Goal: Task Accomplishment & Management: Complete application form

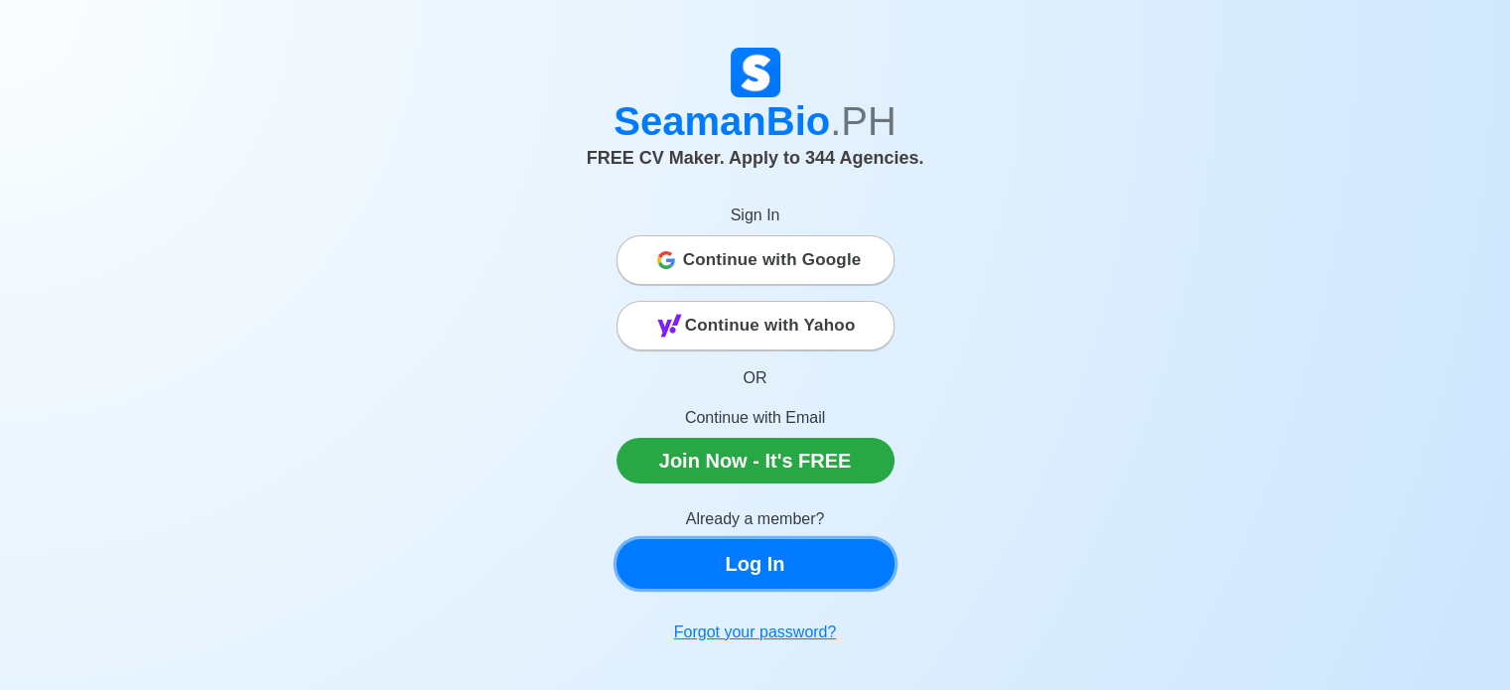
click at [765, 575] on link "Log In" at bounding box center [755, 564] width 278 height 50
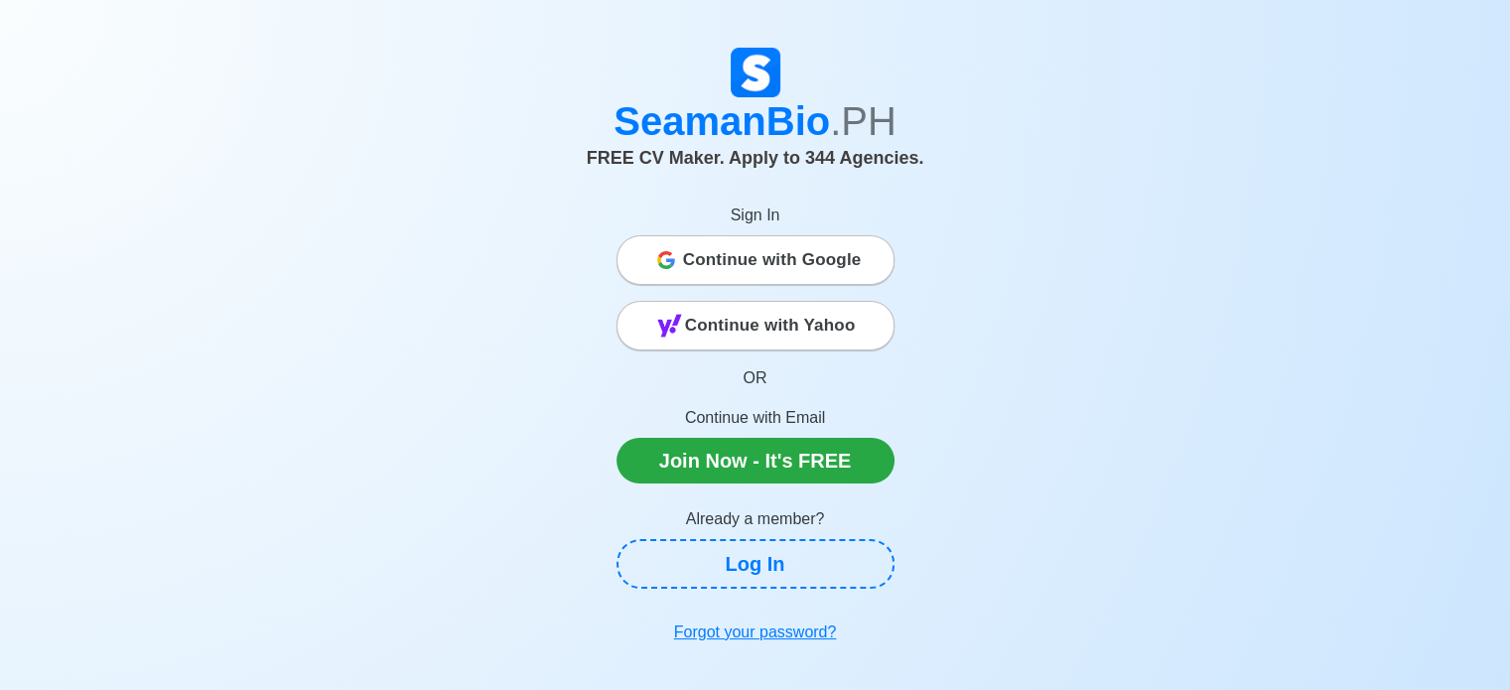
click at [811, 274] on span "Continue with Google" at bounding box center [772, 260] width 179 height 40
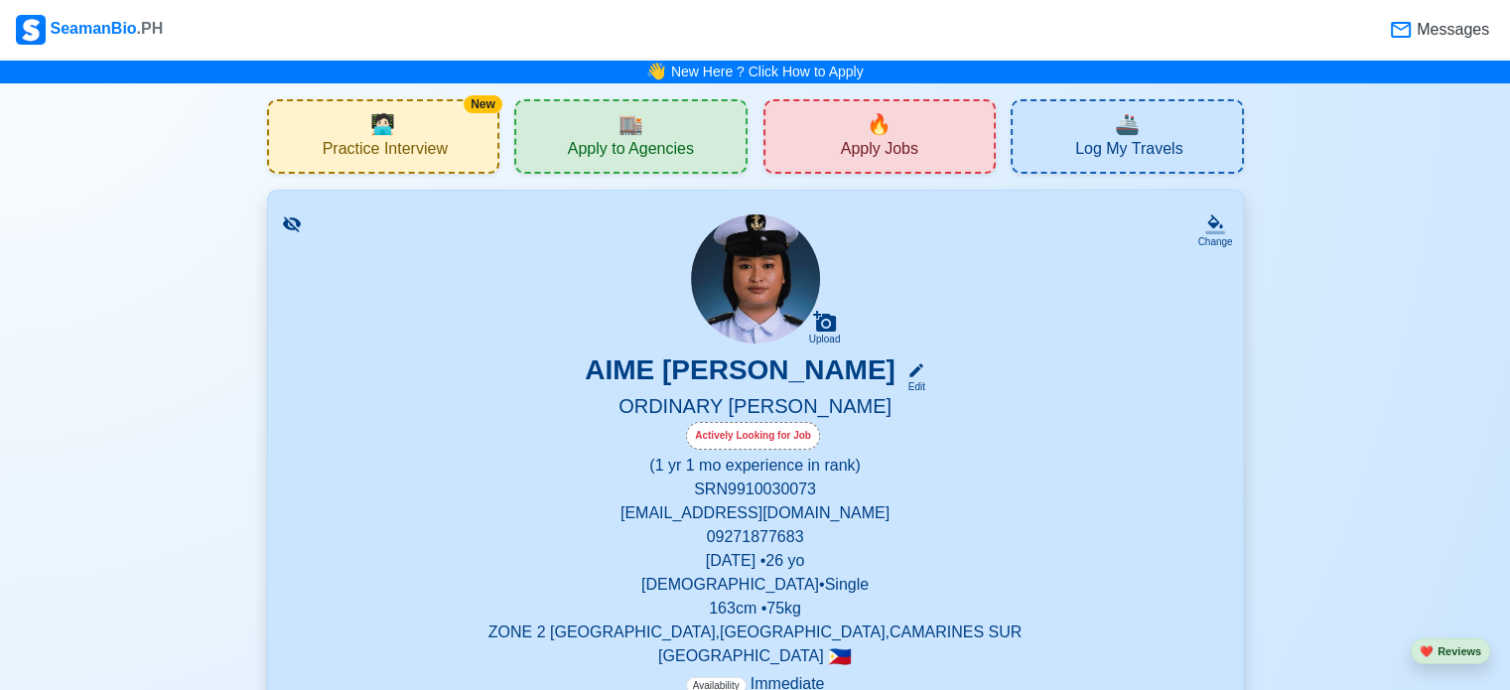
click at [848, 150] on span "Apply Jobs" at bounding box center [879, 151] width 77 height 25
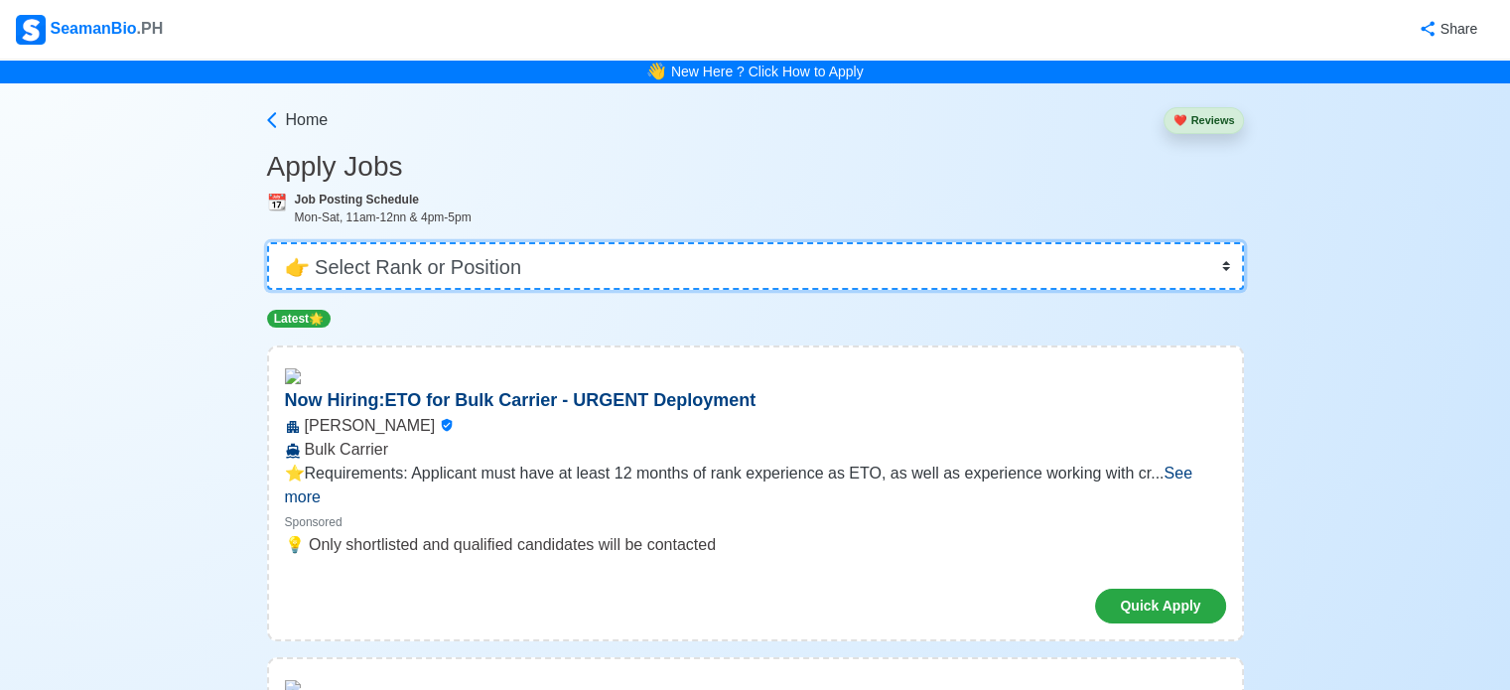
click at [852, 265] on select "👉 Select Rank or Position Master Chief Officer 2nd Officer 3rd Officer Junior O…" at bounding box center [755, 266] width 977 height 48
select select "Ordinary Seaman"
click at [269, 242] on select "👉 Select Rank or Position Master Chief Officer 2nd Officer 3rd Officer Junior O…" at bounding box center [755, 266] width 977 height 48
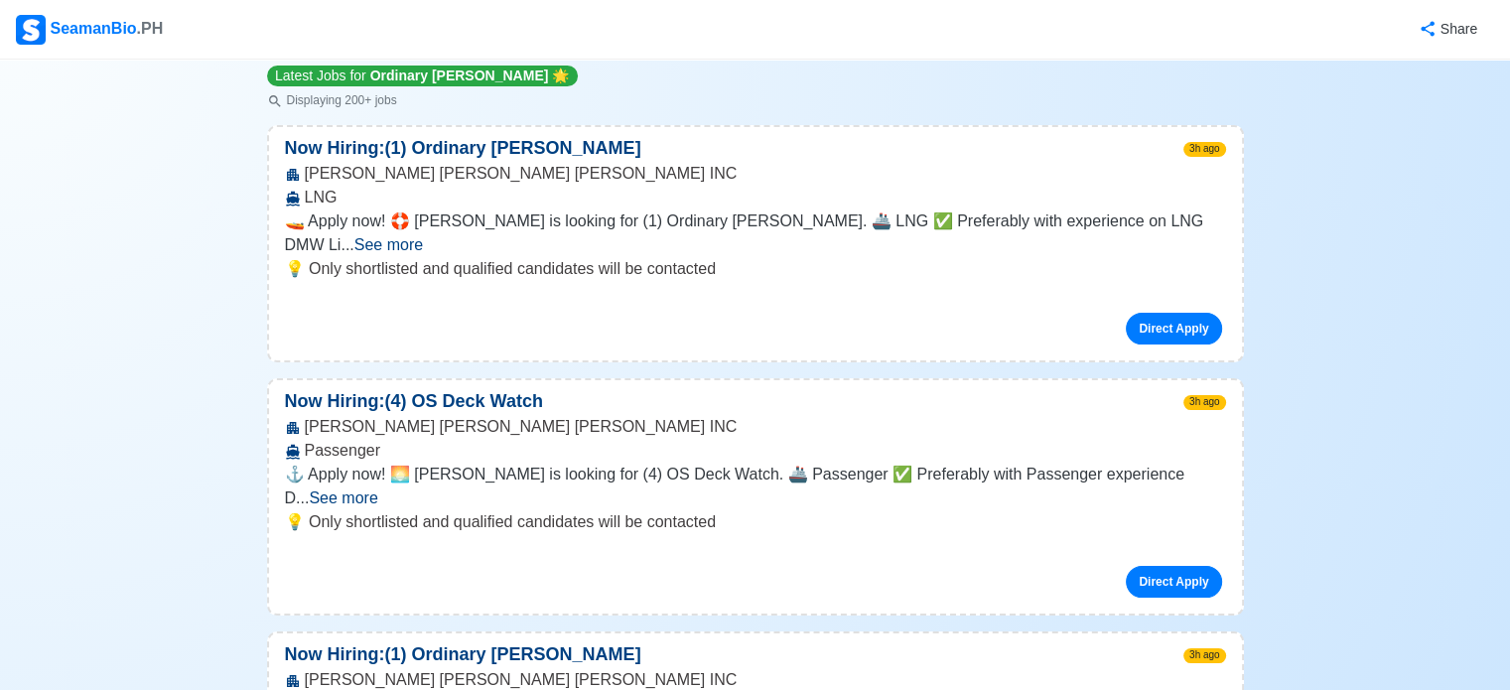
scroll to position [276, 0]
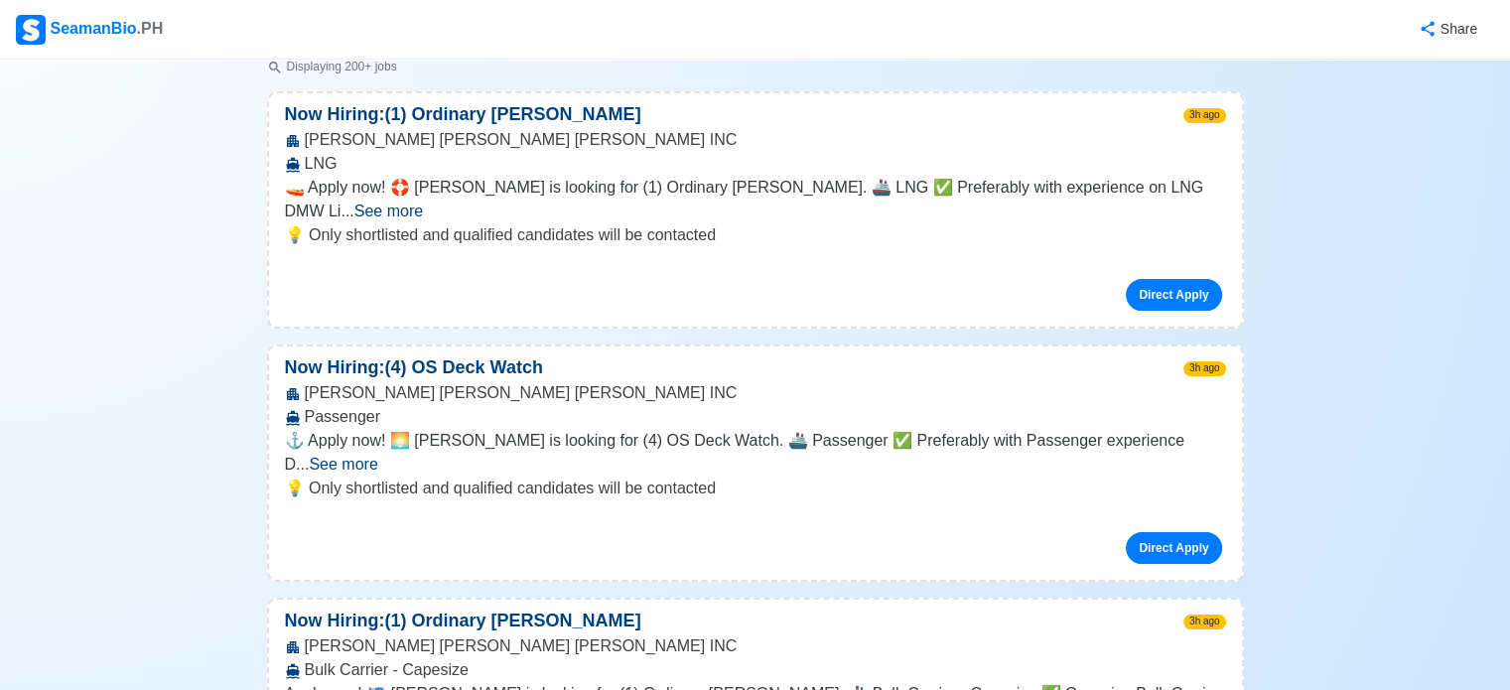
click at [377, 456] on span "See more" at bounding box center [343, 464] width 68 height 17
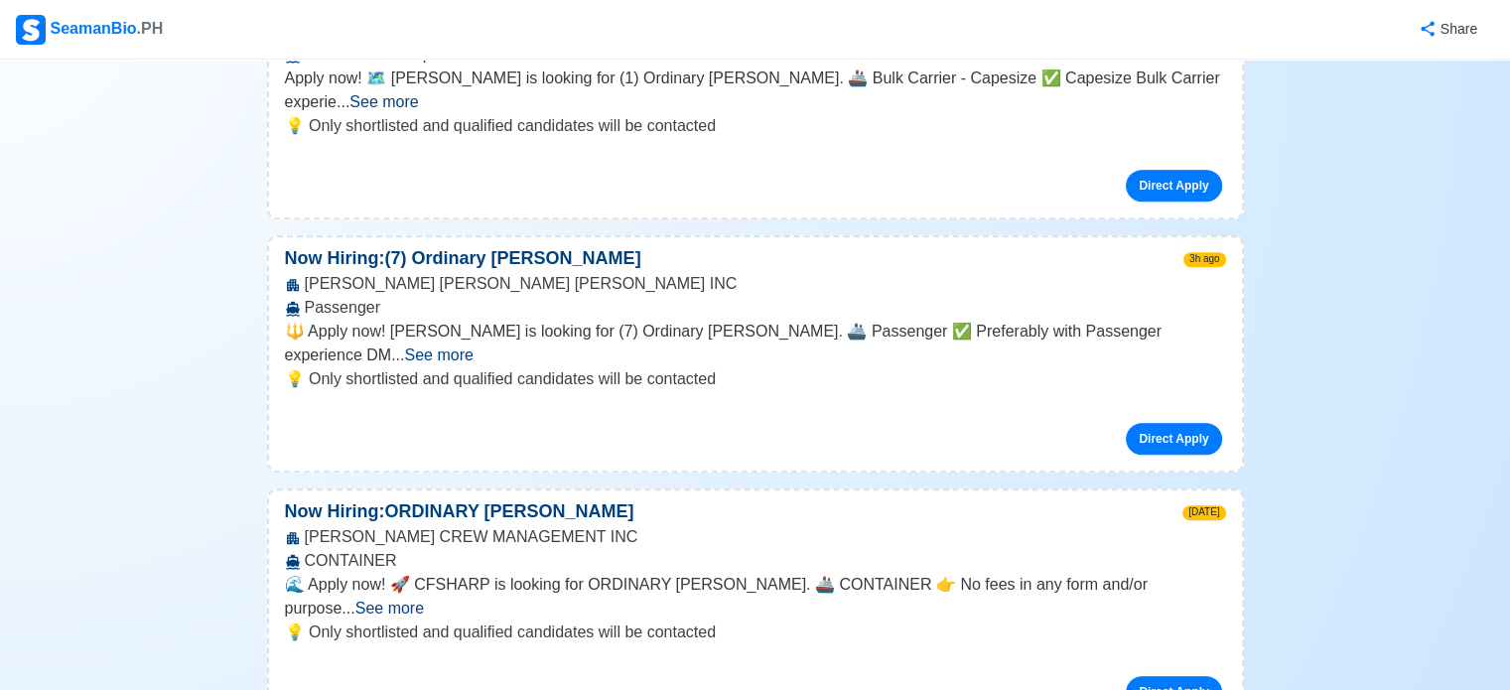
scroll to position [1058, 0]
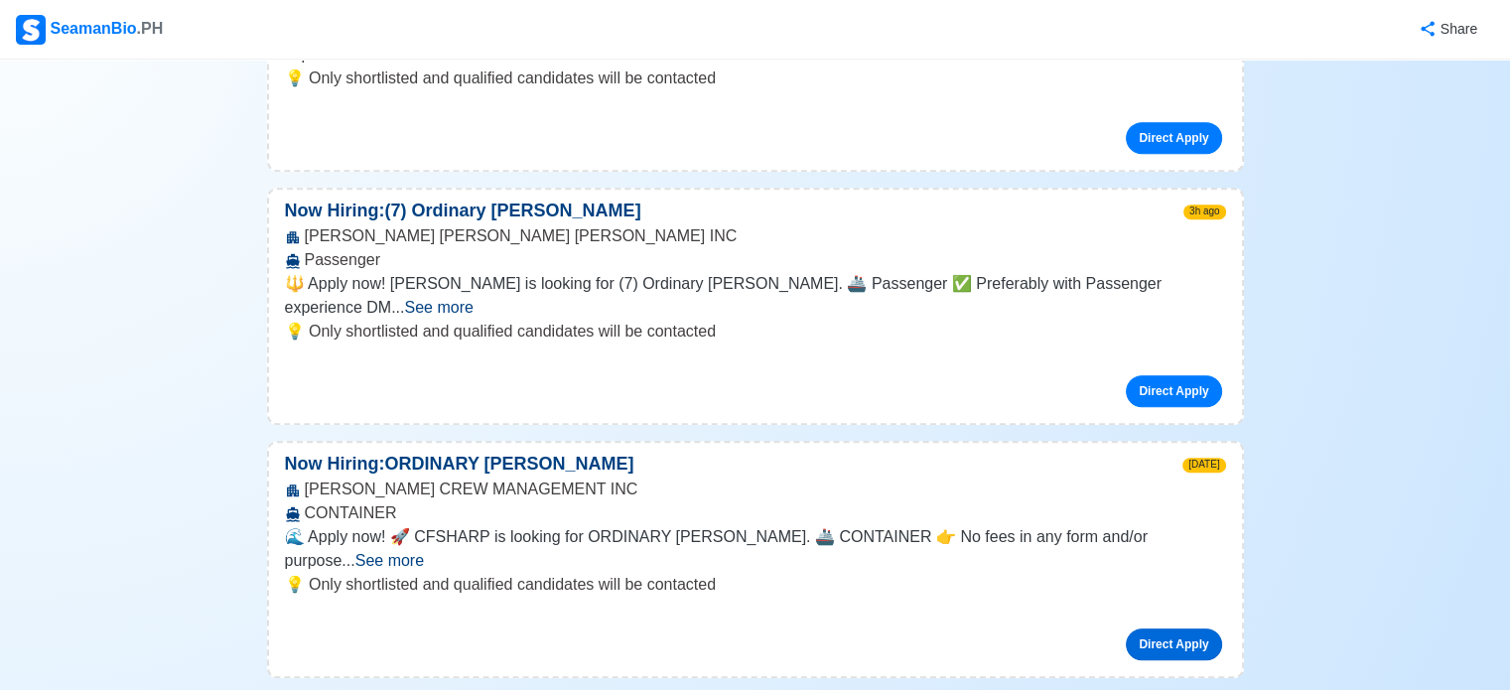
click at [1159, 628] on link "Direct Apply" at bounding box center [1173, 644] width 95 height 32
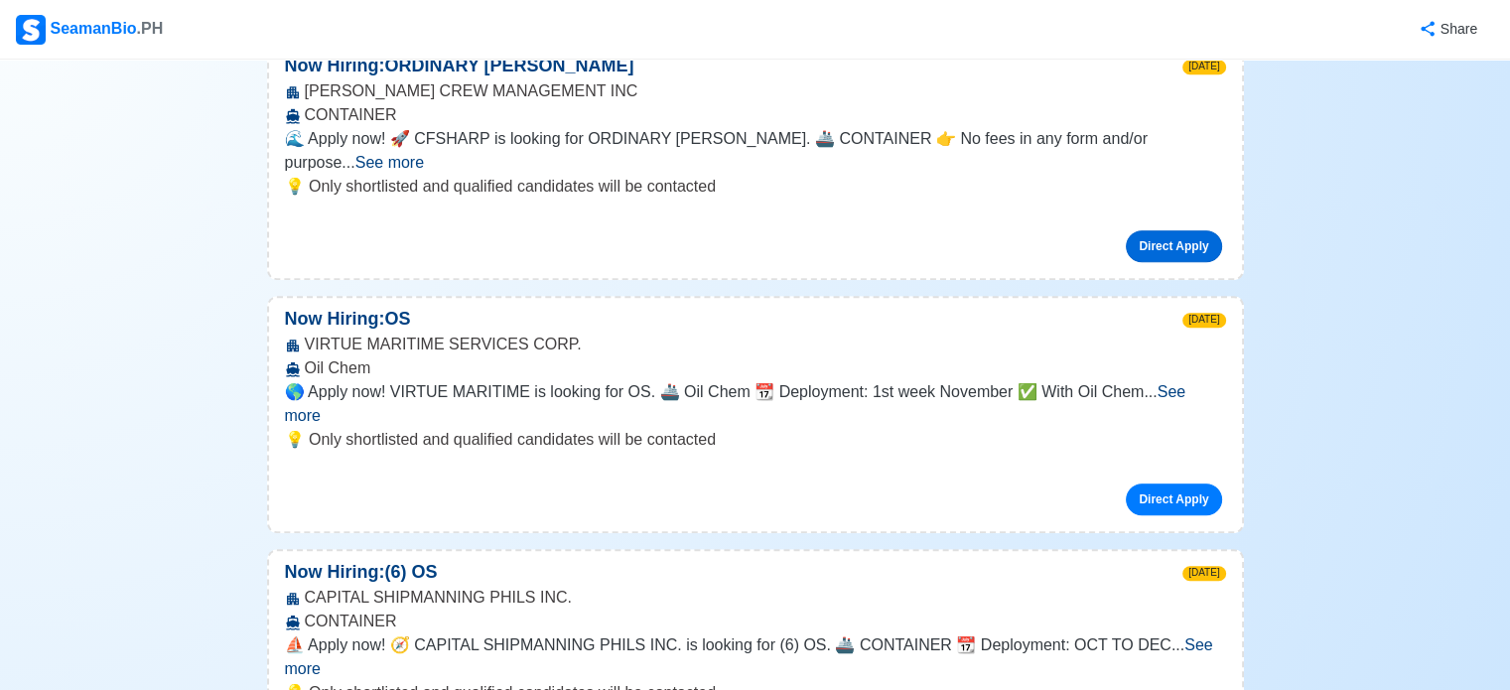
scroll to position [1460, 0]
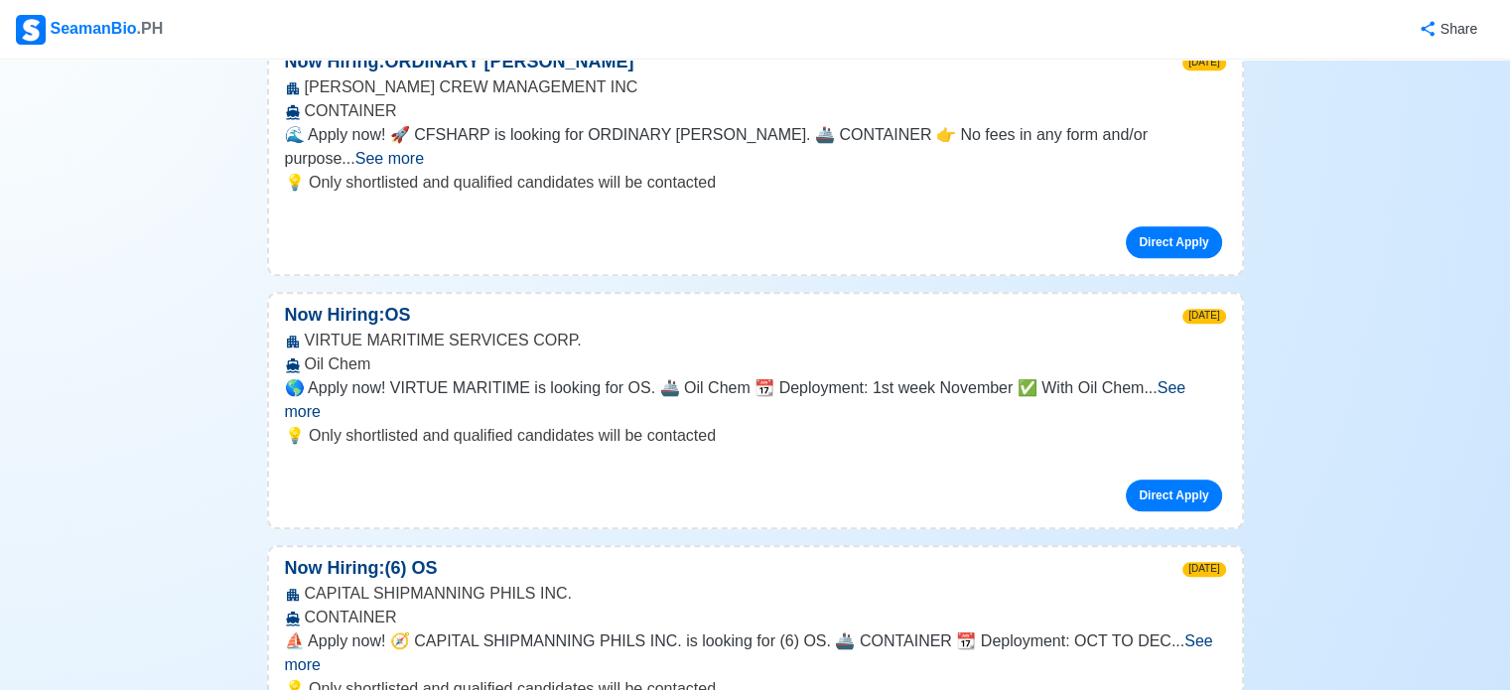
click at [1183, 632] on span "See more" at bounding box center [749, 652] width 928 height 41
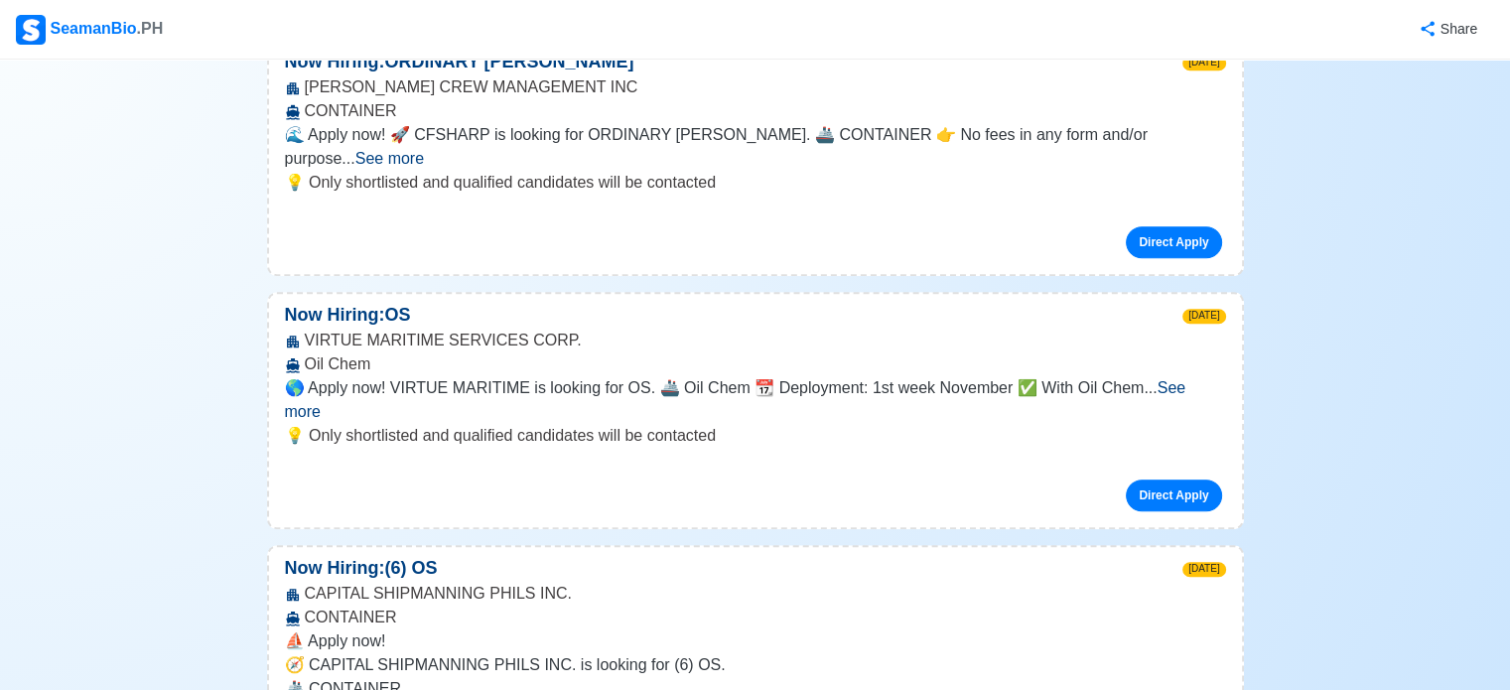
click at [1183, 629] on p "⛵ Apply now!" at bounding box center [755, 641] width 941 height 24
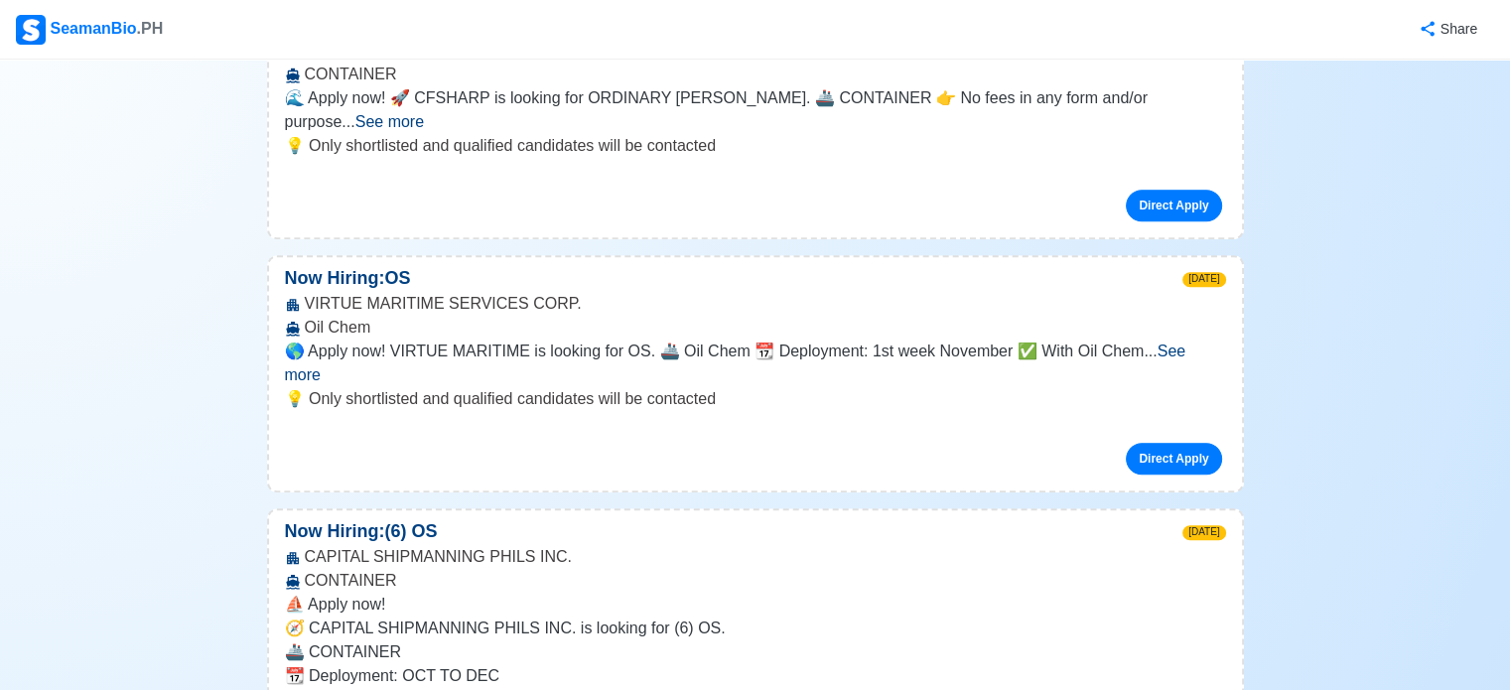
scroll to position [1544, 0]
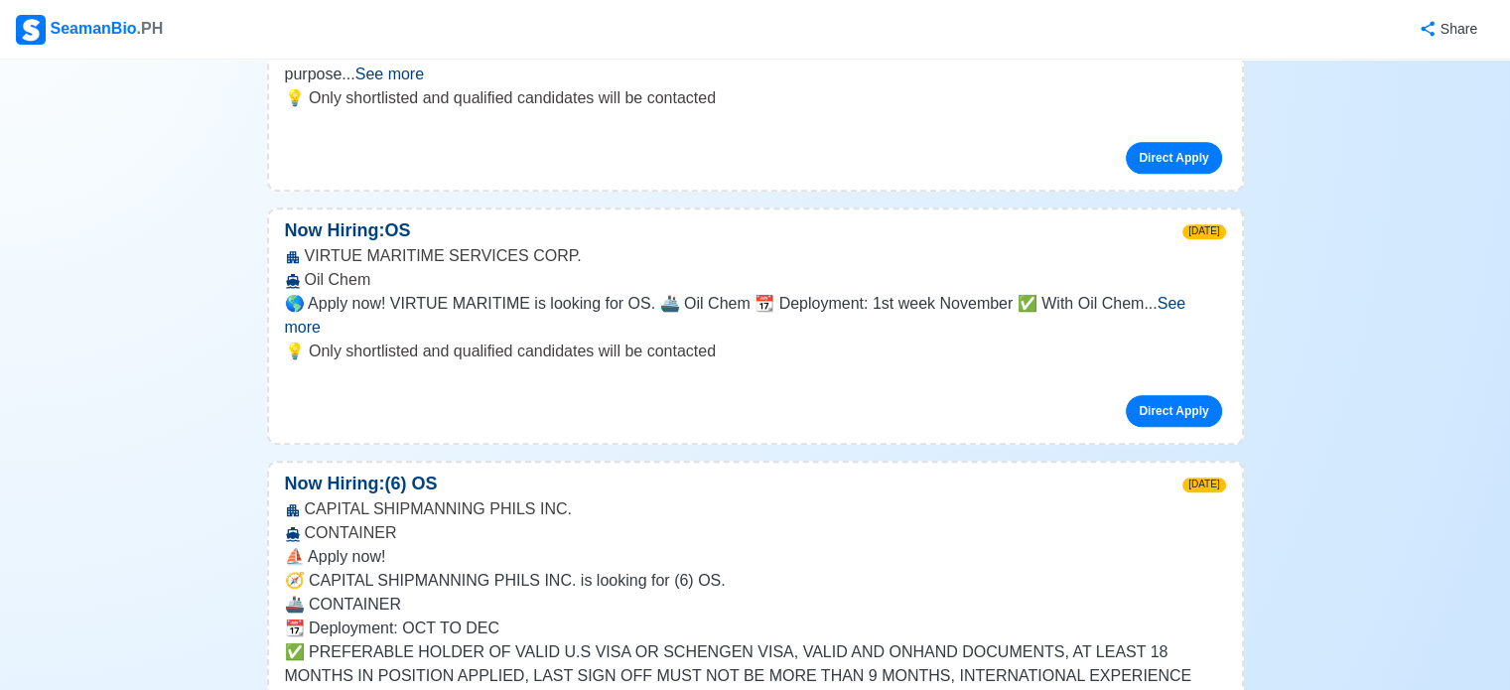
click at [1183, 640] on p "✅ PREFERABLE HOLDER OF VALID U.S VISA OR SCHENGEN VISA, VALID AND ONHAND DOCUME…" at bounding box center [755, 664] width 941 height 48
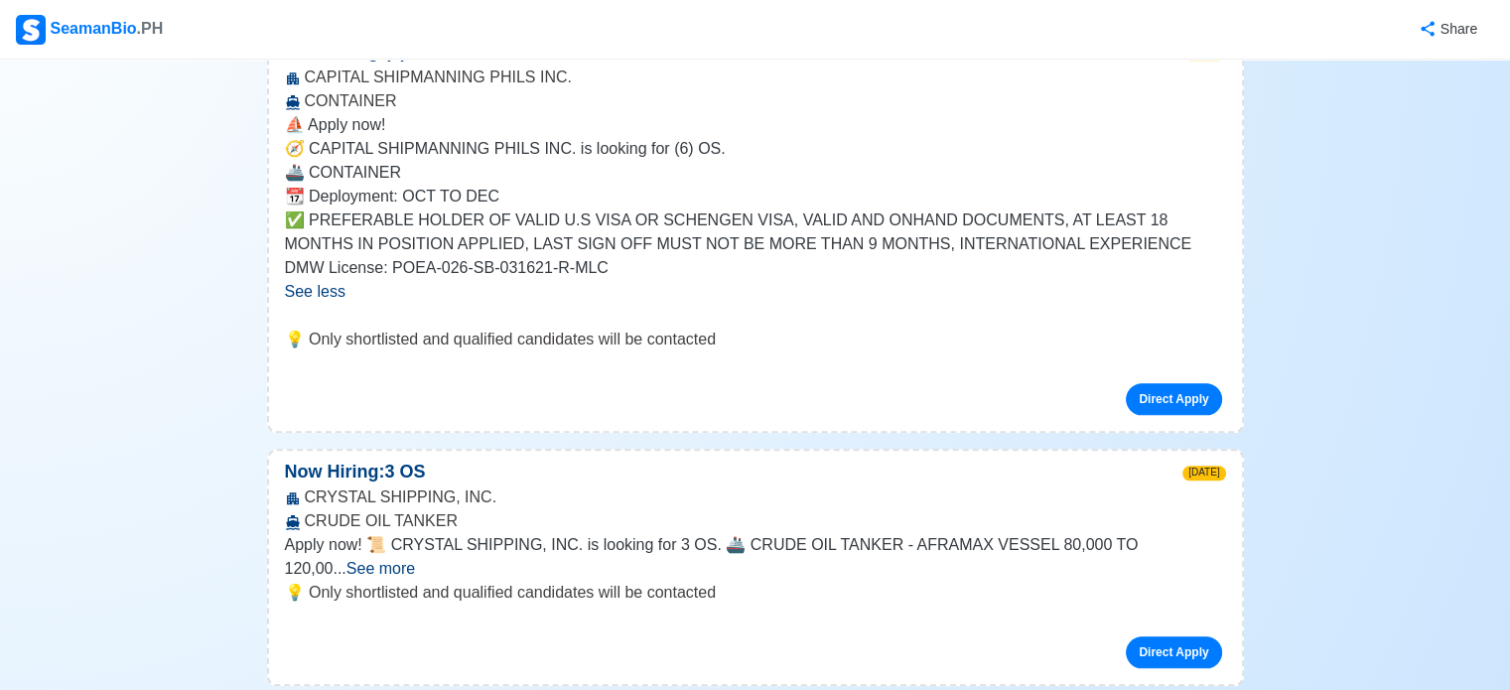
scroll to position [1980, 0]
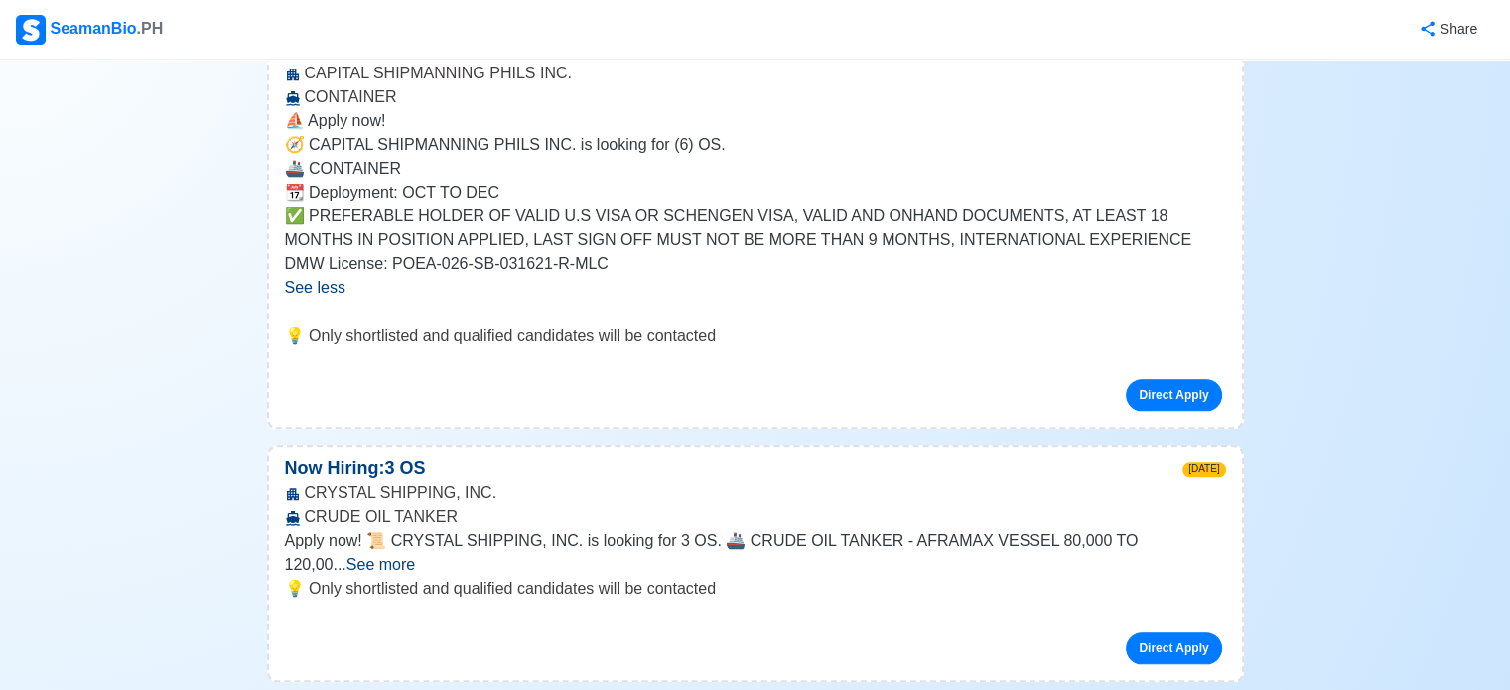
click at [415, 556] on span "See more" at bounding box center [380, 564] width 68 height 17
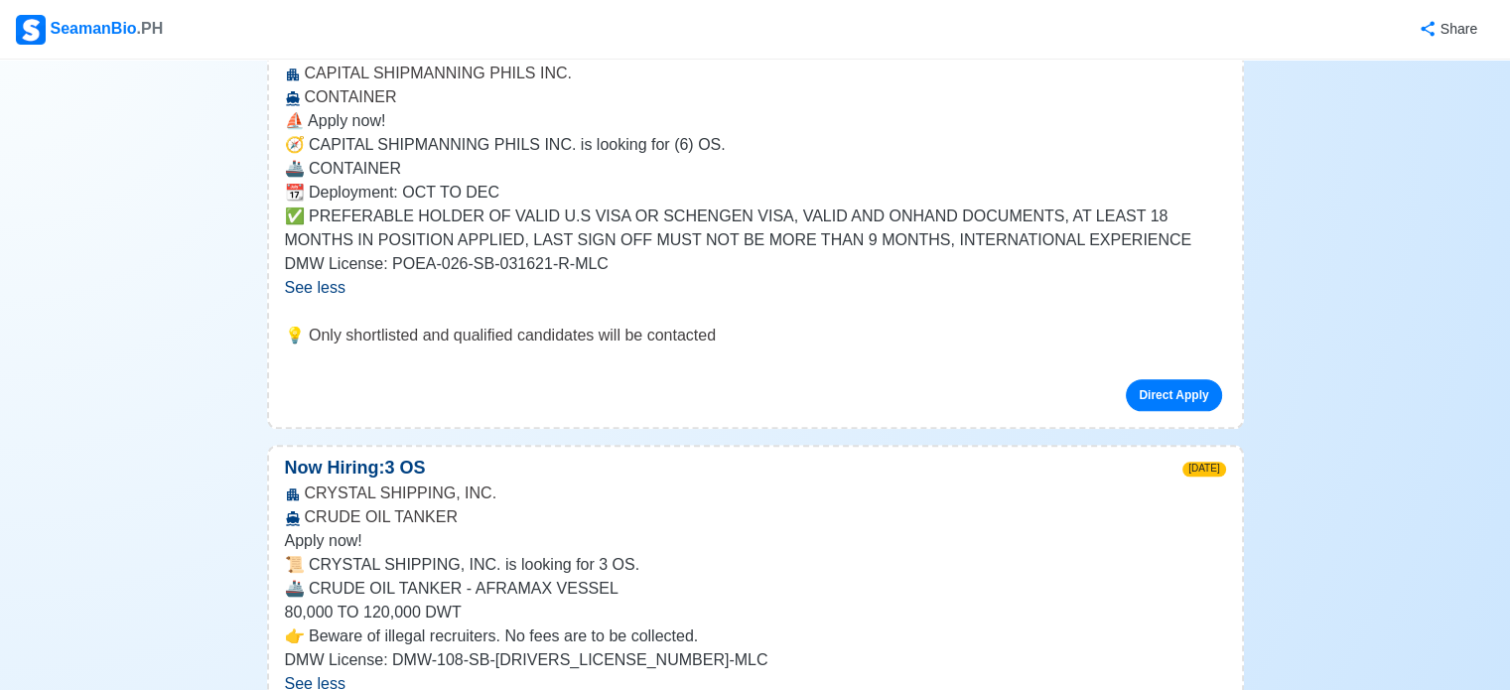
scroll to position [2032, 0]
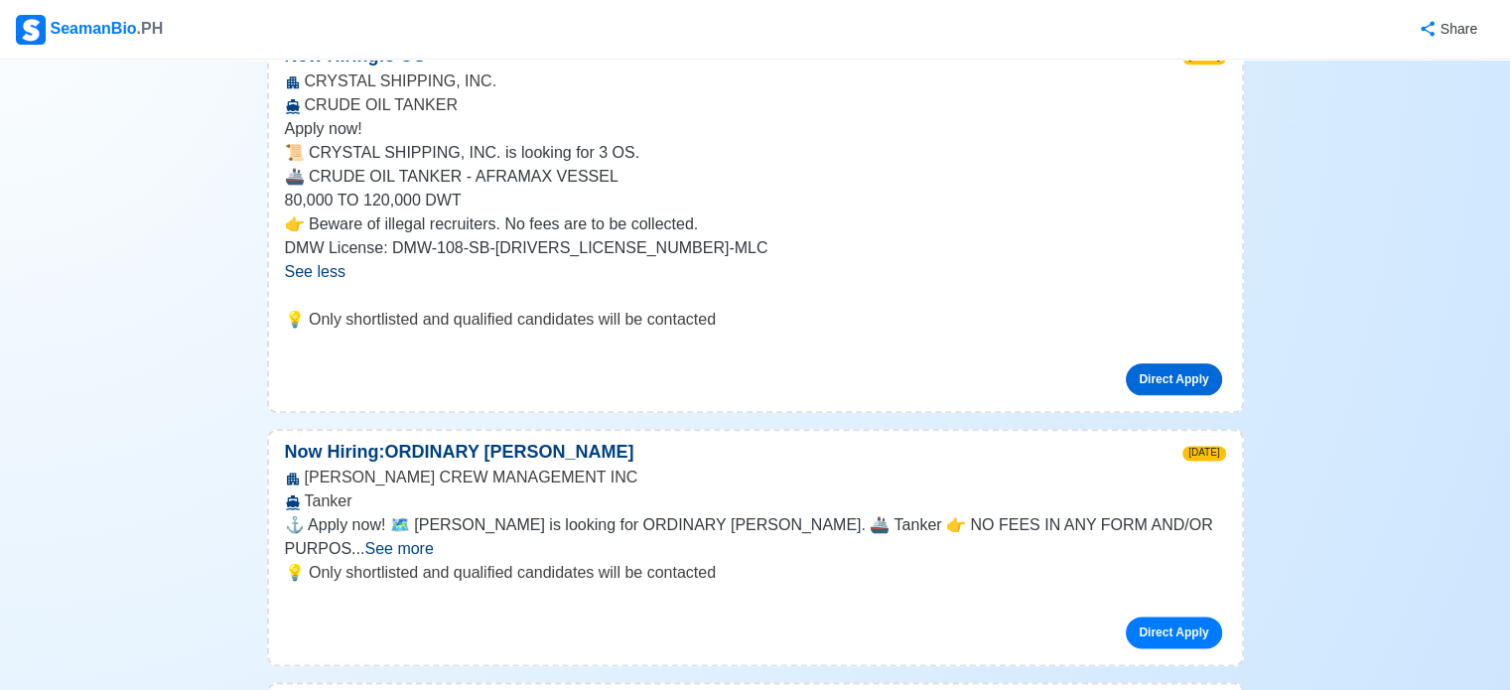
scroll to position [2393, 0]
click at [433, 539] on span "See more" at bounding box center [398, 547] width 68 height 17
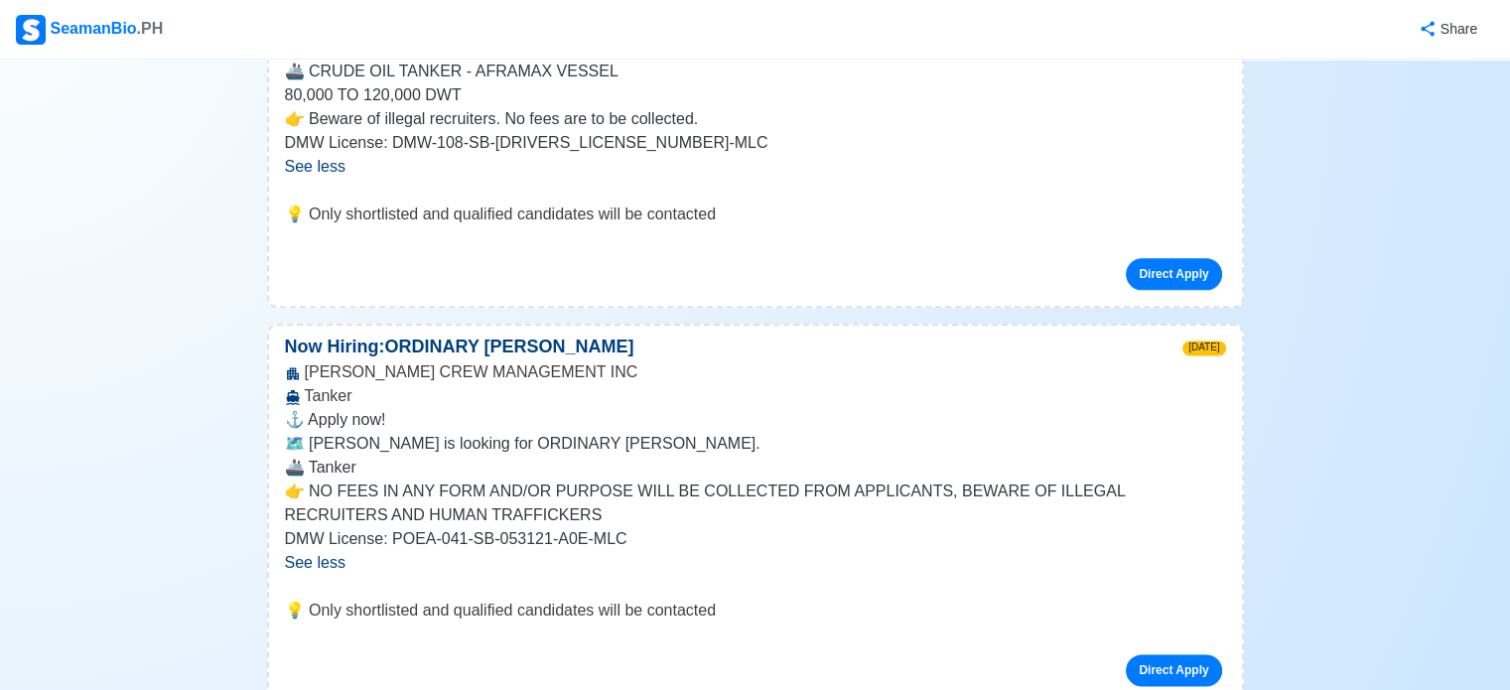
scroll to position [2497, 0]
click at [1197, 654] on link "Direct Apply" at bounding box center [1173, 670] width 95 height 32
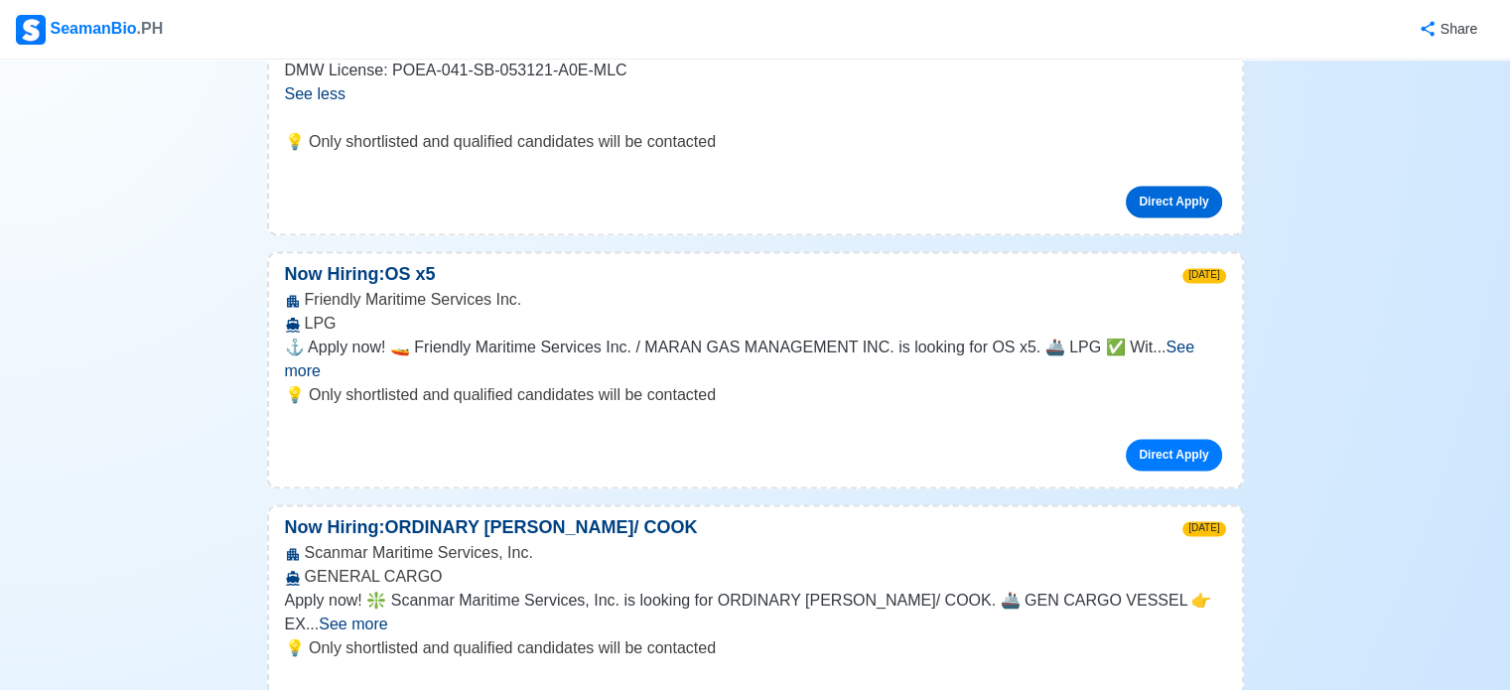
scroll to position [2972, 0]
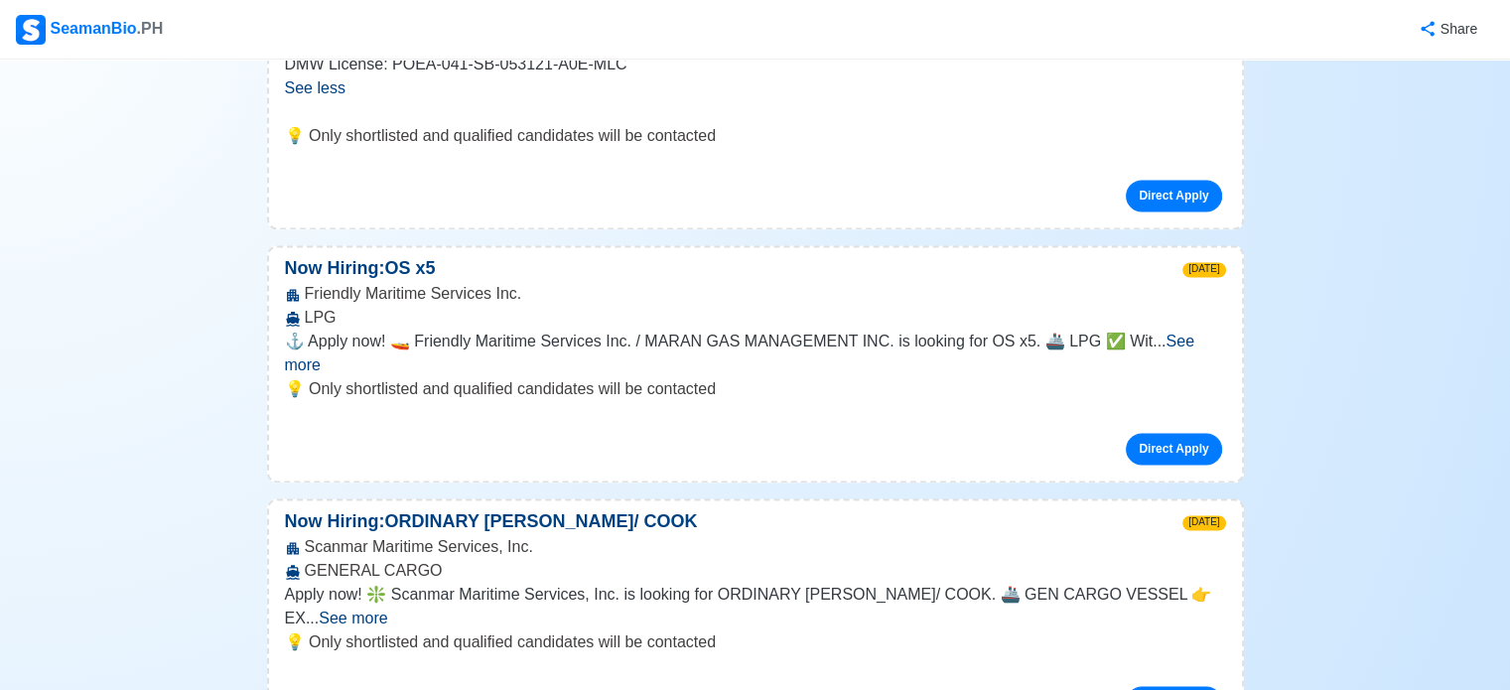
click at [387, 609] on span "See more" at bounding box center [353, 617] width 68 height 17
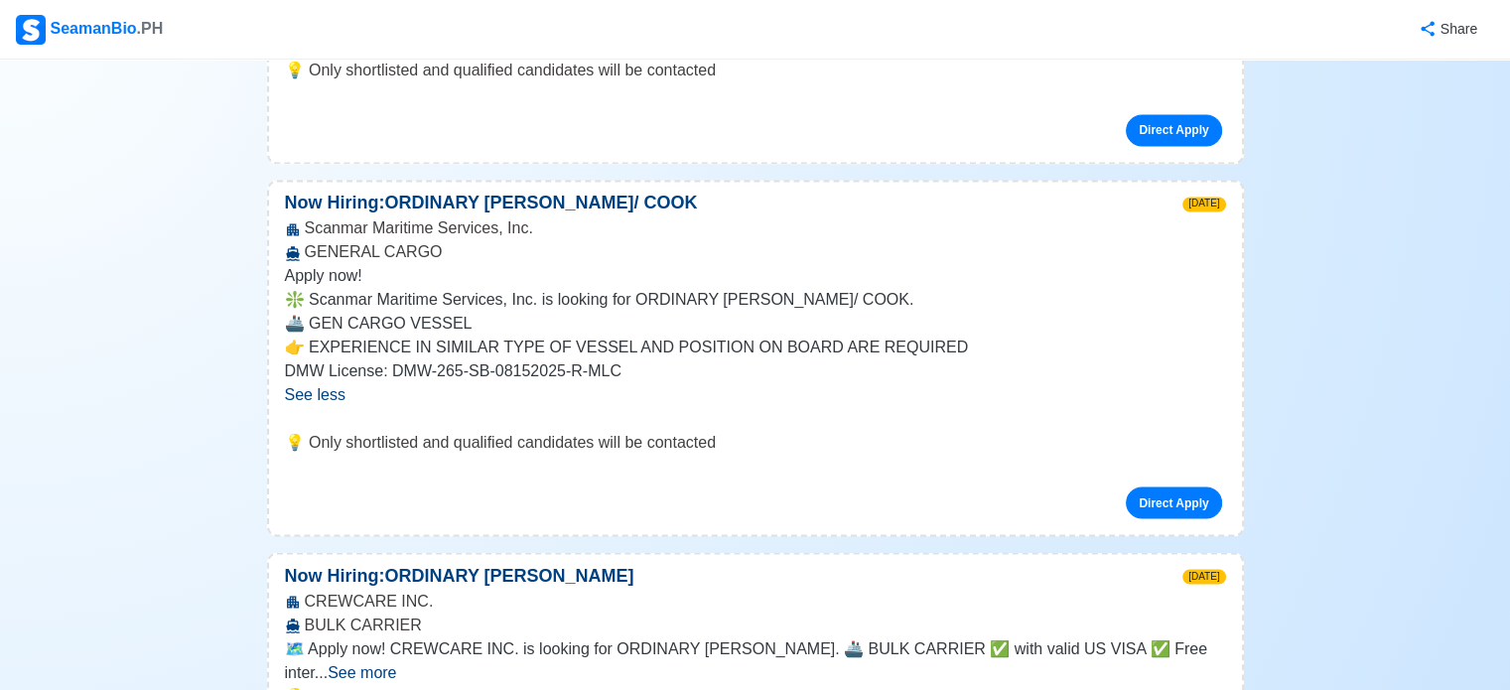
scroll to position [3293, 0]
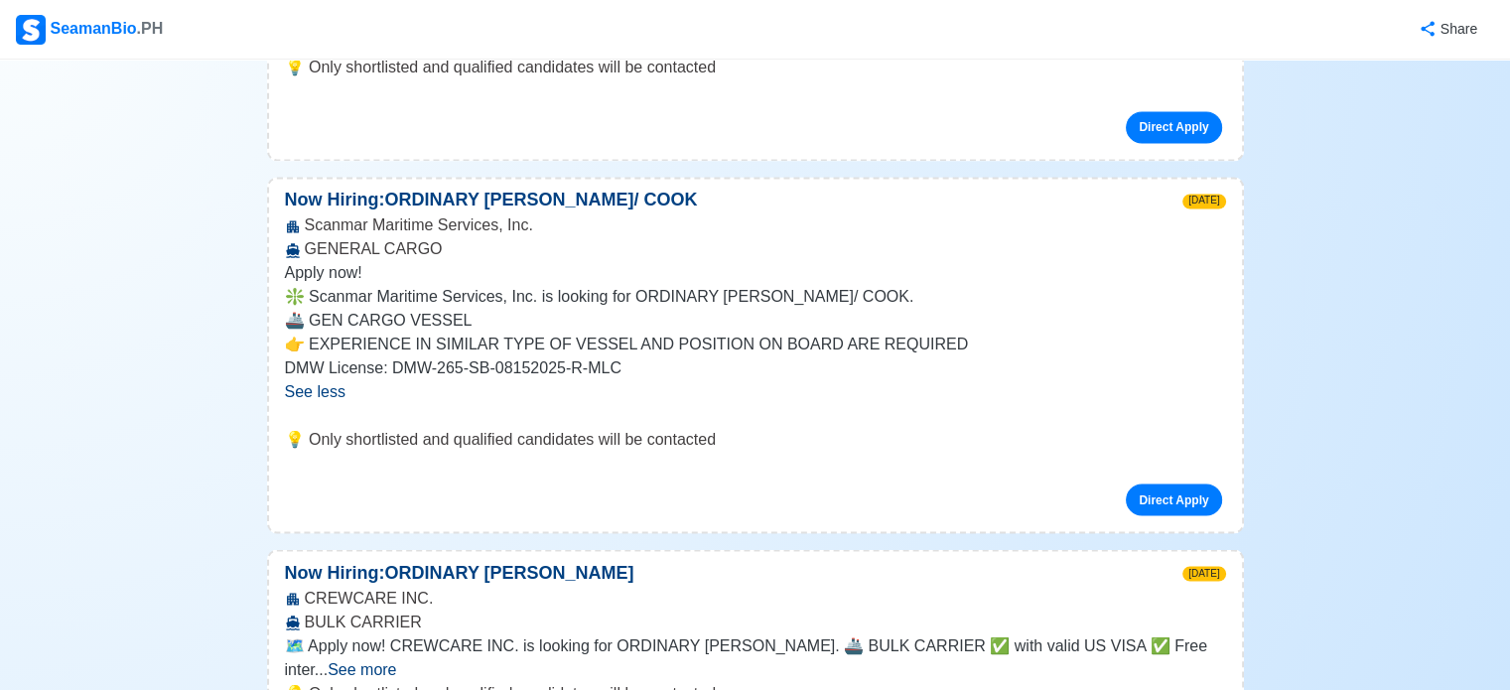
click at [396, 660] on span "See more" at bounding box center [362, 668] width 68 height 17
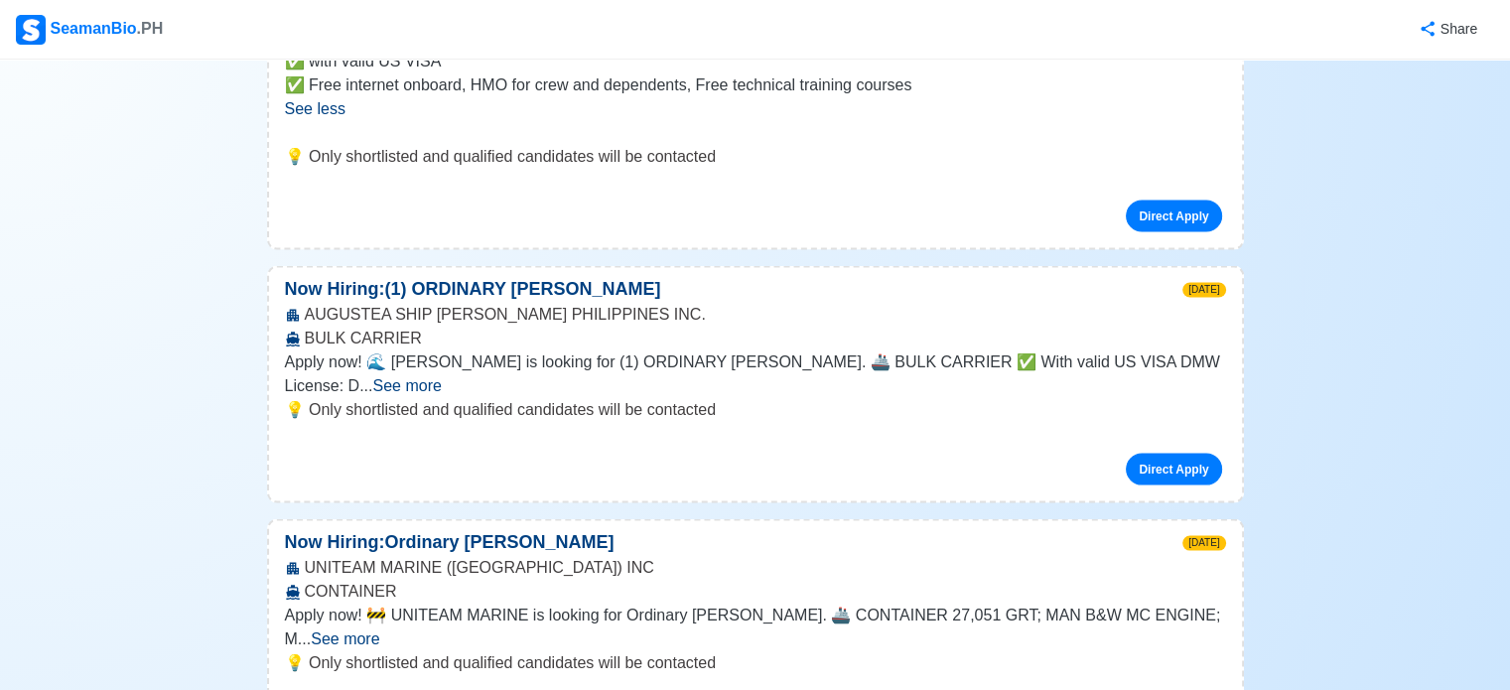
scroll to position [3952, 0]
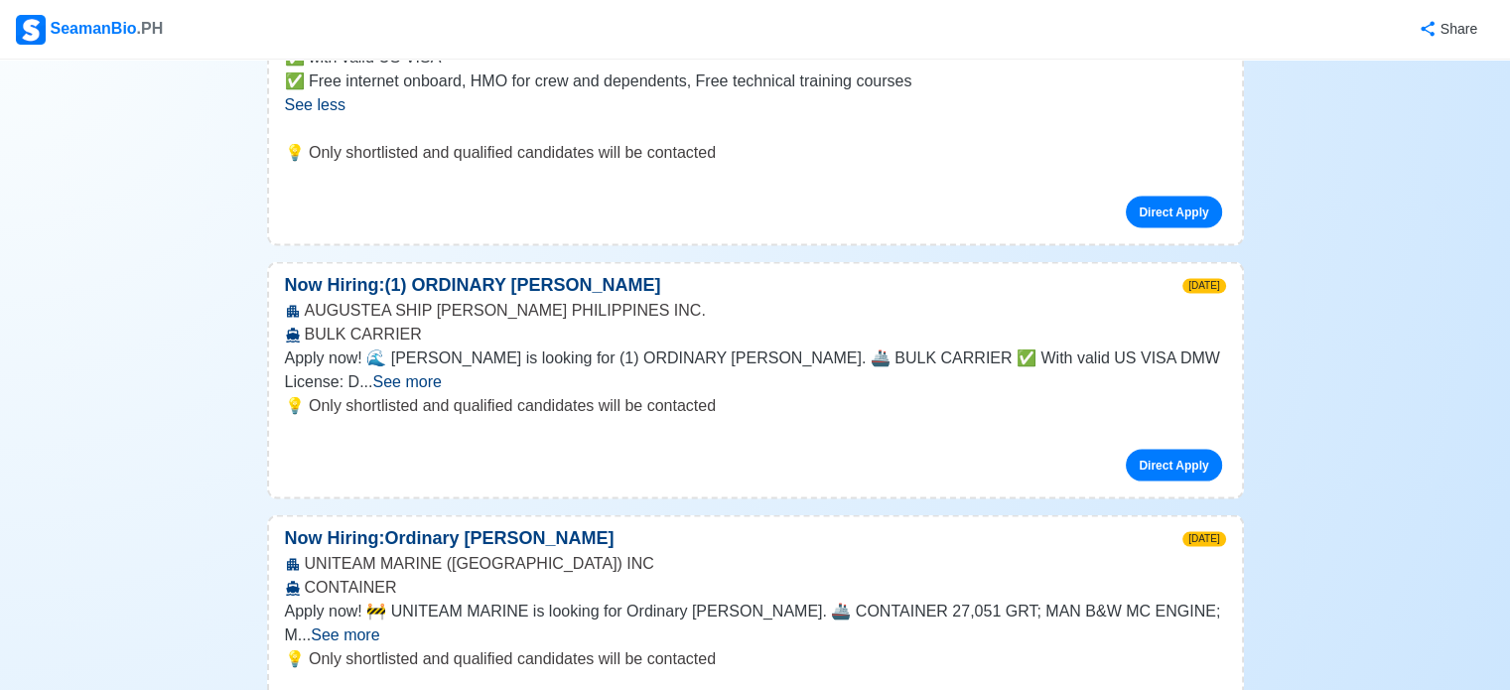
click at [379, 626] on span "See more" at bounding box center [345, 634] width 68 height 17
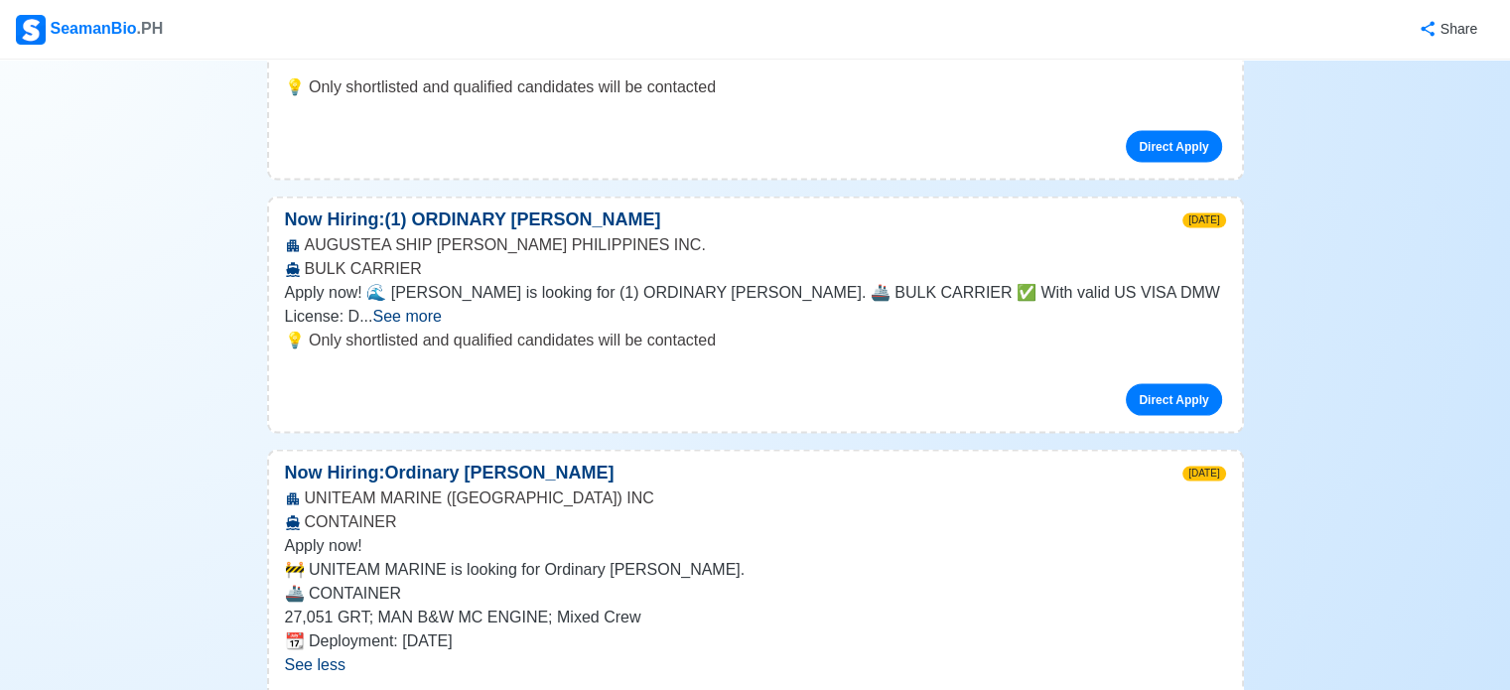
scroll to position [4024, 0]
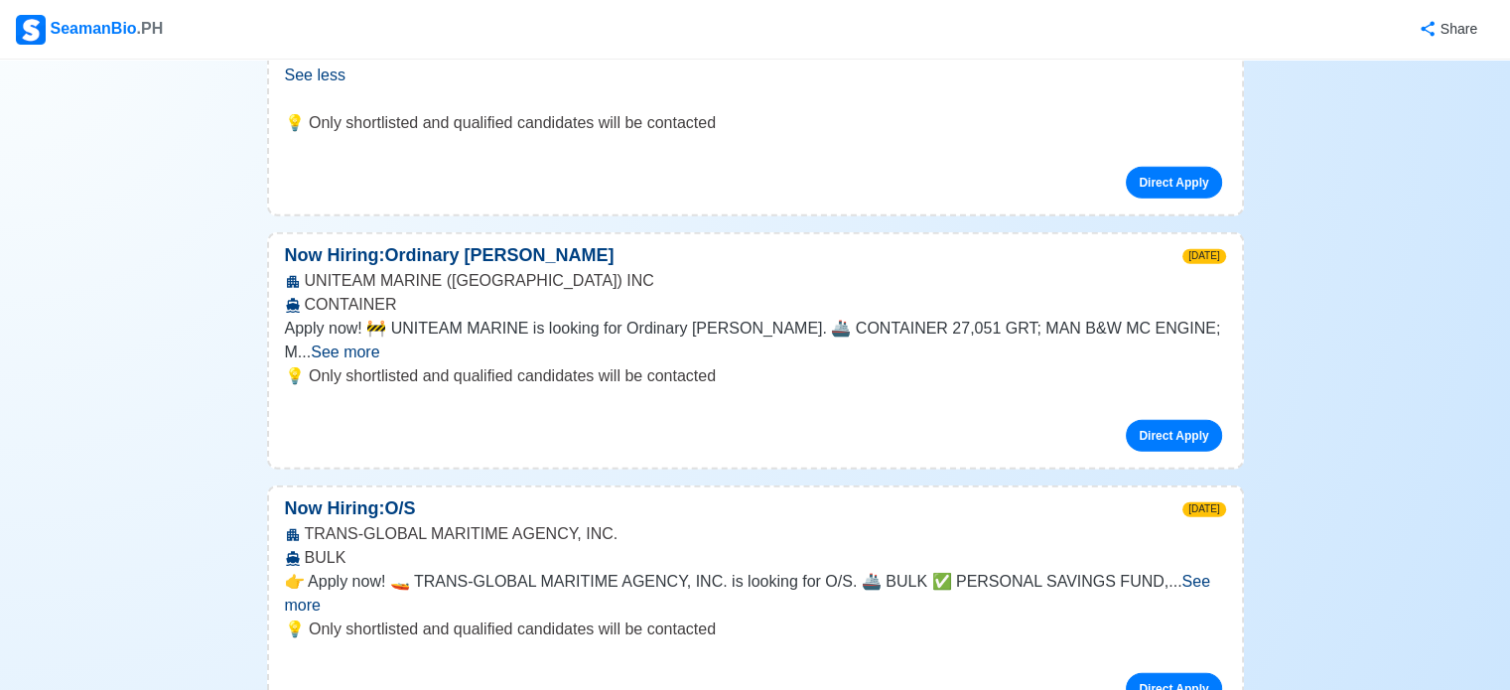
scroll to position [4604, 0]
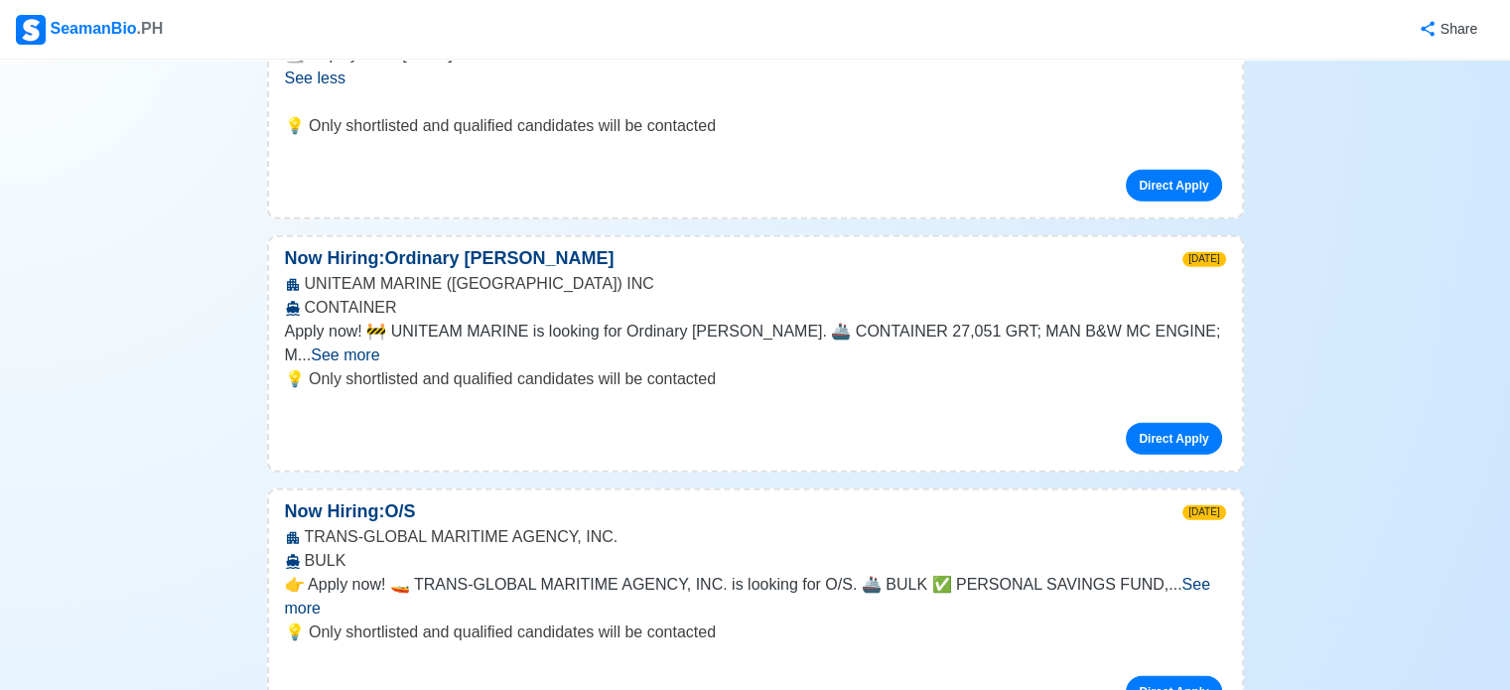
click at [379, 346] on span "See more" at bounding box center [345, 354] width 68 height 17
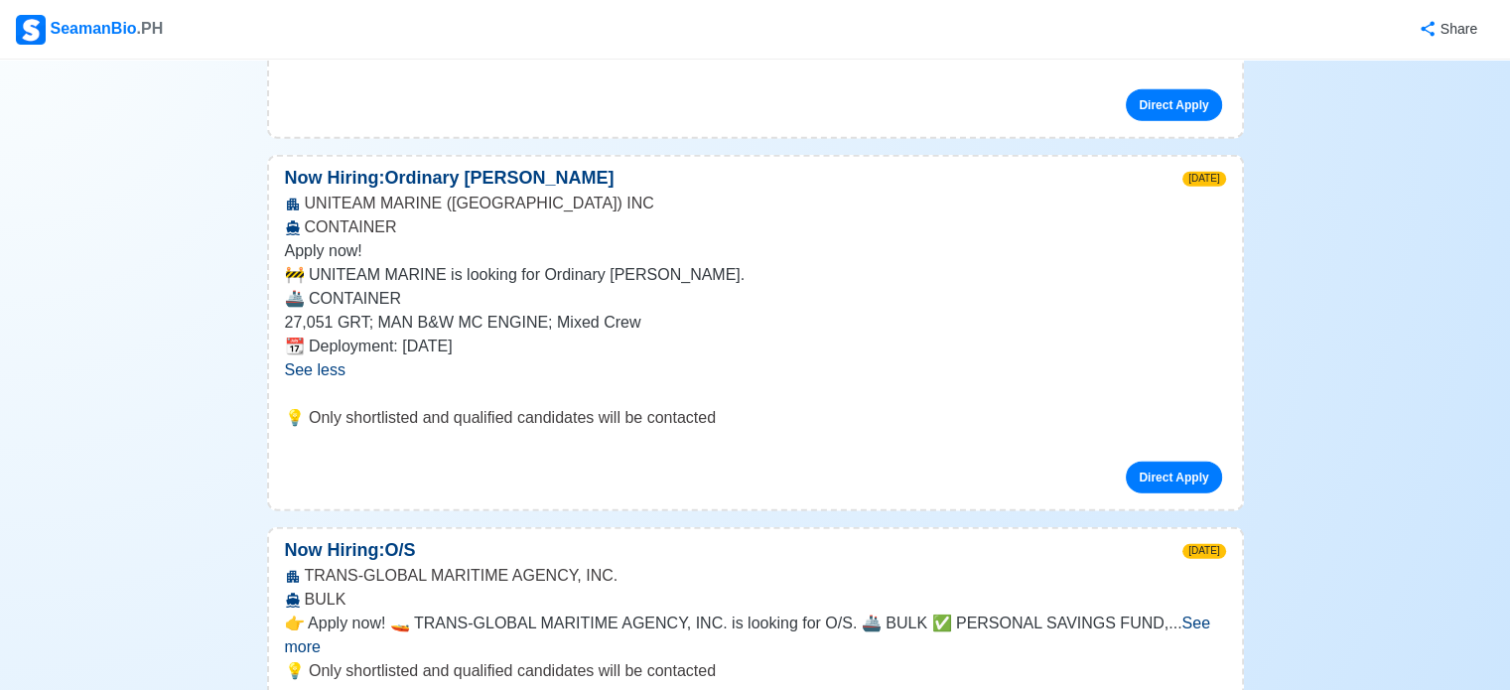
scroll to position [4700, 0]
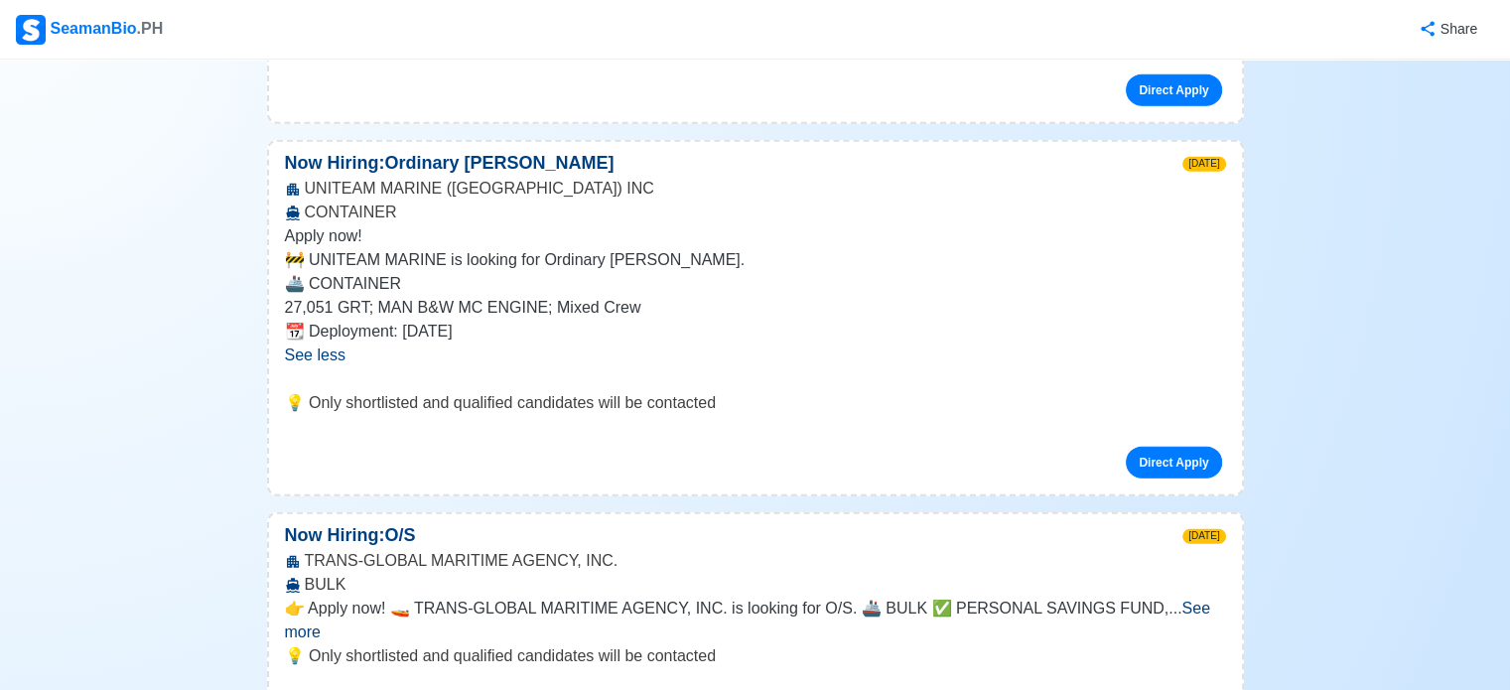
click at [1179, 599] on span "See more" at bounding box center [747, 619] width 925 height 41
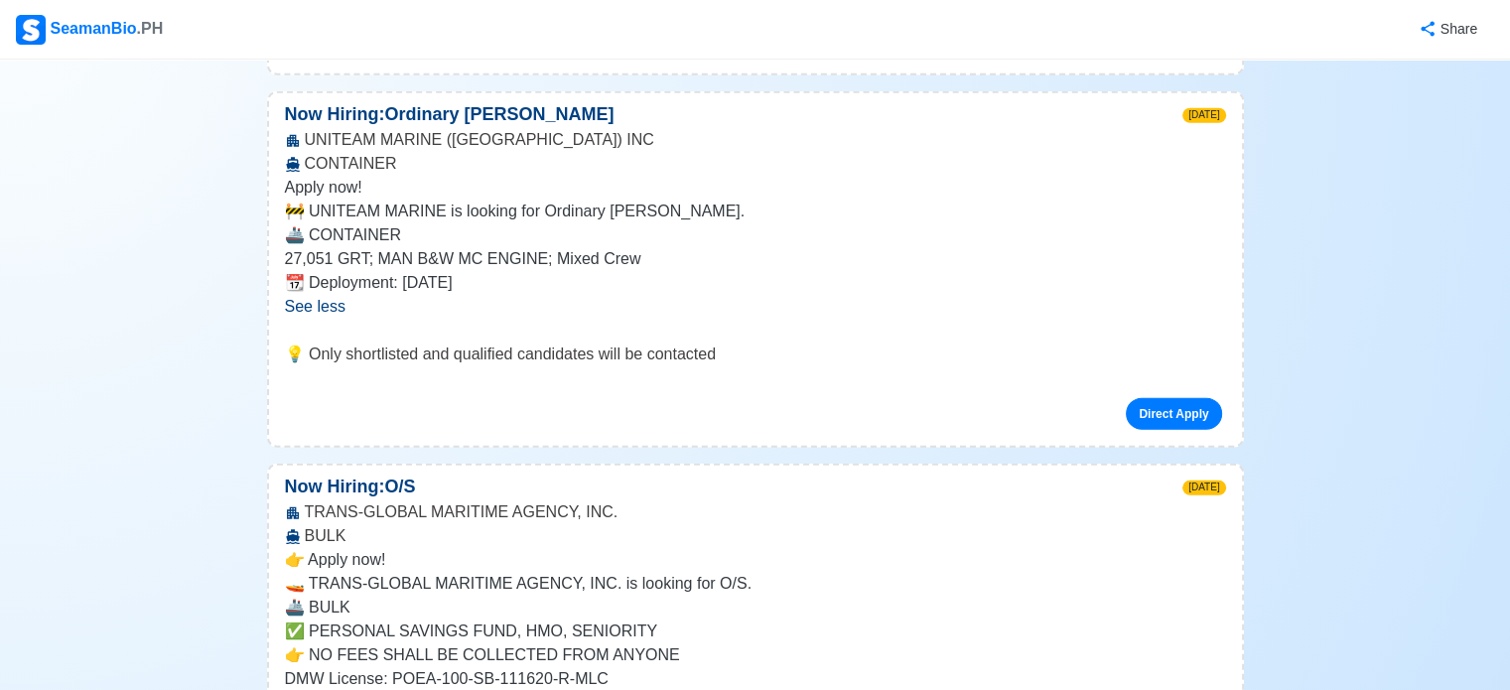
scroll to position [4800, 0]
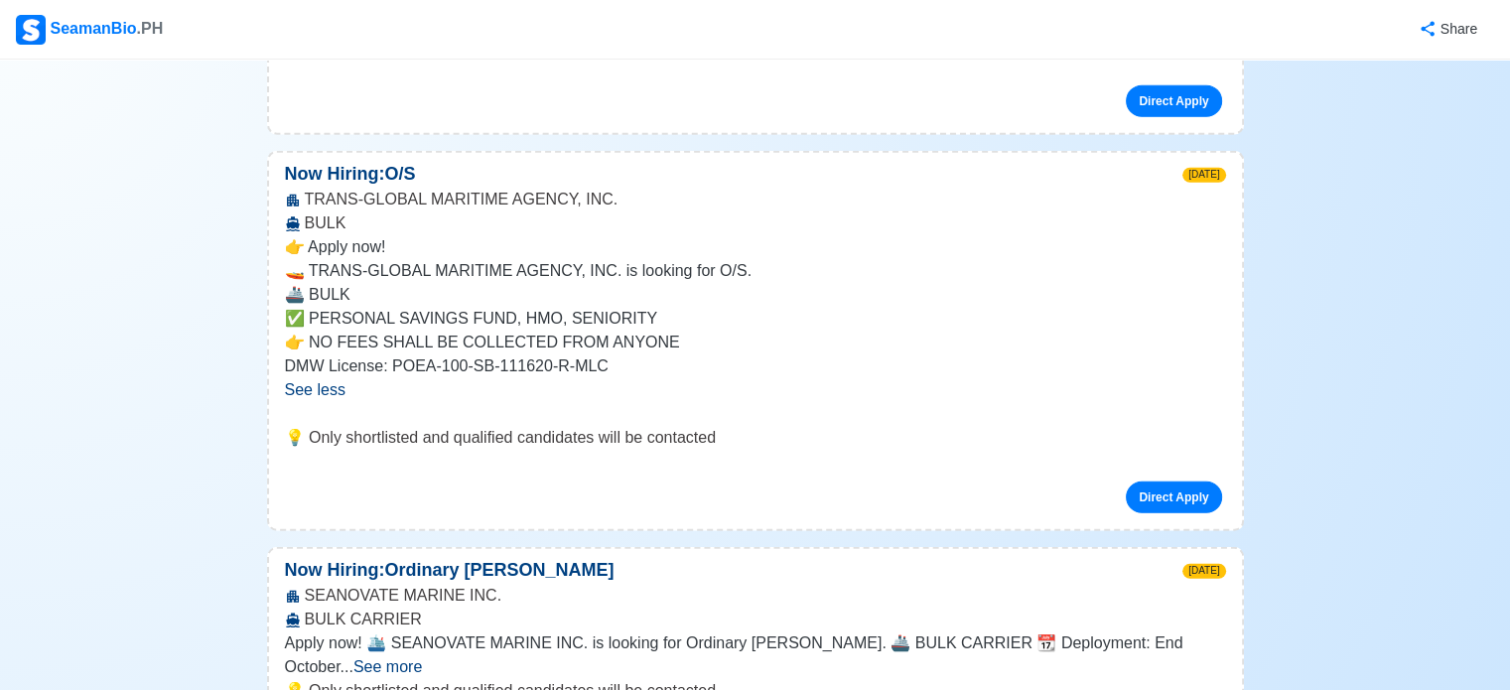
scroll to position [5073, 0]
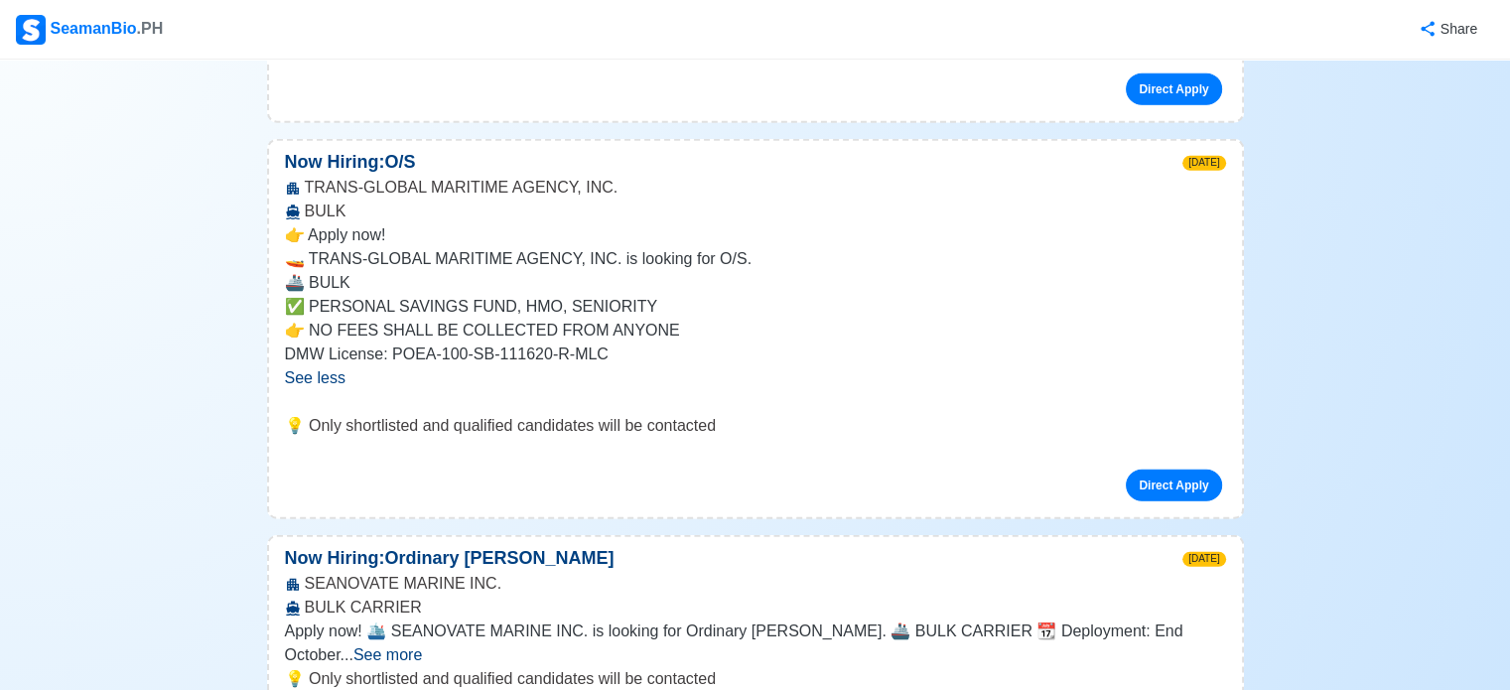
click at [422, 646] on span "See more" at bounding box center [387, 654] width 68 height 17
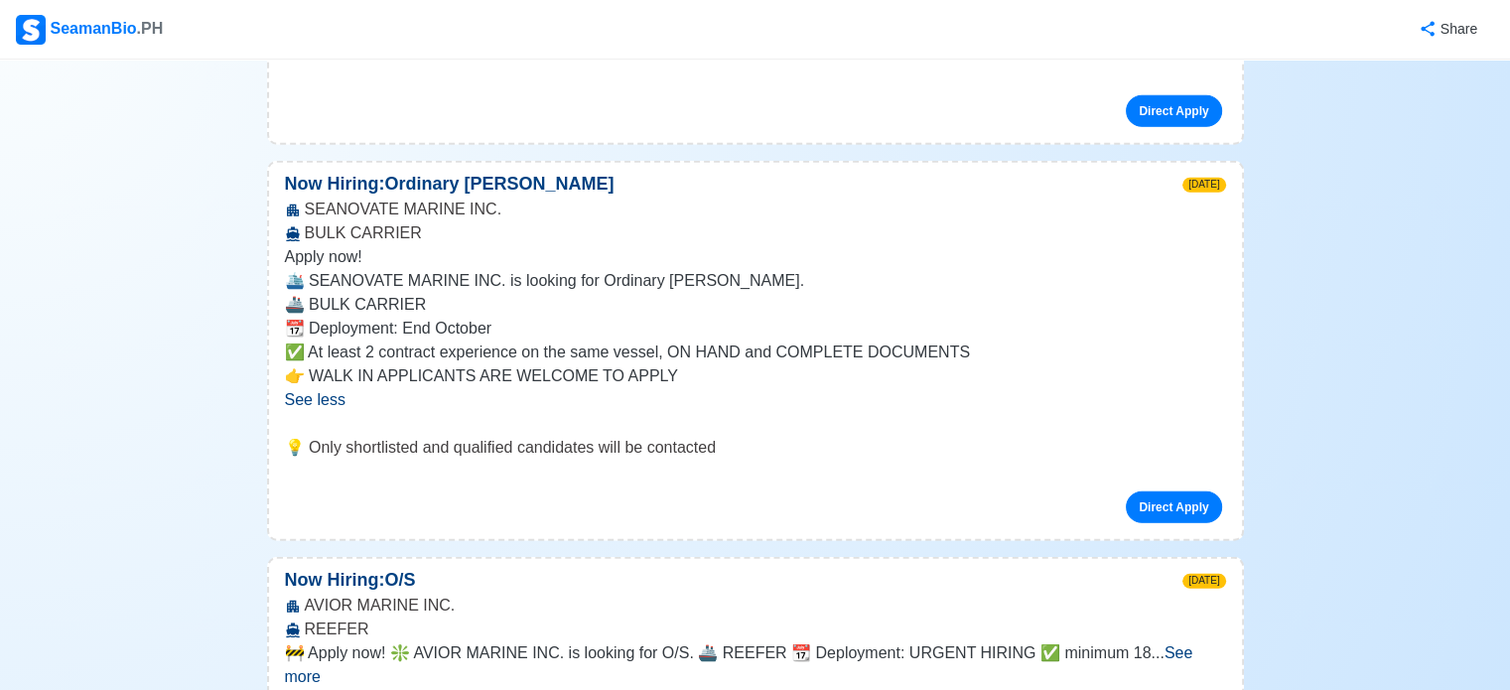
scroll to position [5453, 0]
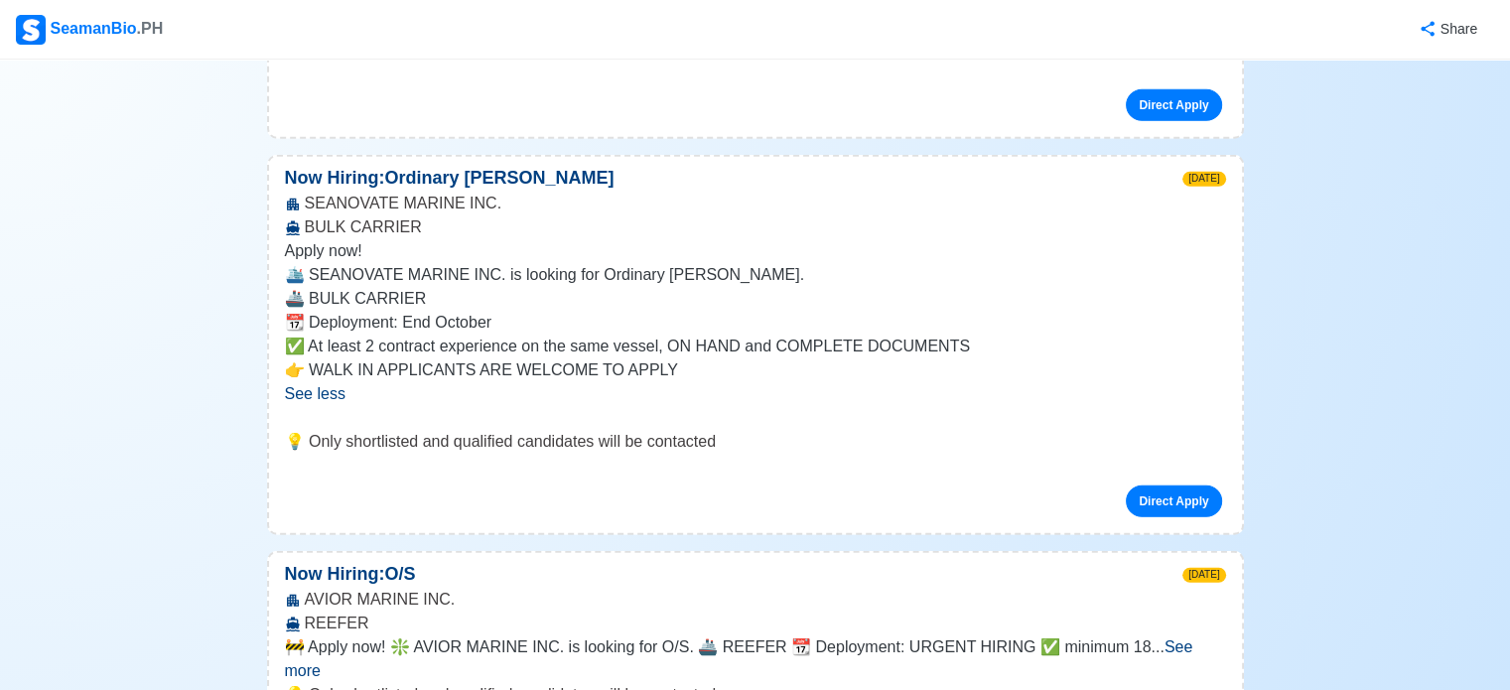
click at [1175, 638] on span "See more" at bounding box center [739, 658] width 908 height 41
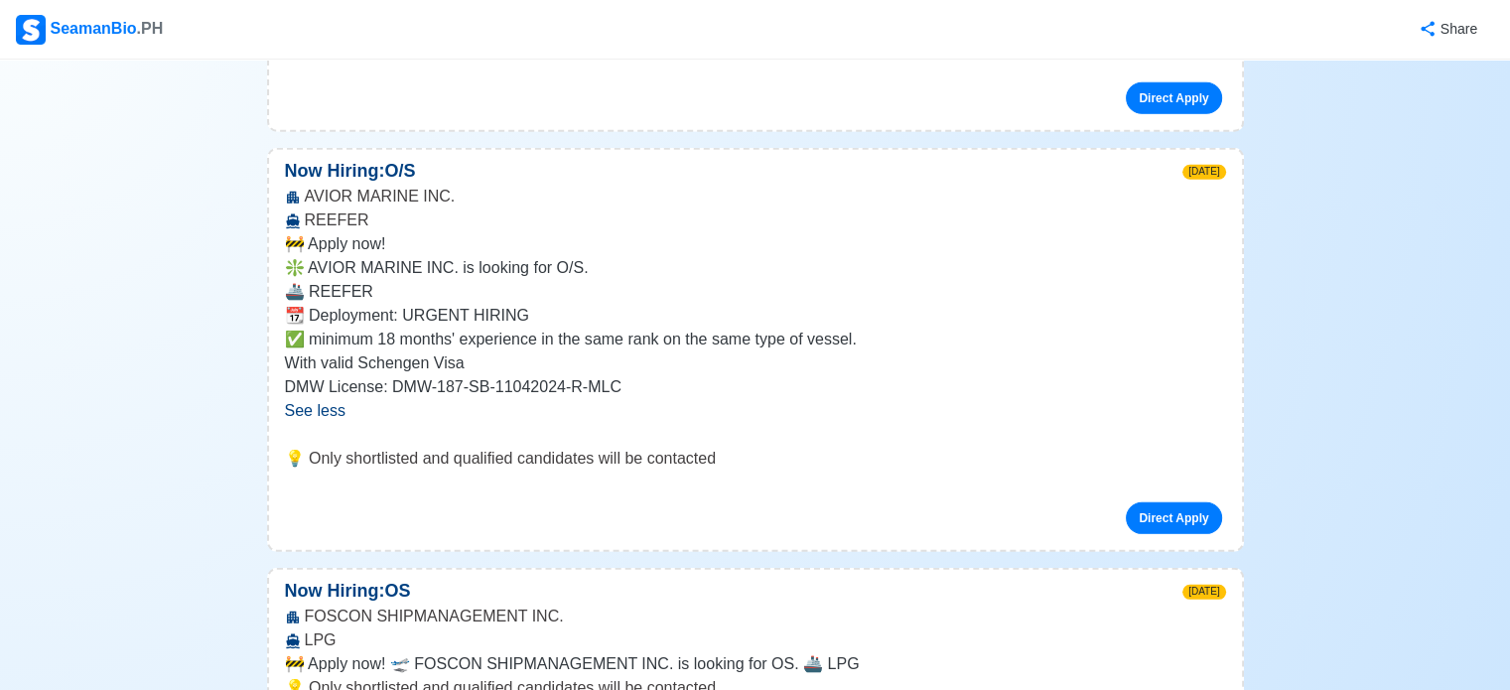
scroll to position [5890, 0]
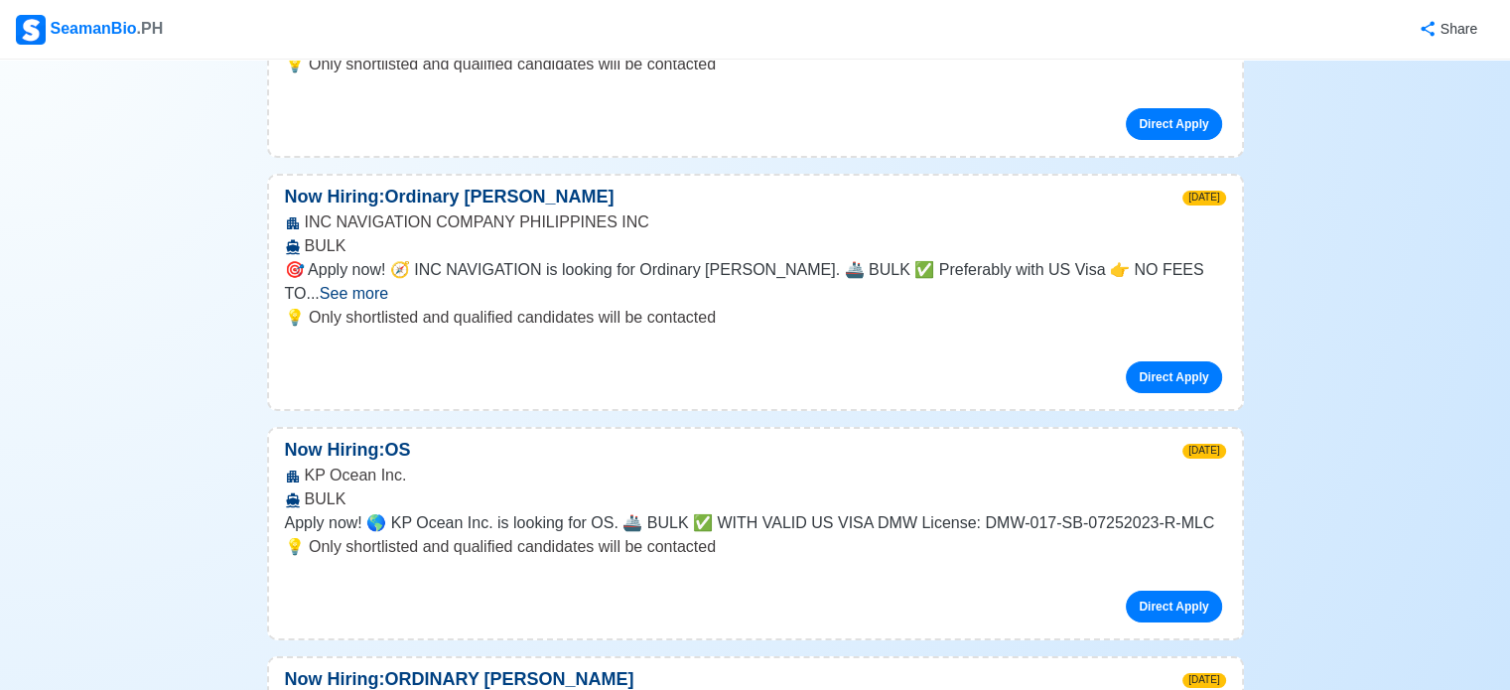
scroll to position [6989, 0]
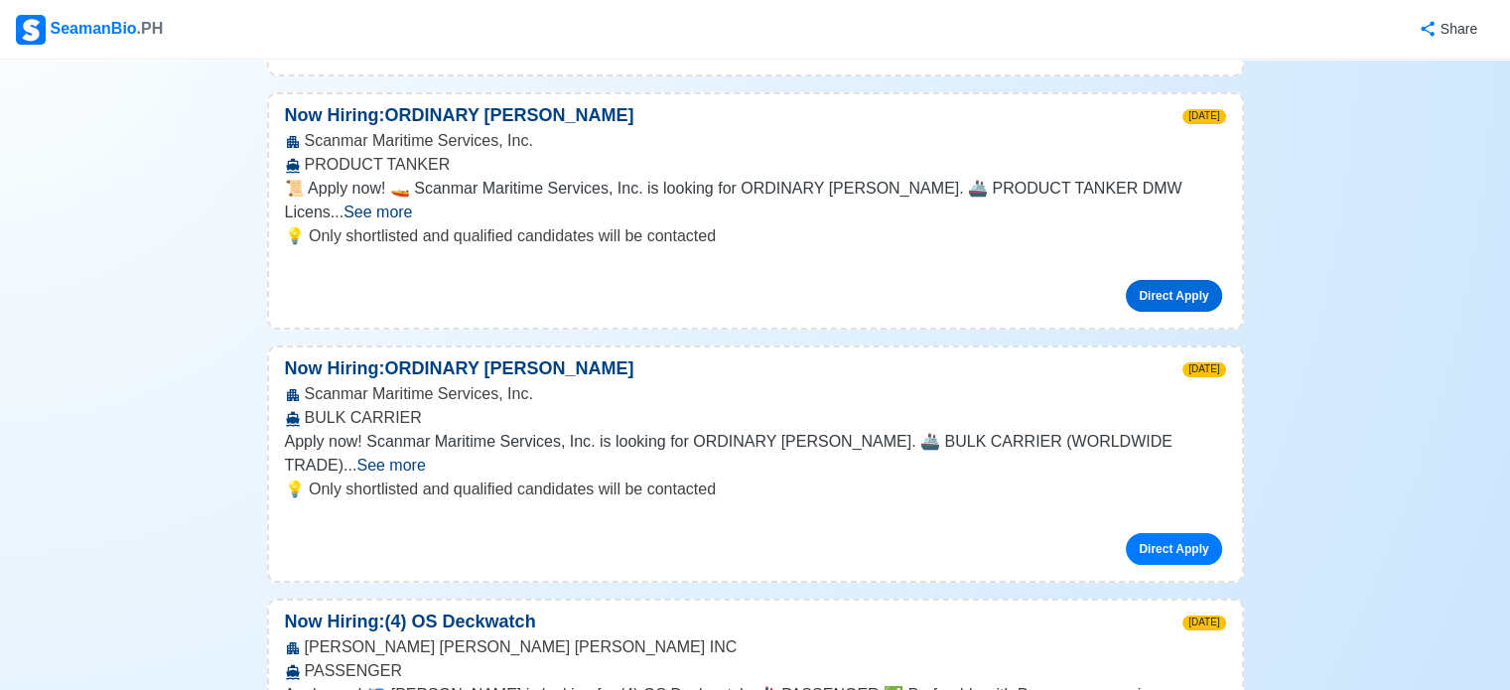
scroll to position [7550, 0]
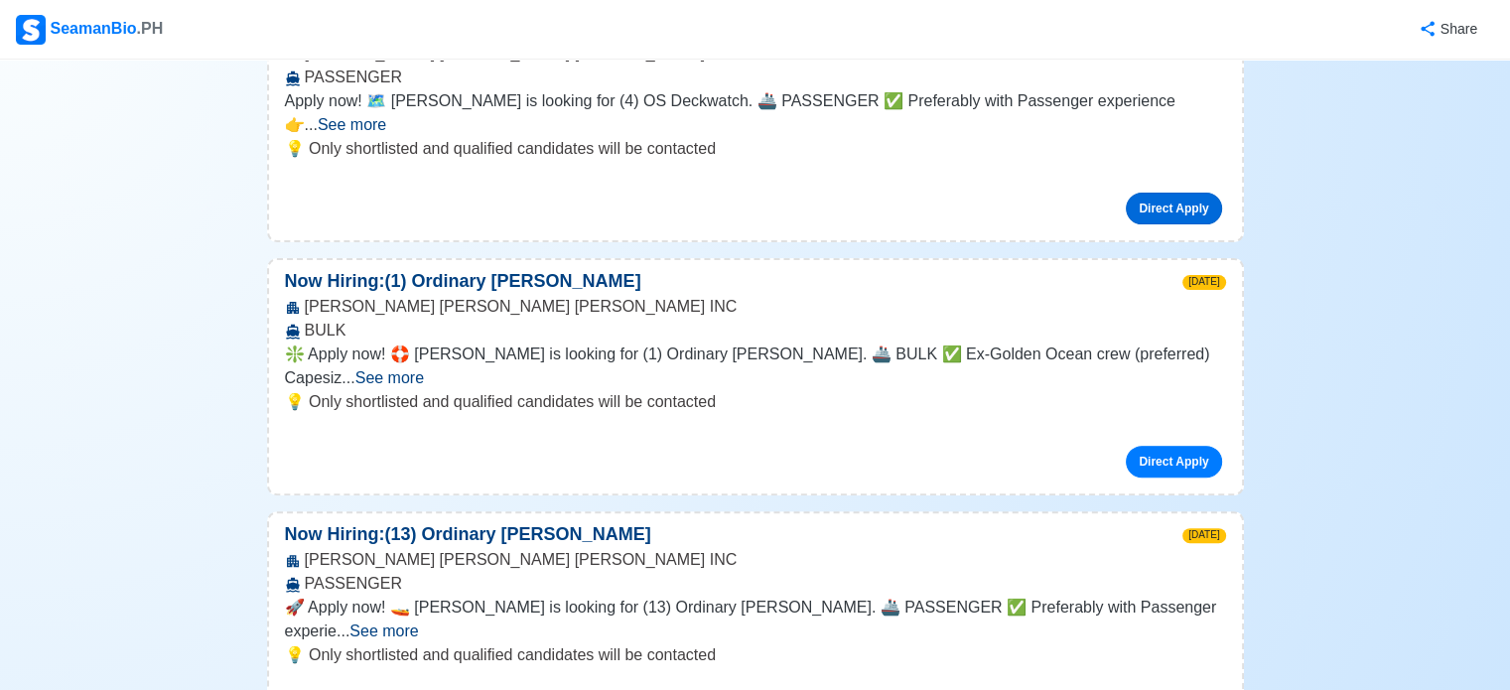
scroll to position [8151, 0]
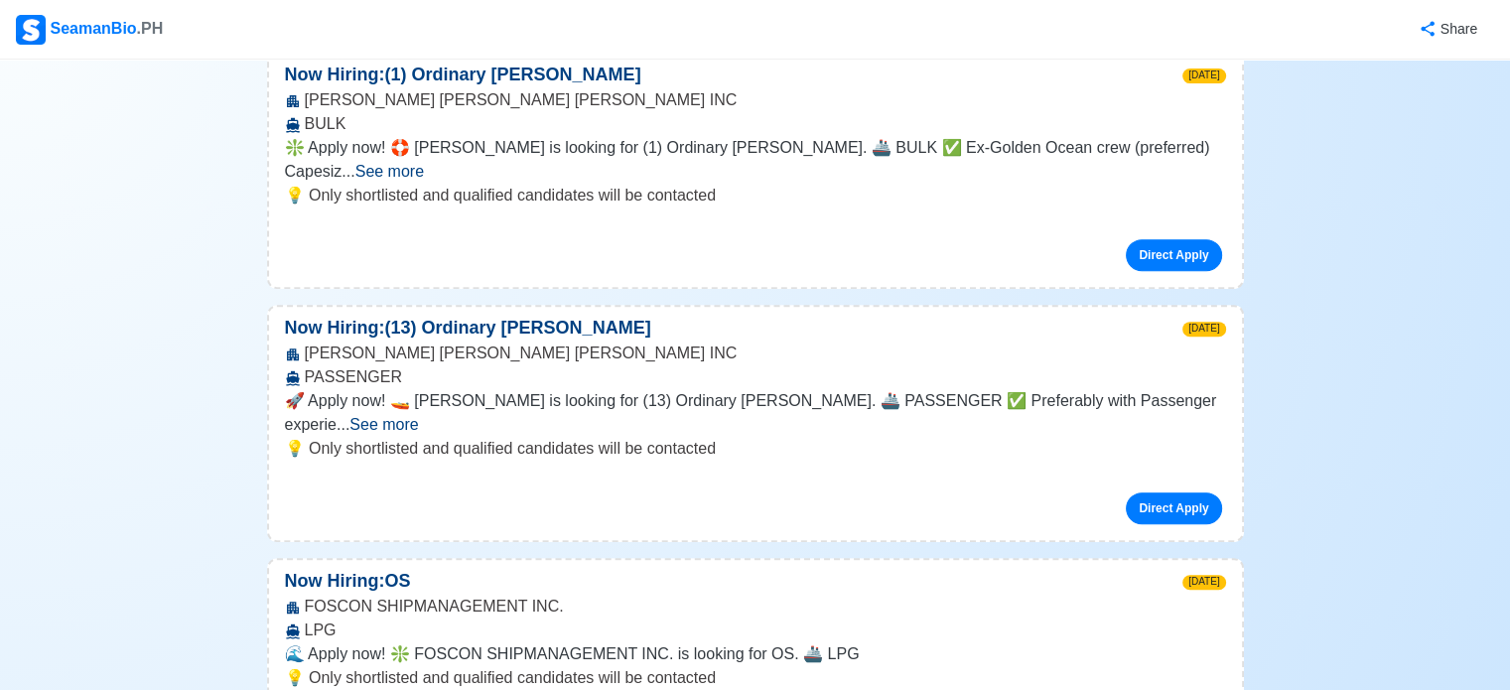
scroll to position [8397, 0]
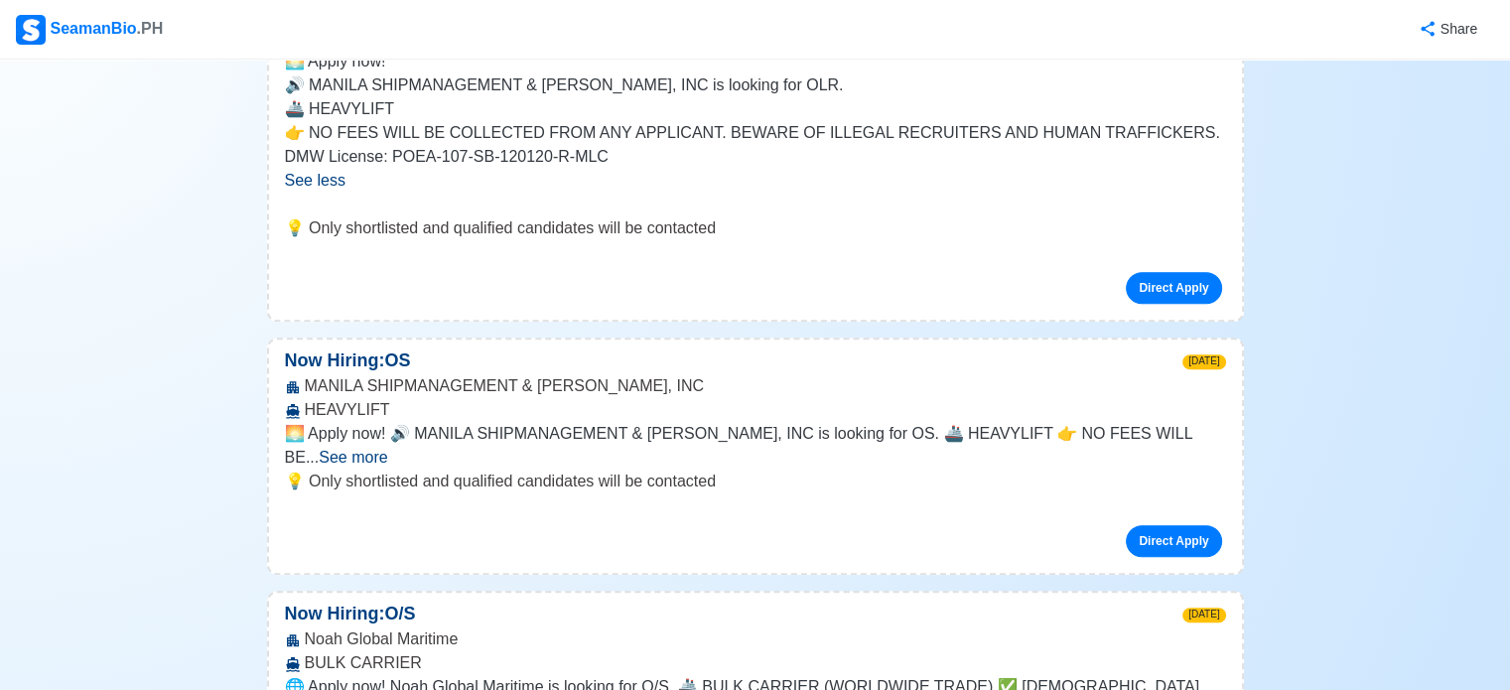
scroll to position [9171, 0]
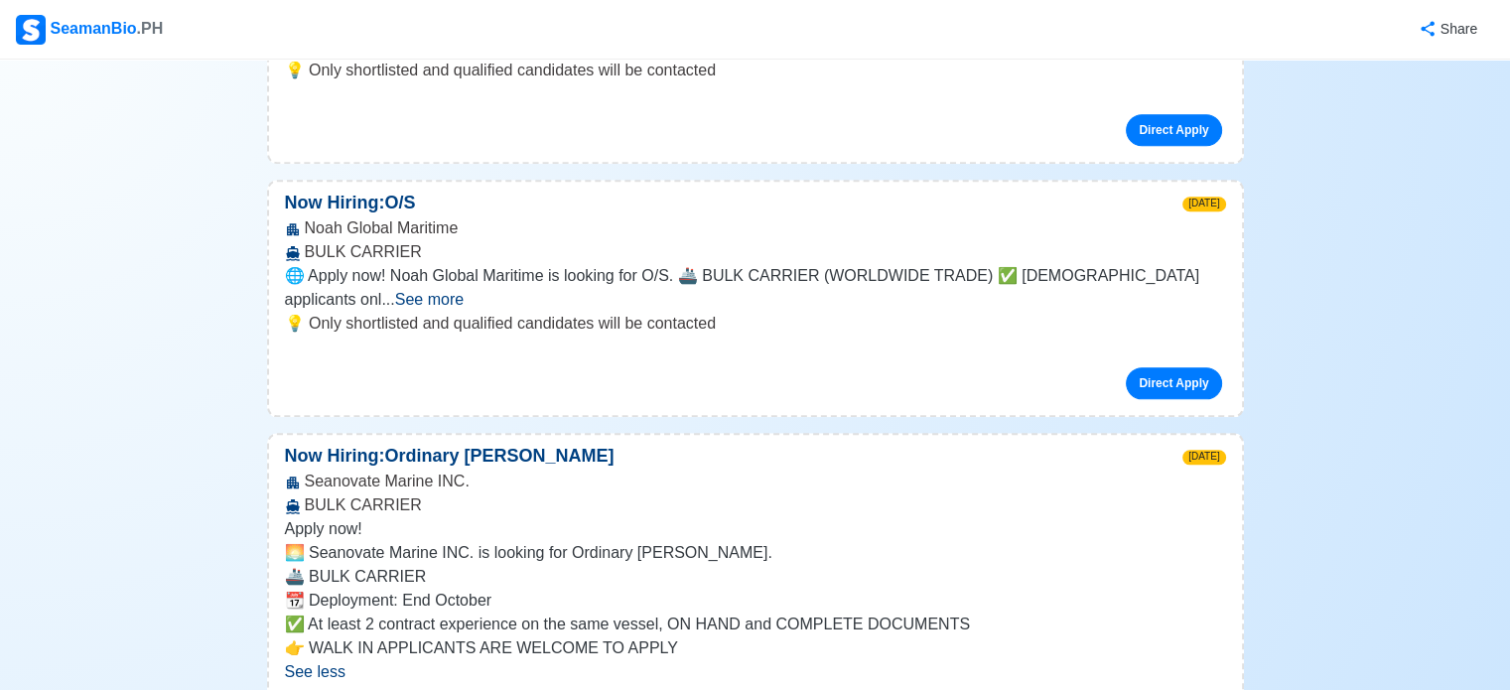
scroll to position [9584, 0]
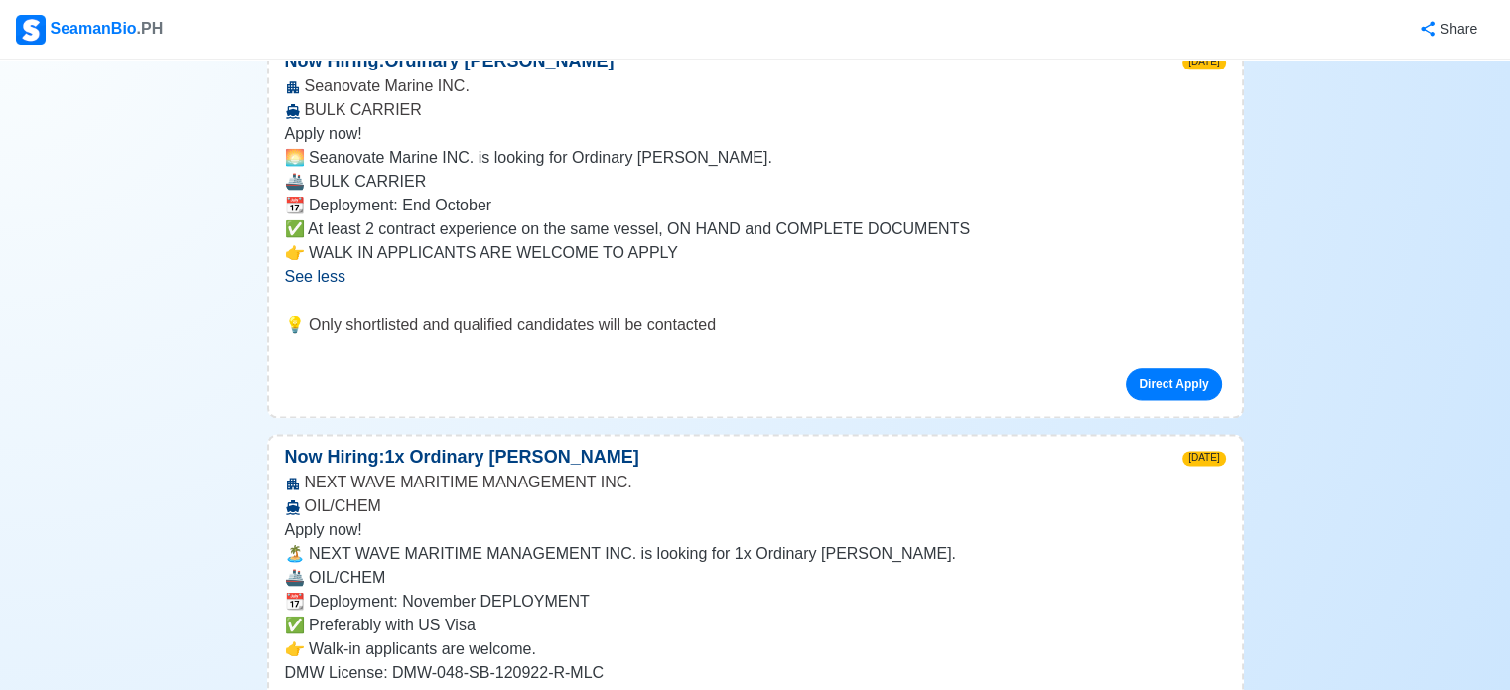
scroll to position [9979, 0]
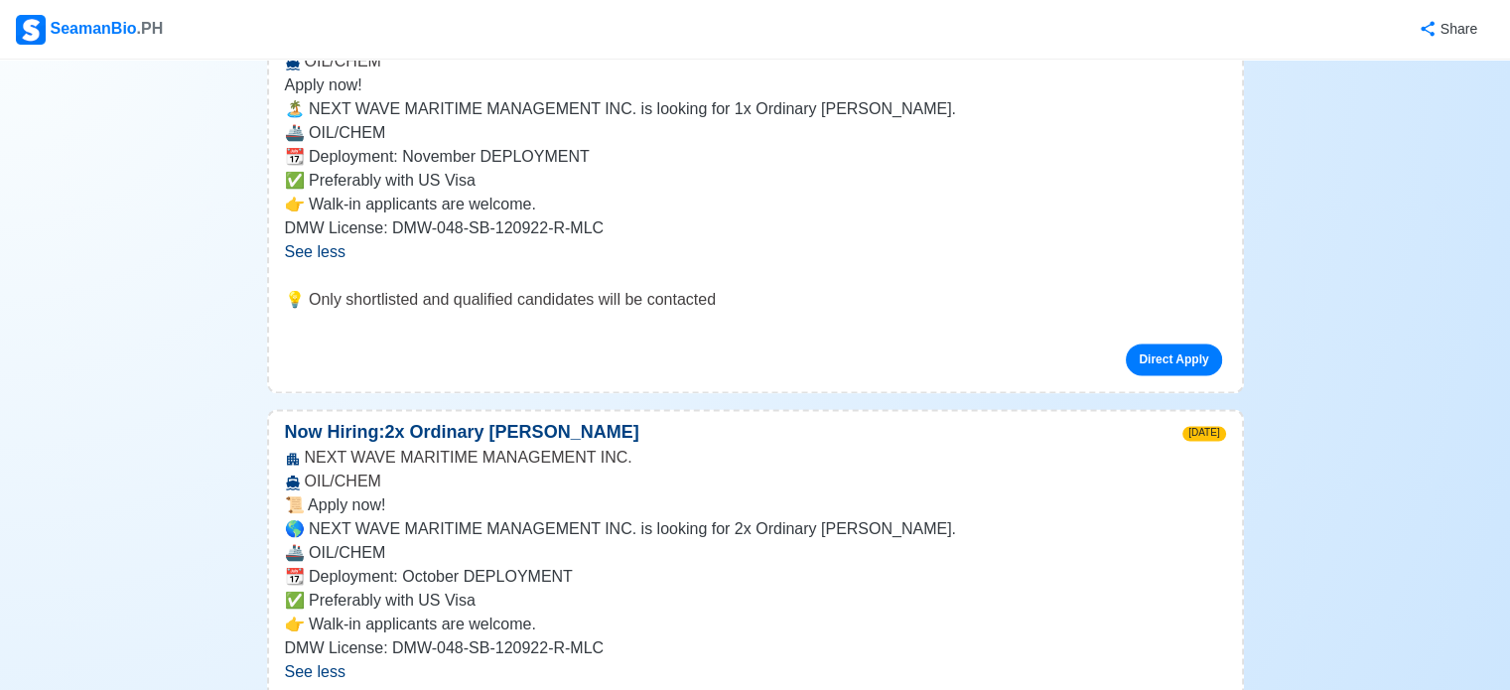
scroll to position [10424, 0]
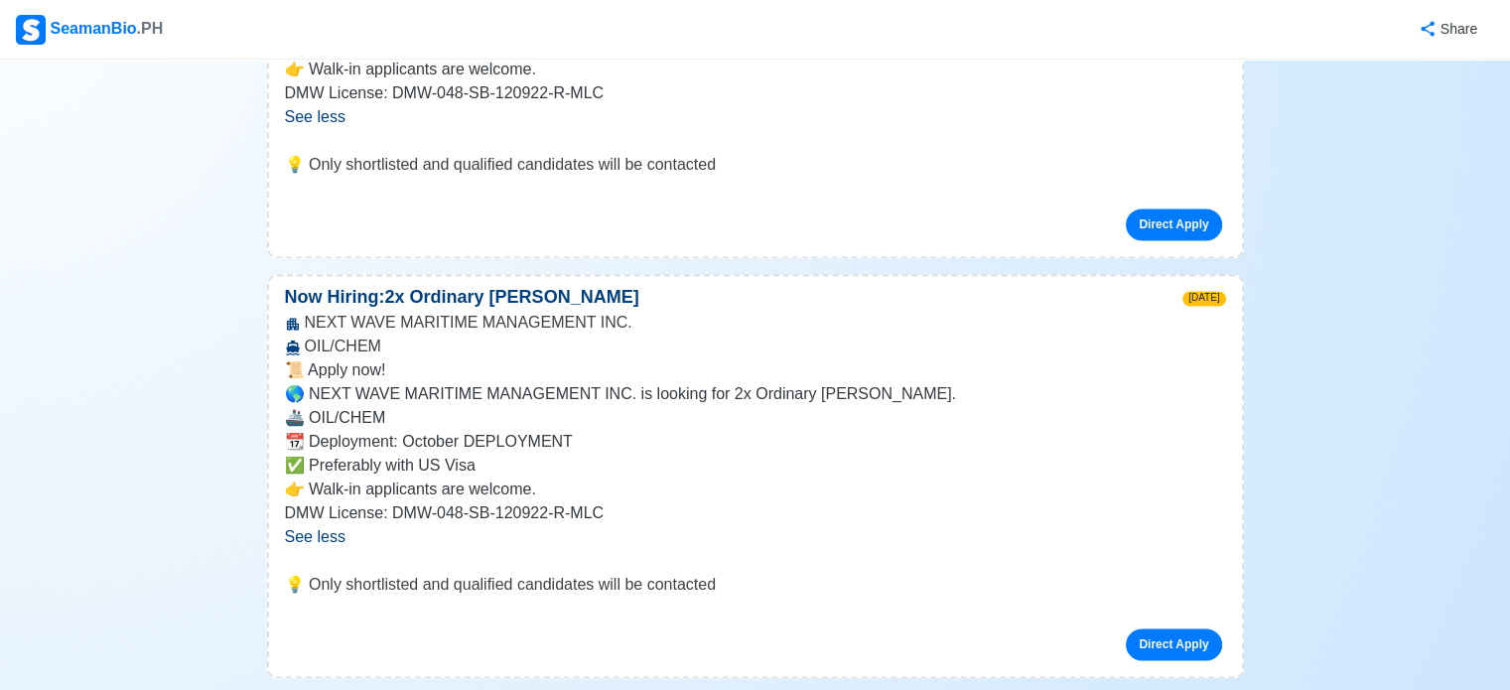
scroll to position [10563, 0]
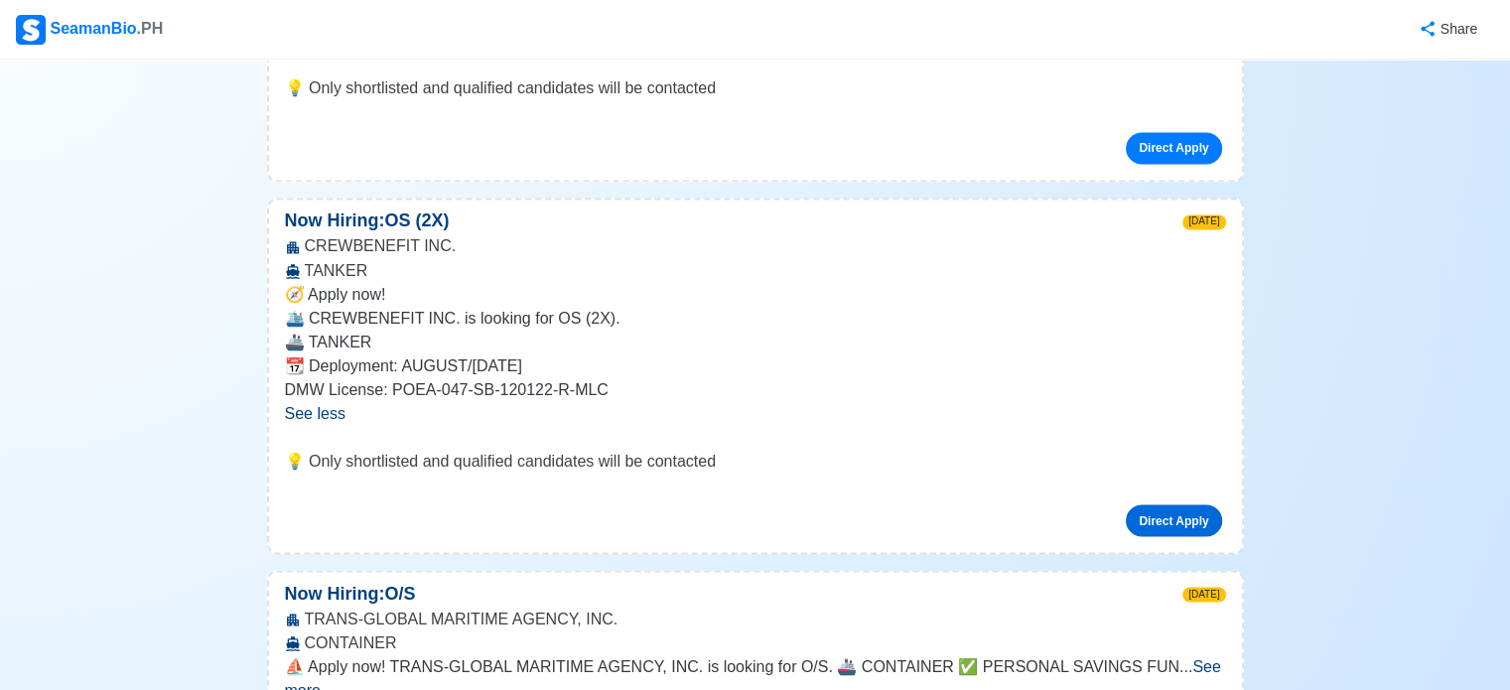
scroll to position [11055, 0]
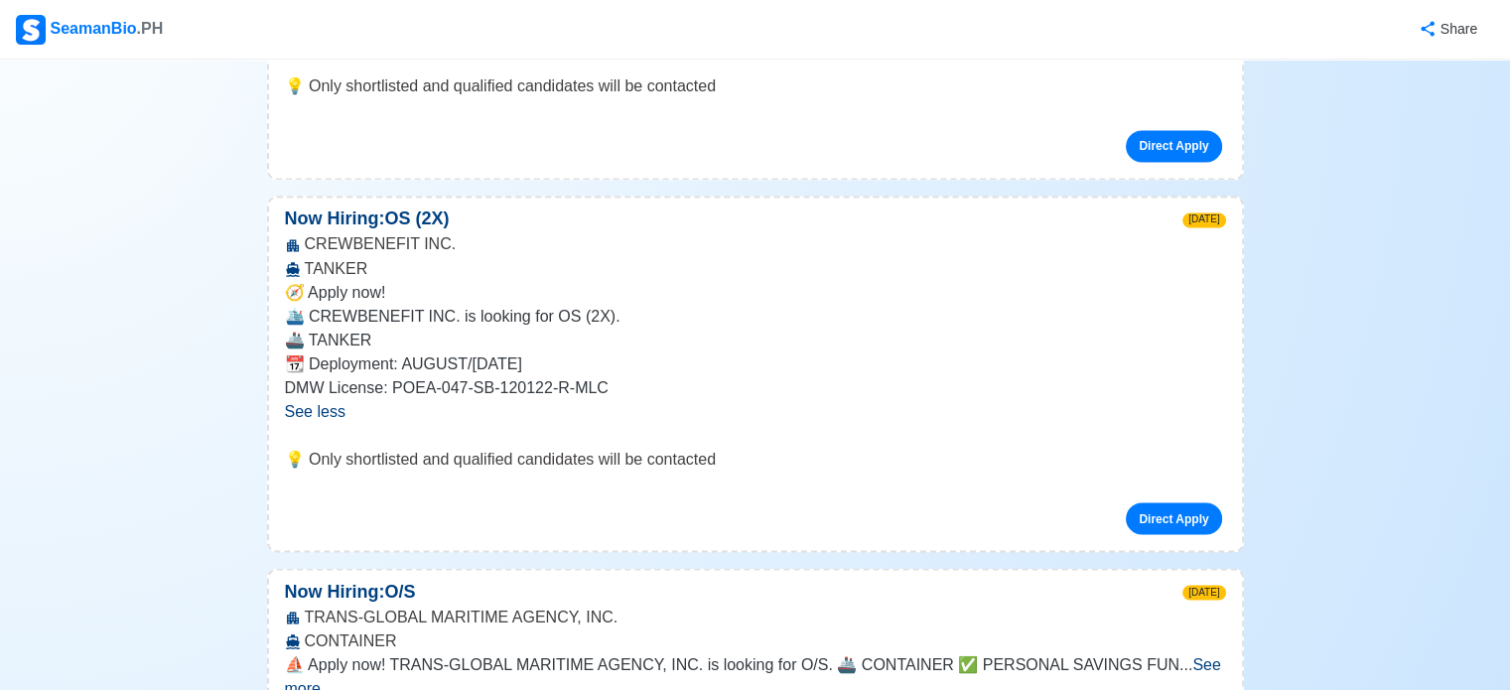
click at [1142, 655] on span "... See more" at bounding box center [753, 675] width 936 height 41
click at [1157, 655] on span "See more" at bounding box center [753, 675] width 936 height 41
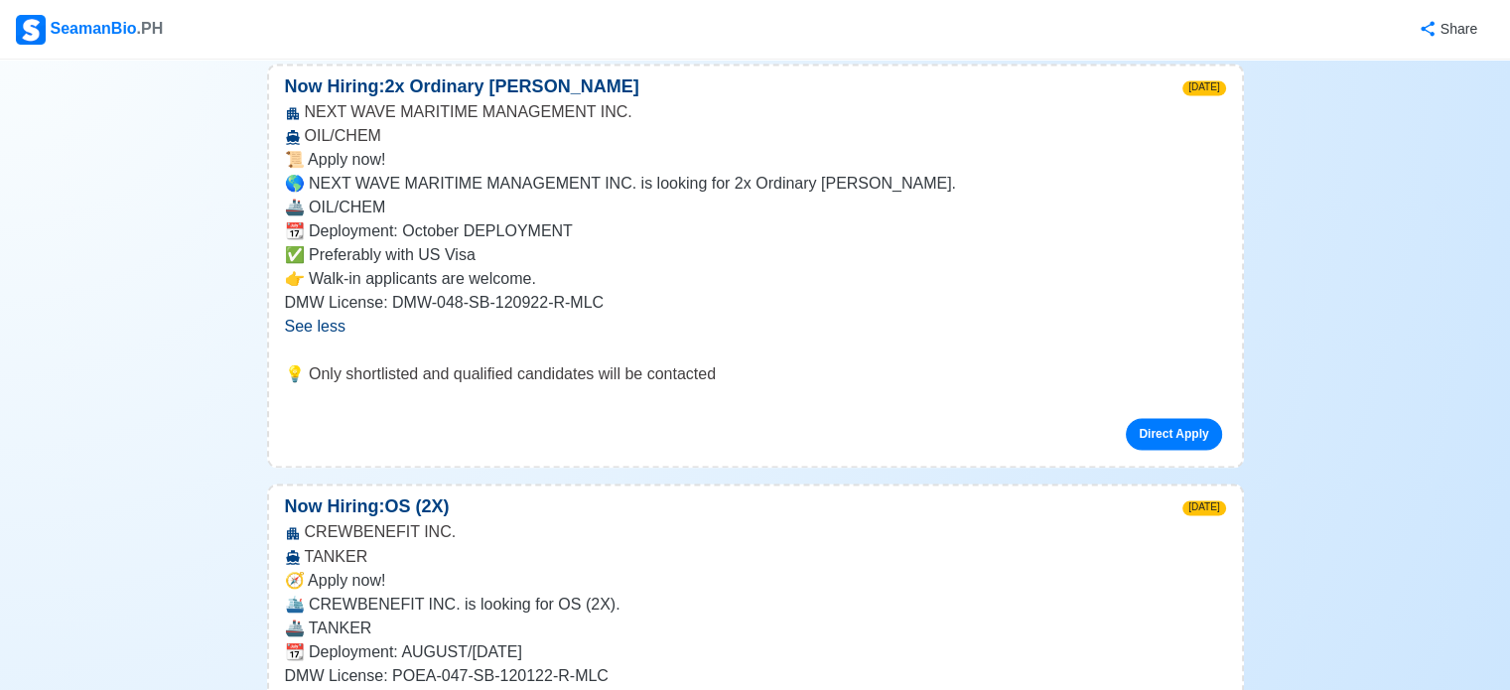
scroll to position [10745, 0]
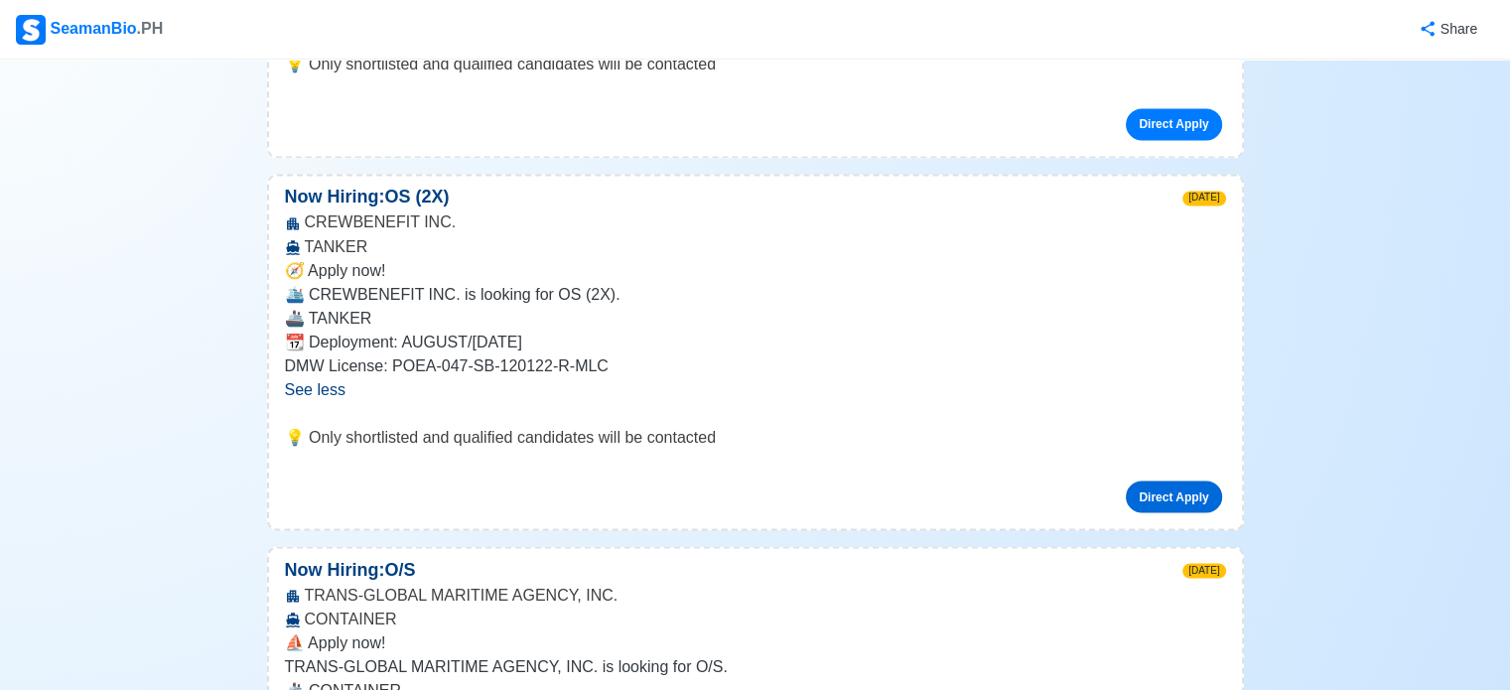
scroll to position [11079, 0]
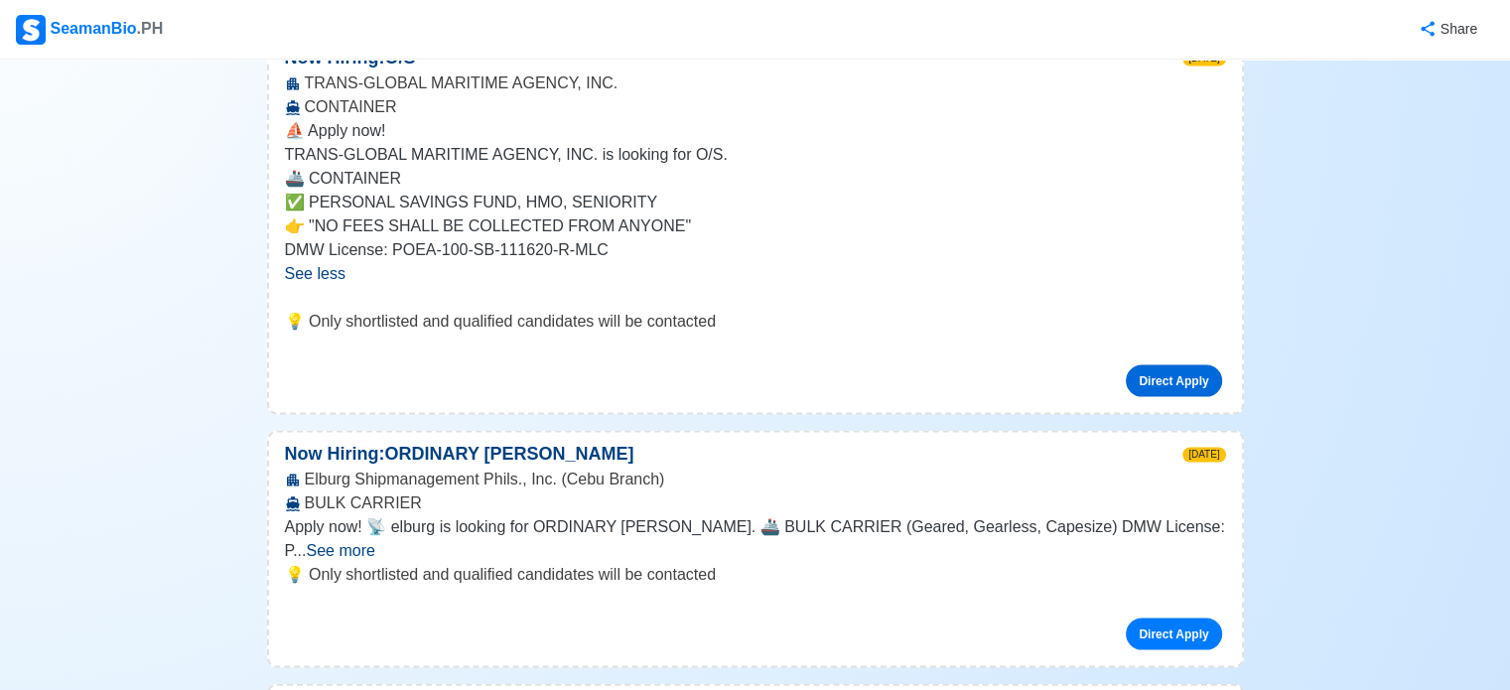
scroll to position [11589, 0]
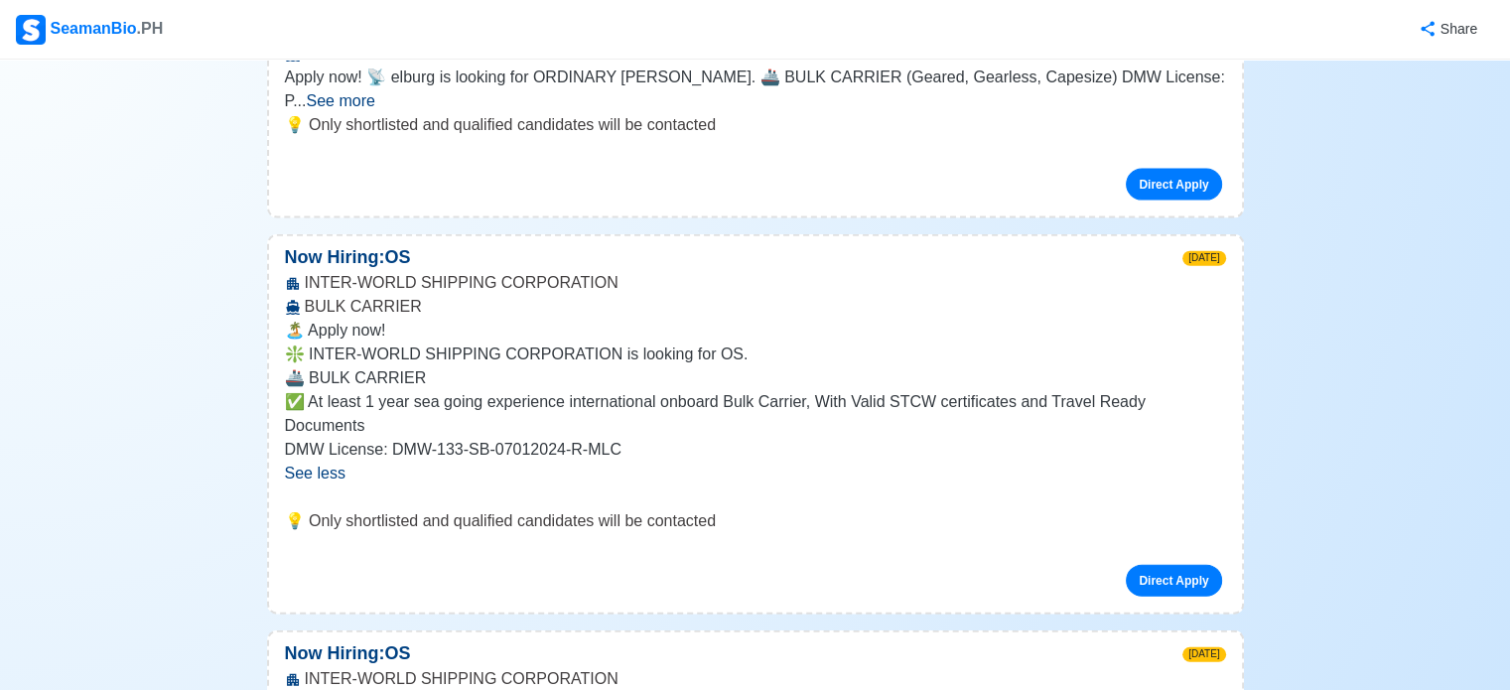
scroll to position [12040, 0]
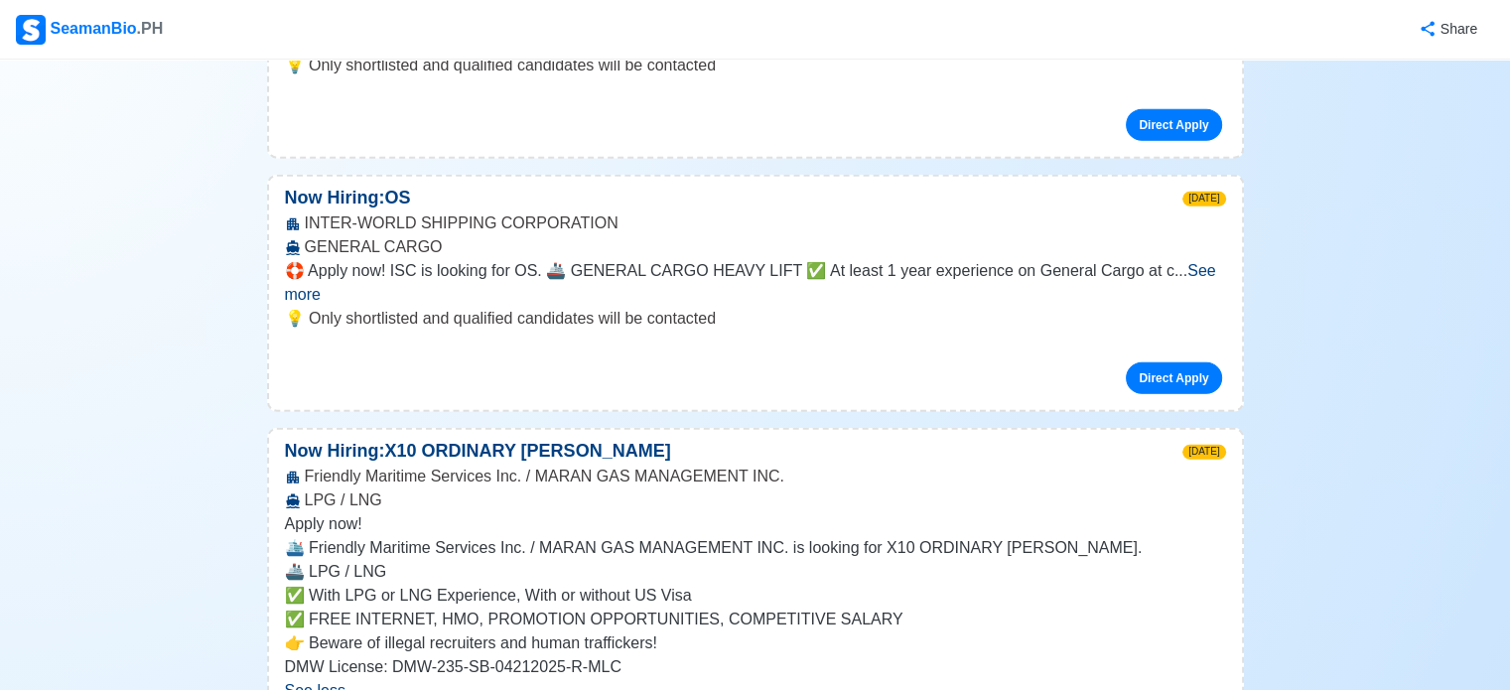
scroll to position [12494, 0]
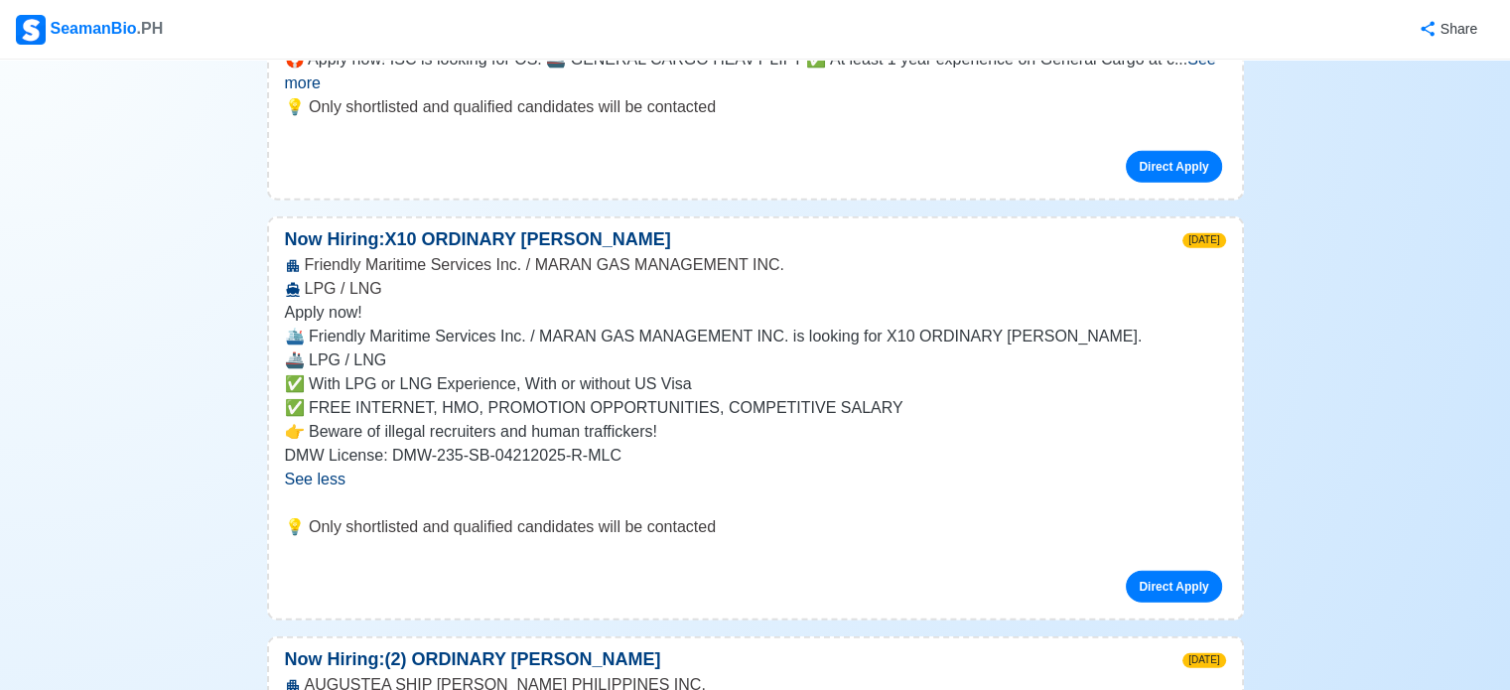
scroll to position [12708, 0]
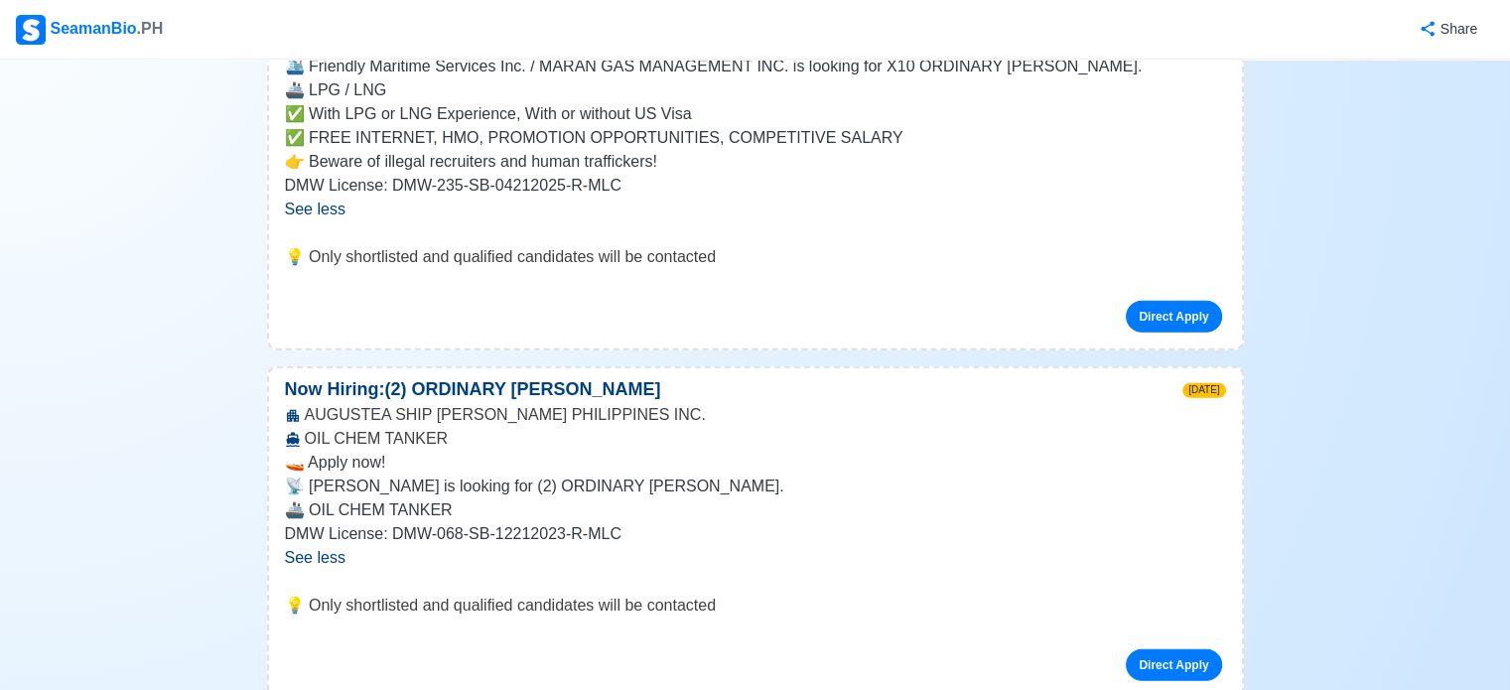
scroll to position [12977, 0]
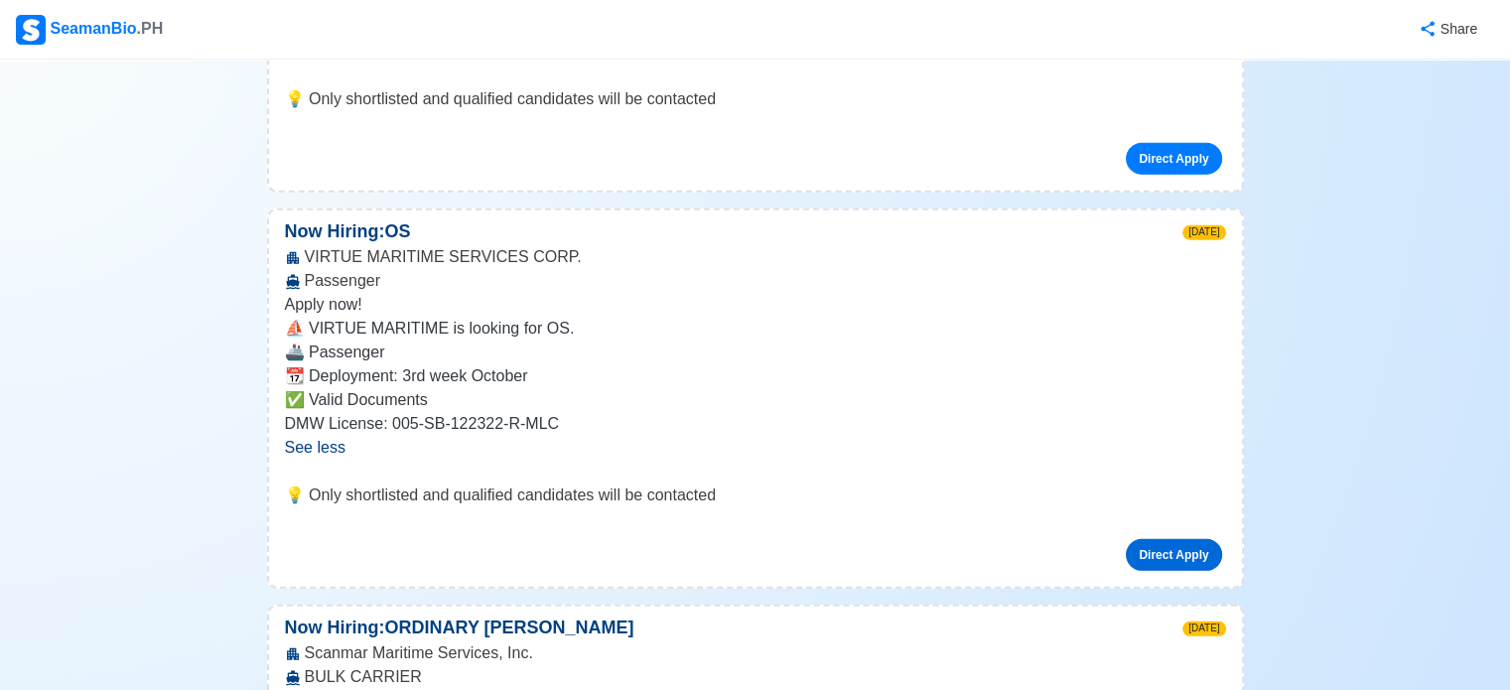
scroll to position [13486, 0]
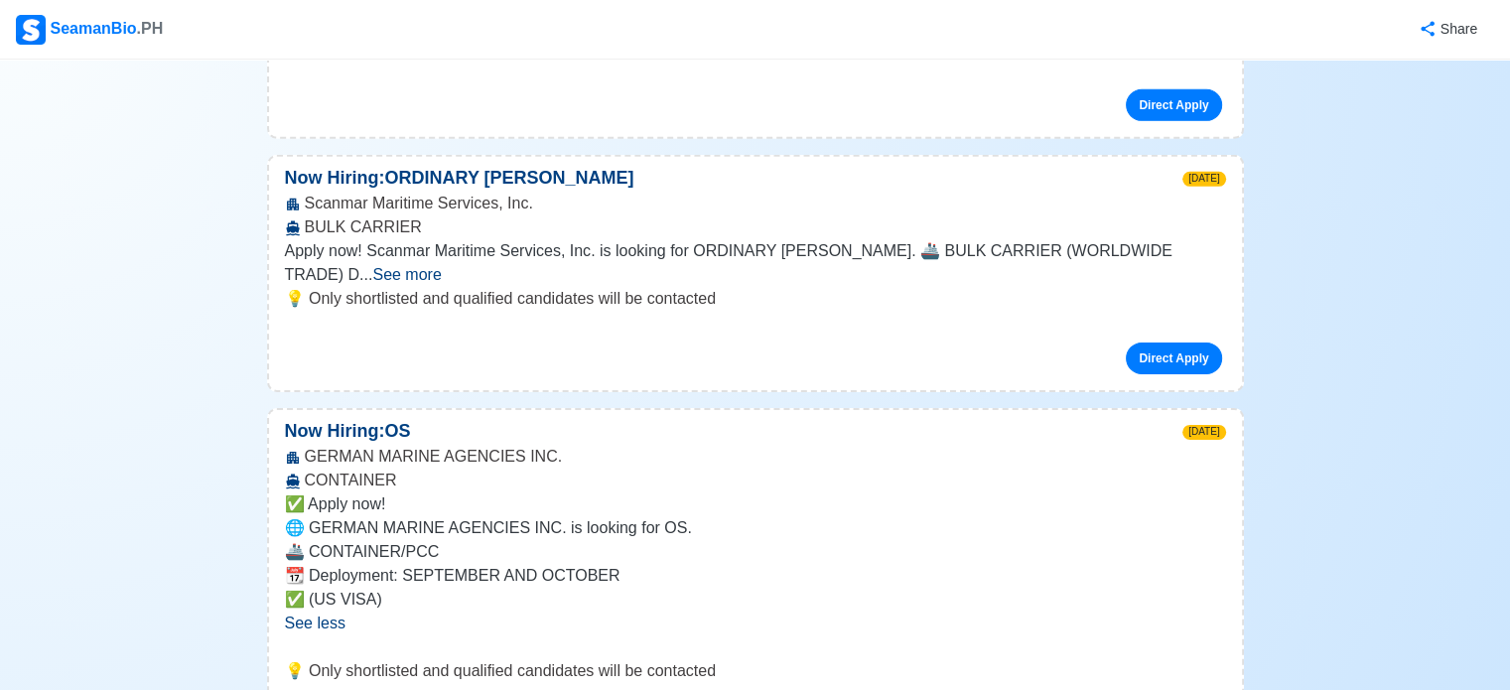
scroll to position [13931, 0]
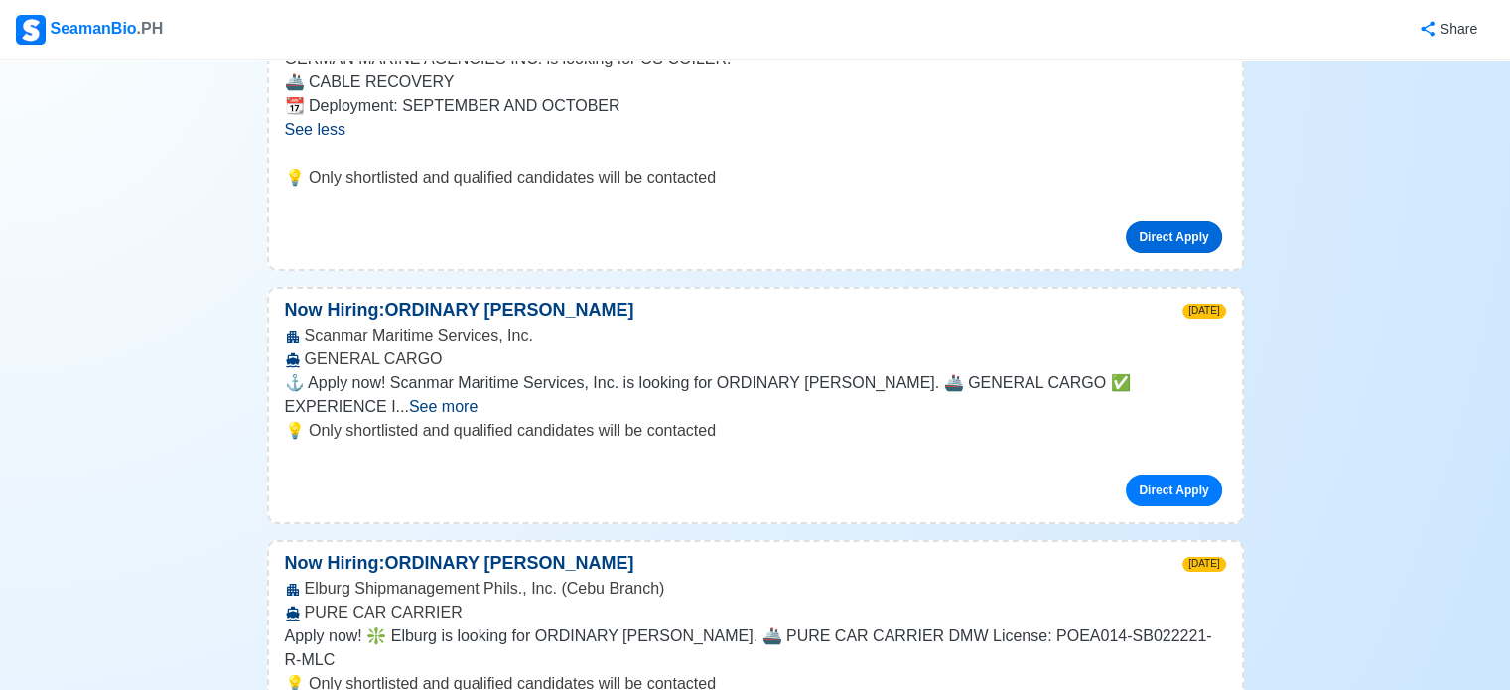
scroll to position [14793, 0]
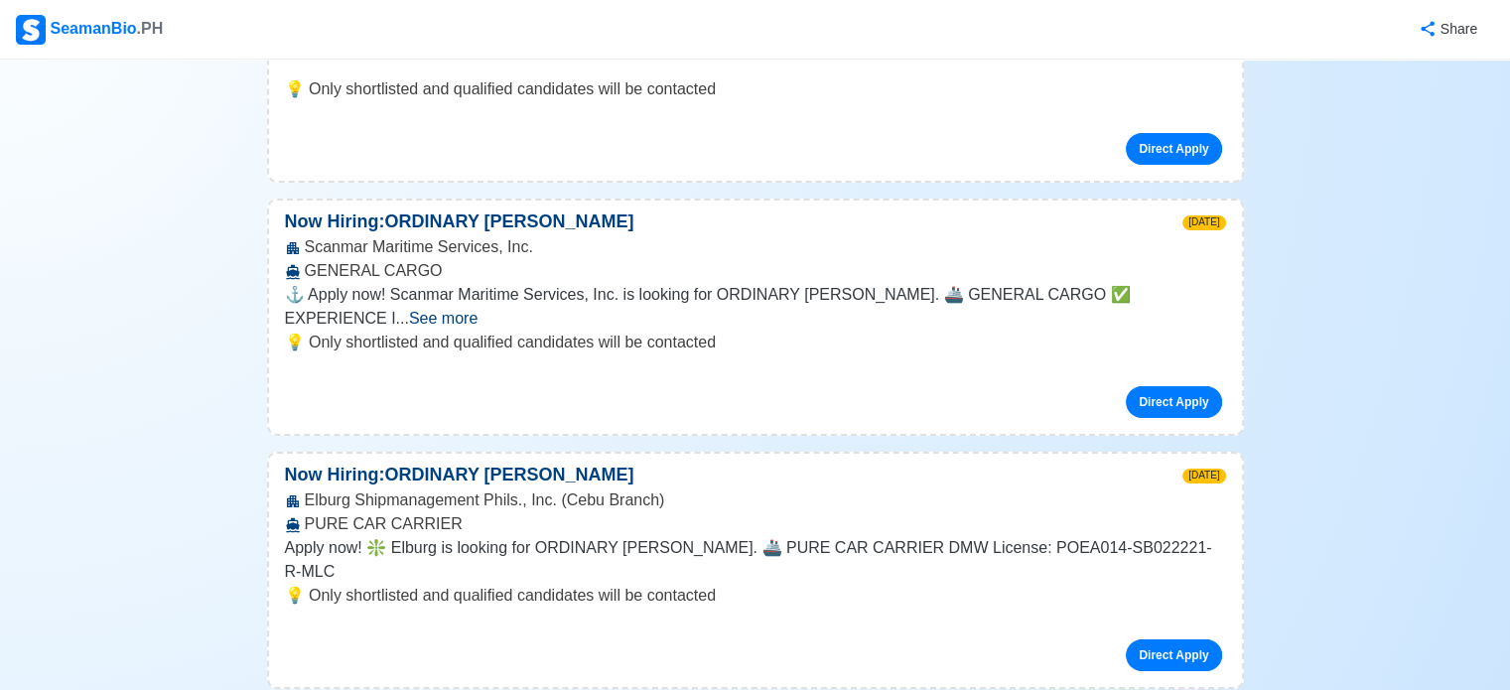
scroll to position [14862, 0]
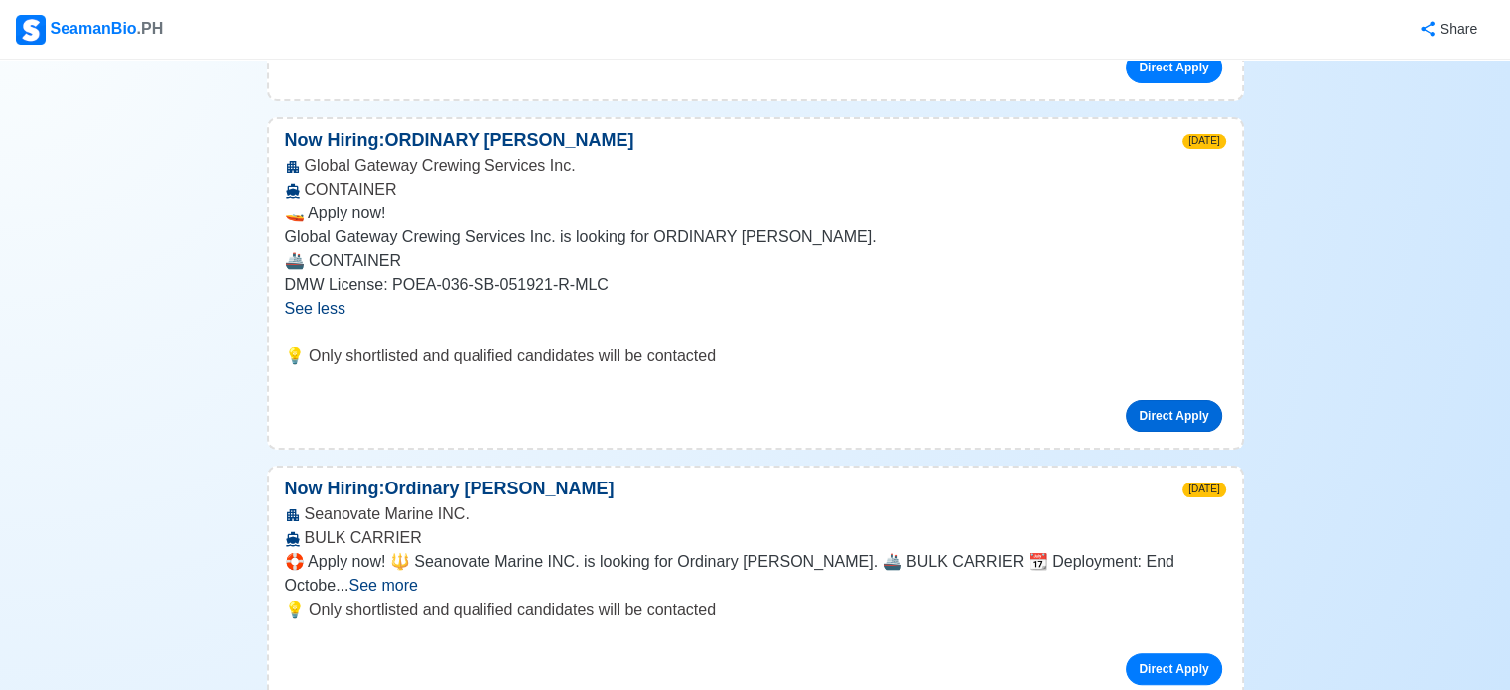
scroll to position [15447, 0]
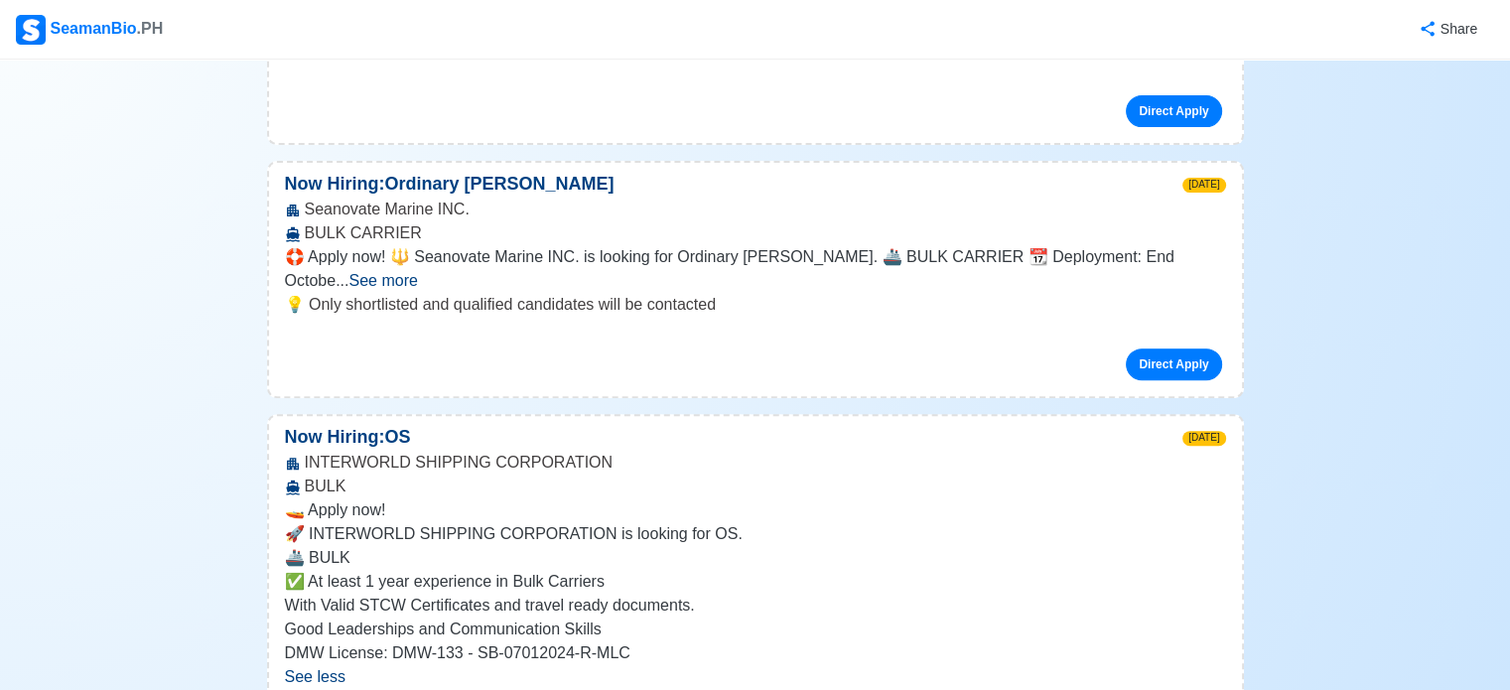
scroll to position [15760, 0]
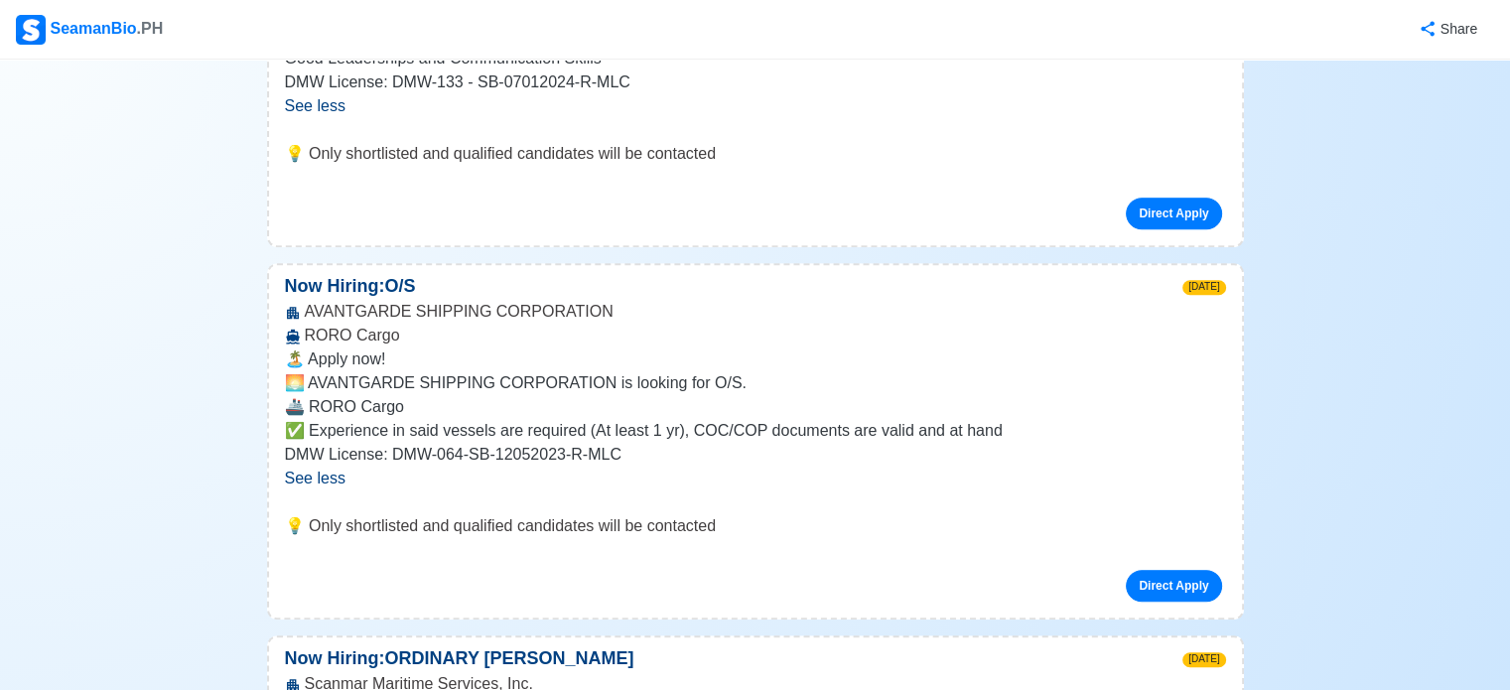
scroll to position [16324, 0]
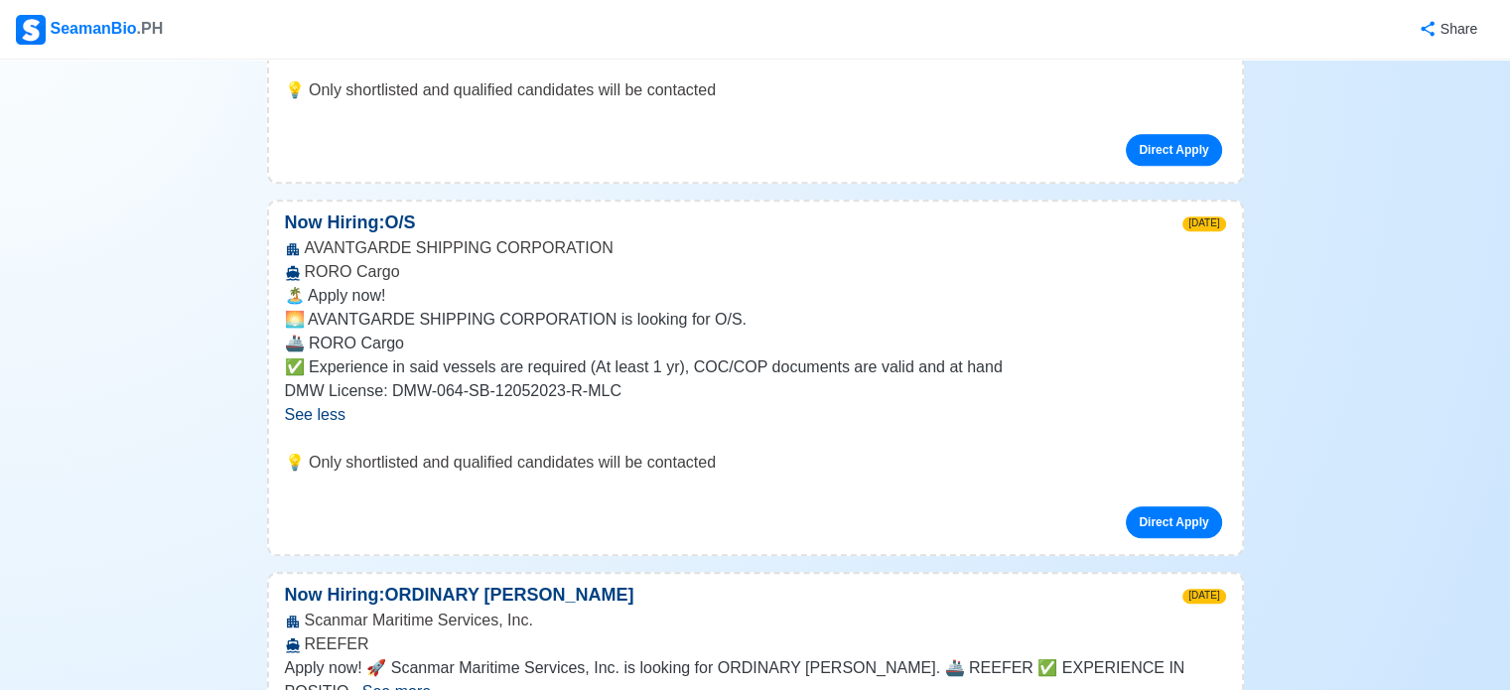
scroll to position [16388, 0]
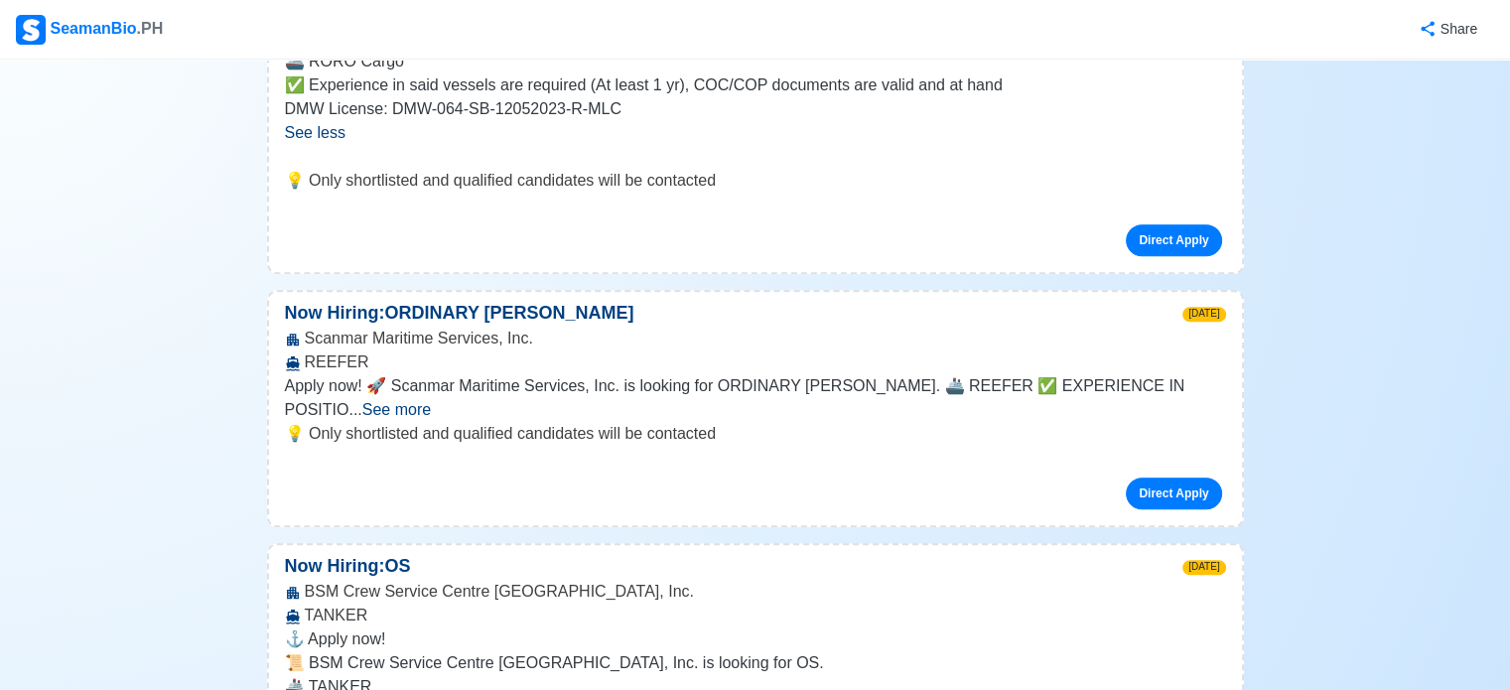
scroll to position [16672, 0]
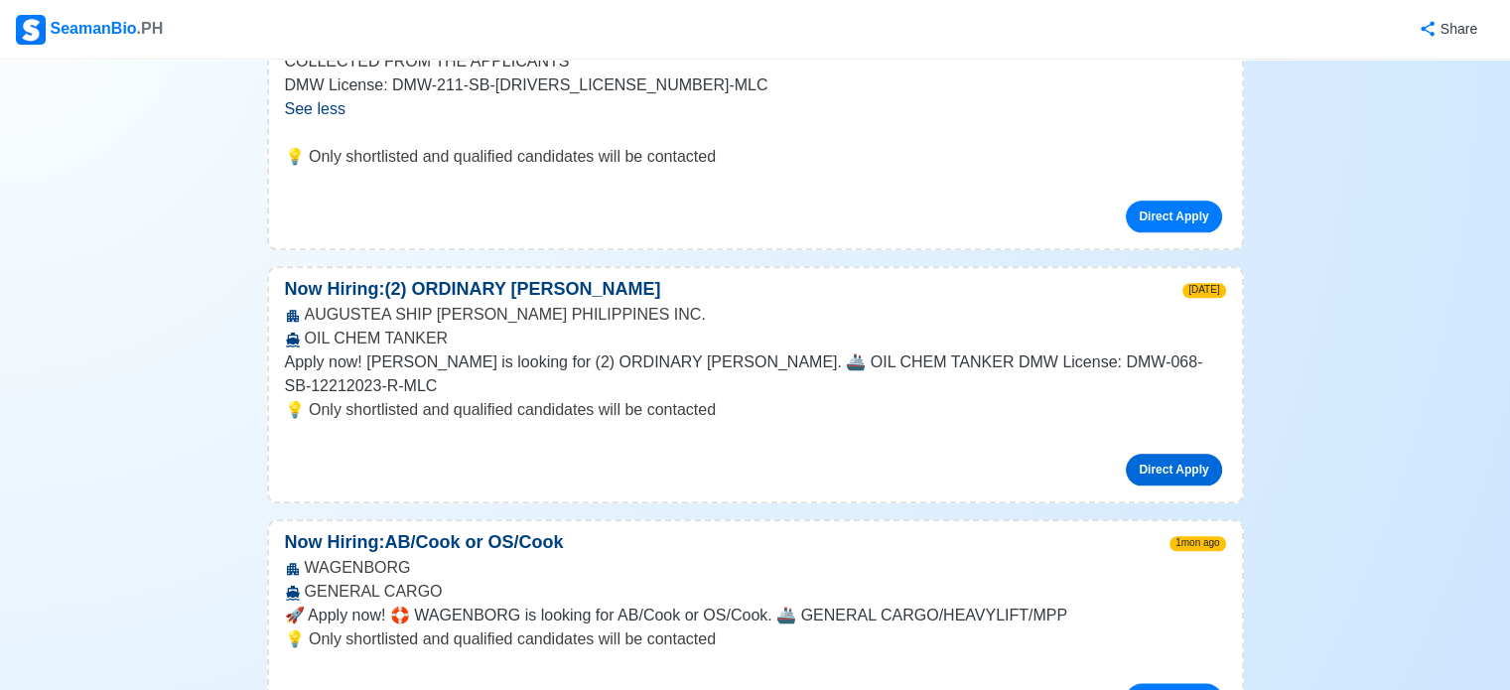
scroll to position [17344, 0]
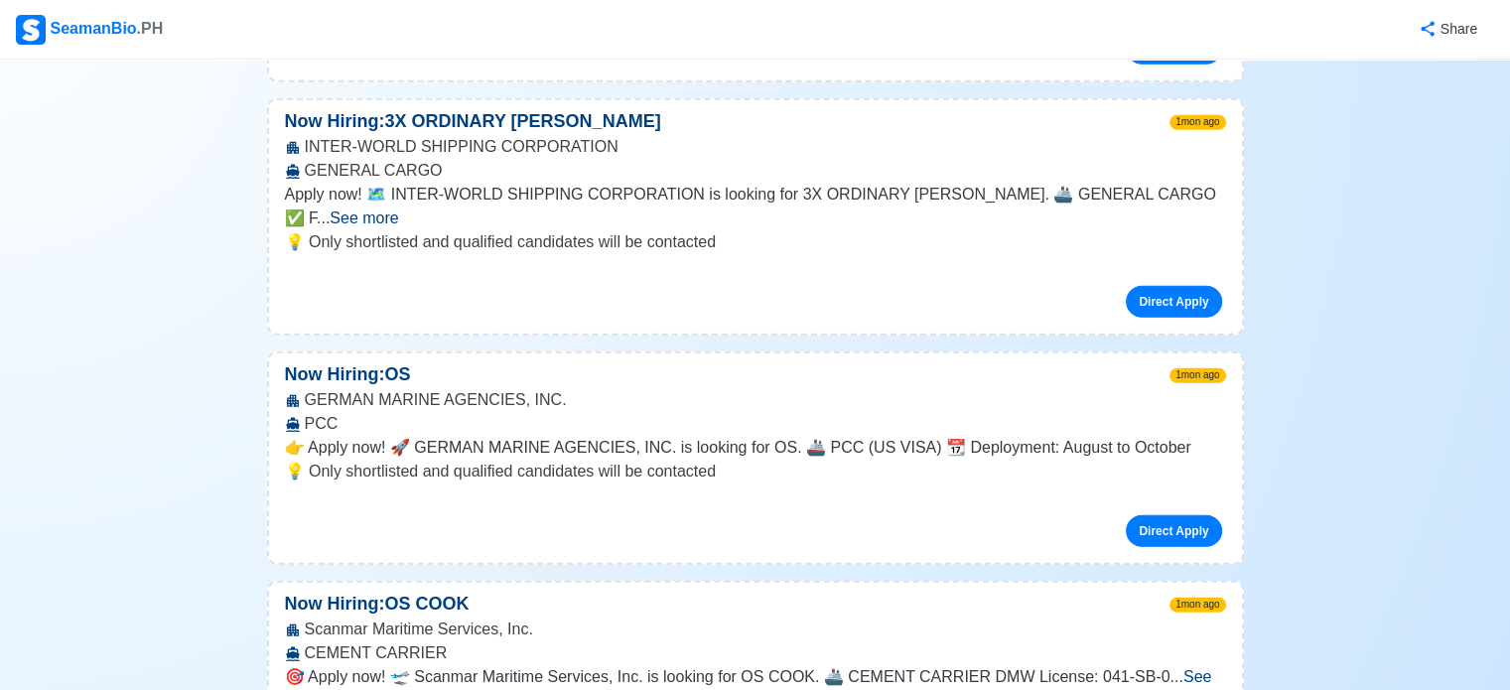
scroll to position [20367, 0]
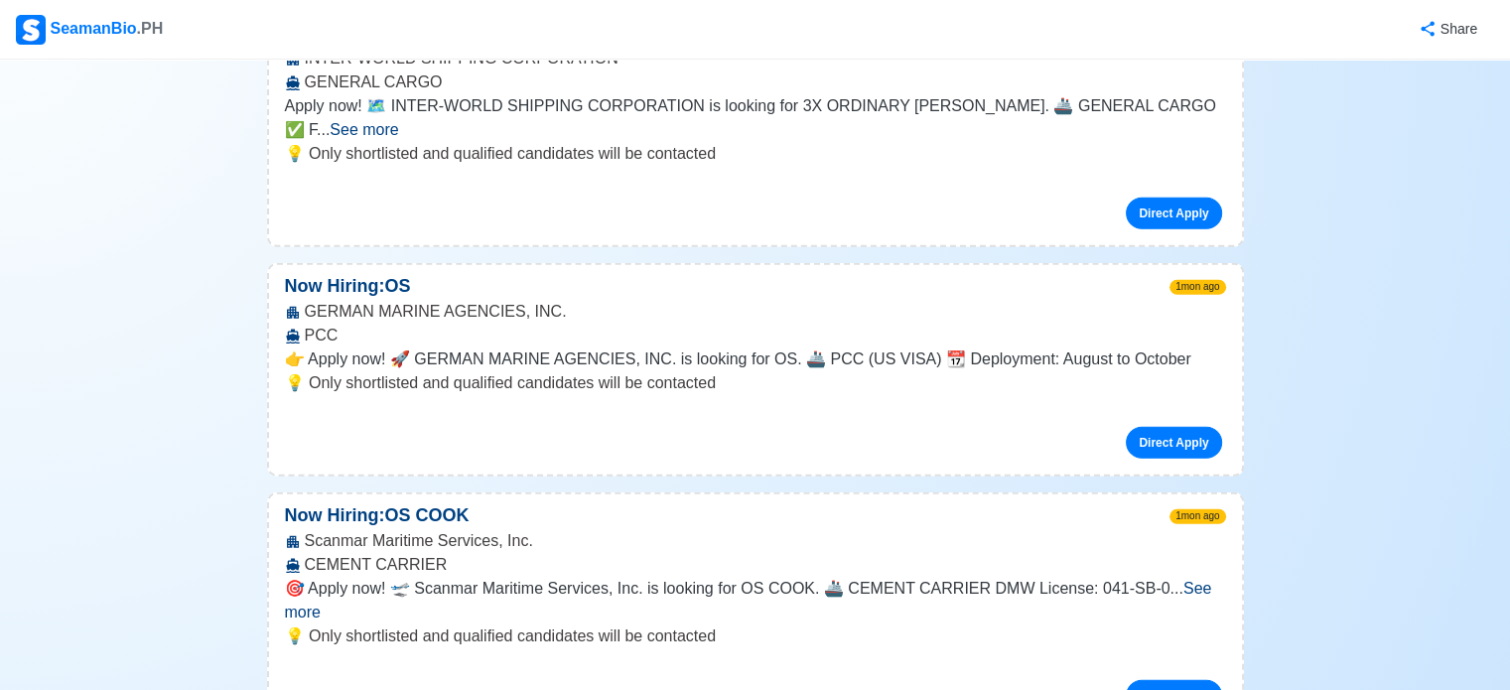
scroll to position [20493, 0]
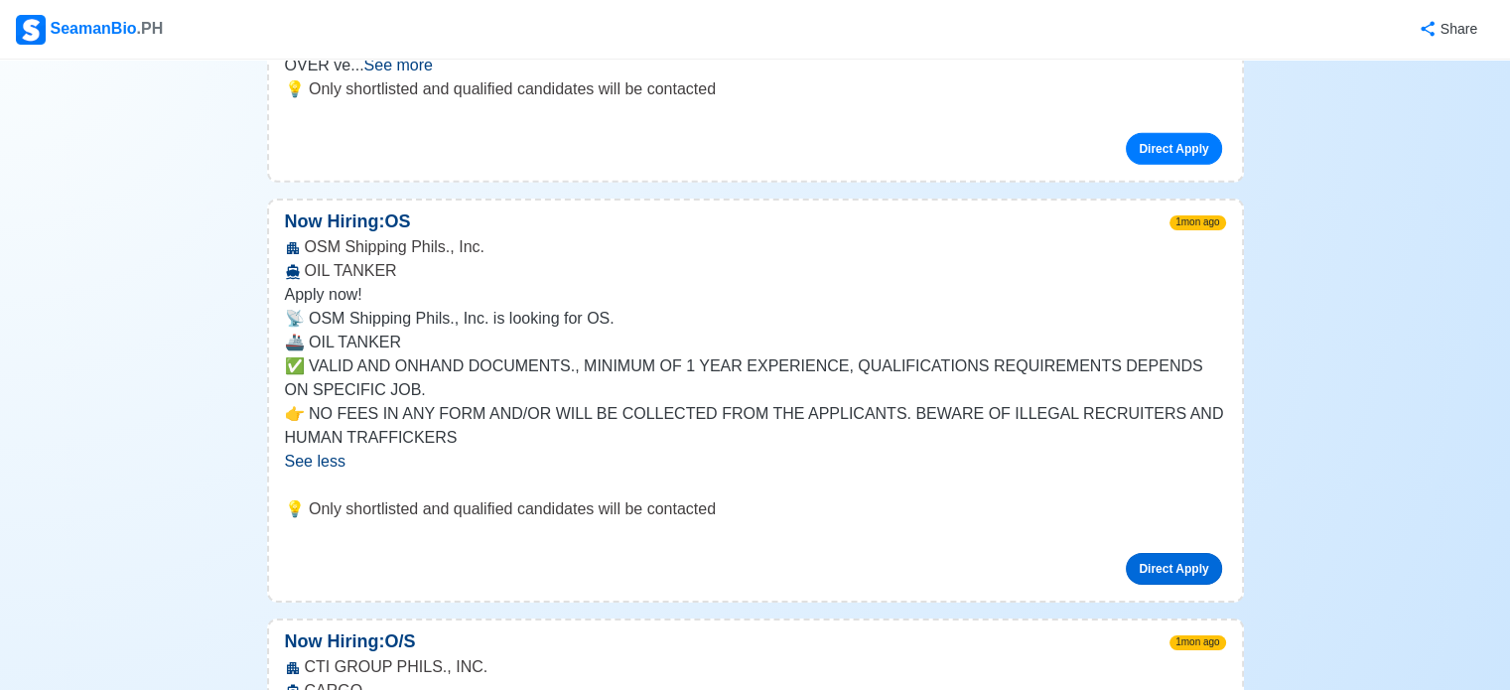
scroll to position [21524, 0]
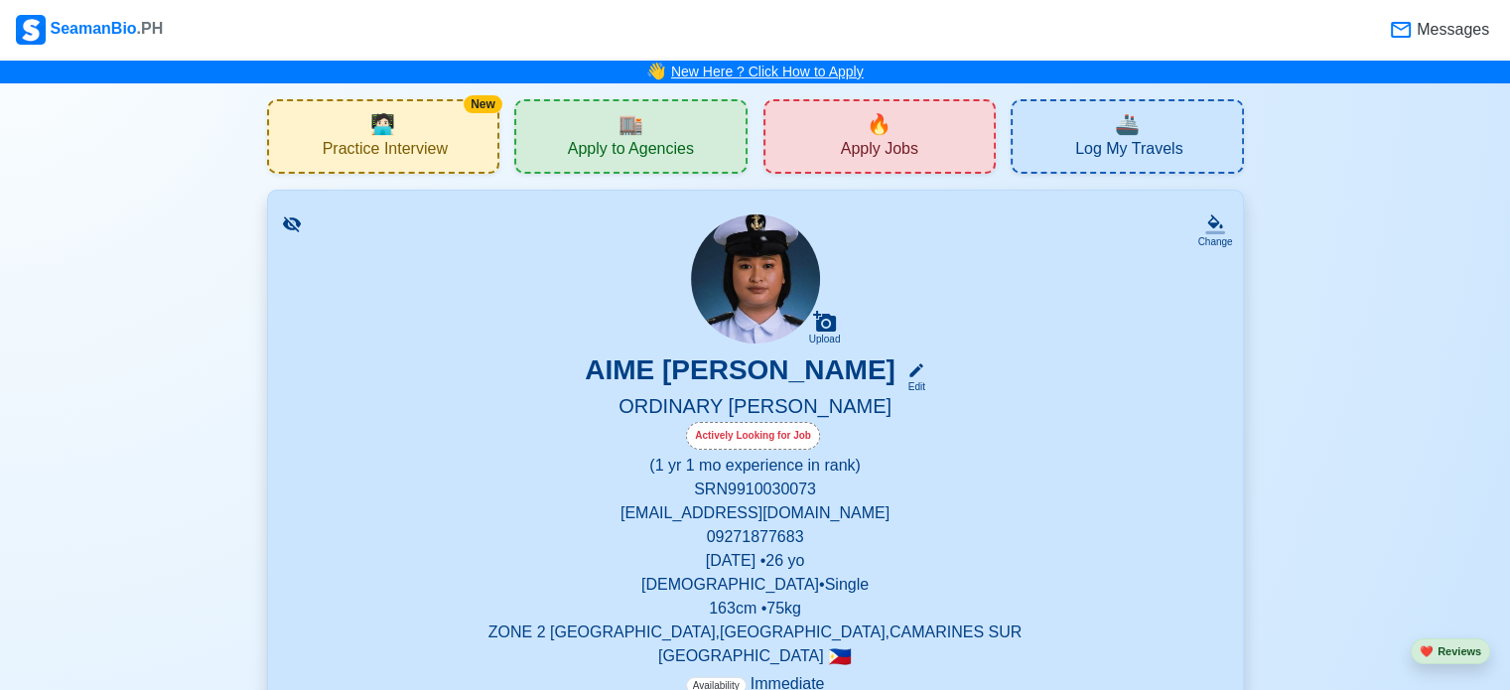
click at [763, 73] on link "New Here ? Click How to Apply" at bounding box center [767, 72] width 193 height 16
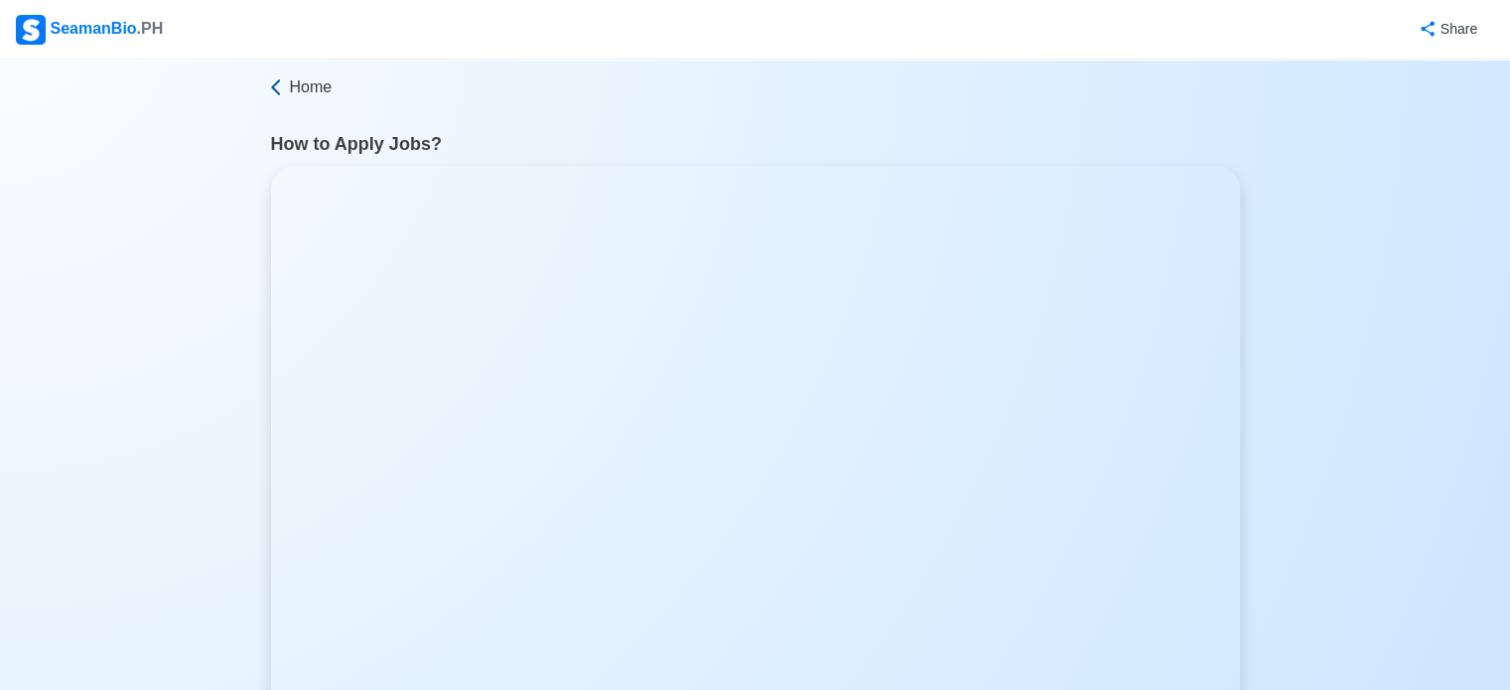
click at [290, 86] on span "Home" at bounding box center [311, 87] width 43 height 24
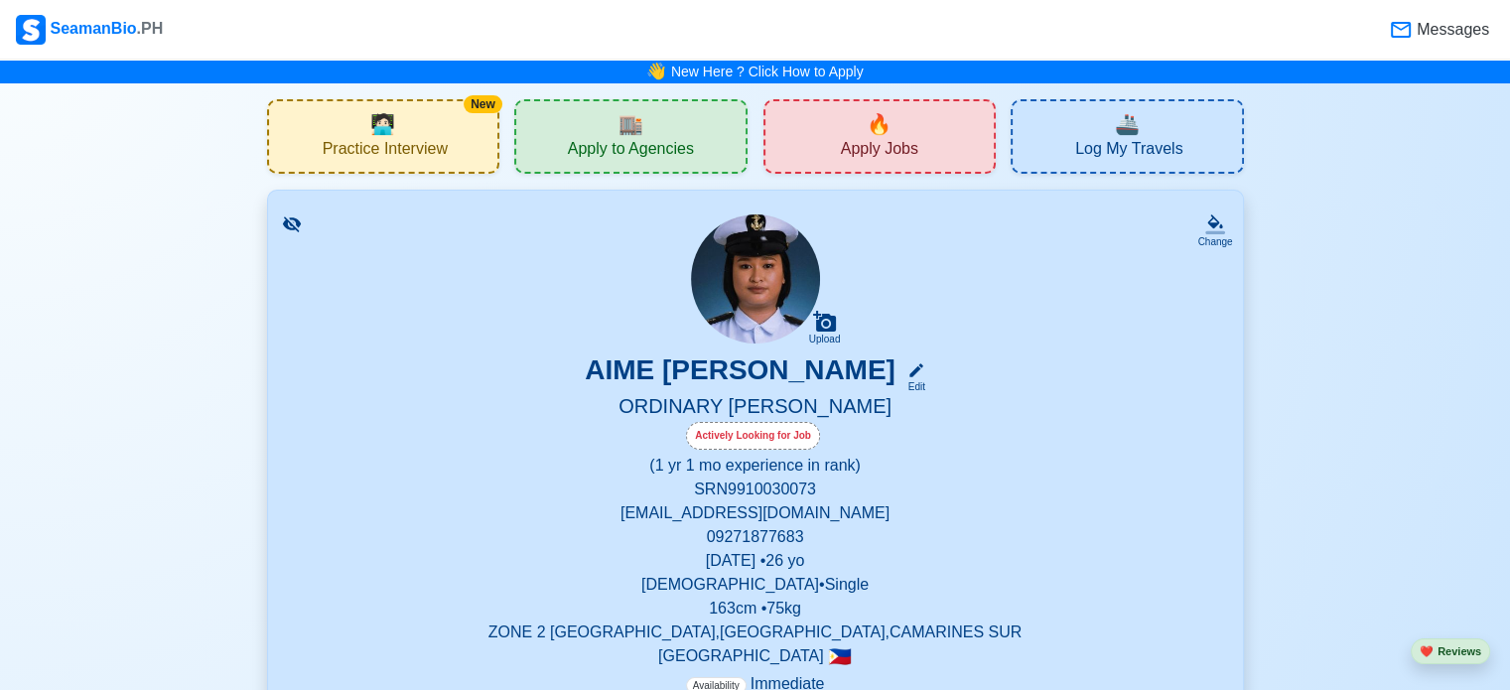
click at [863, 151] on span "Apply Jobs" at bounding box center [879, 151] width 77 height 25
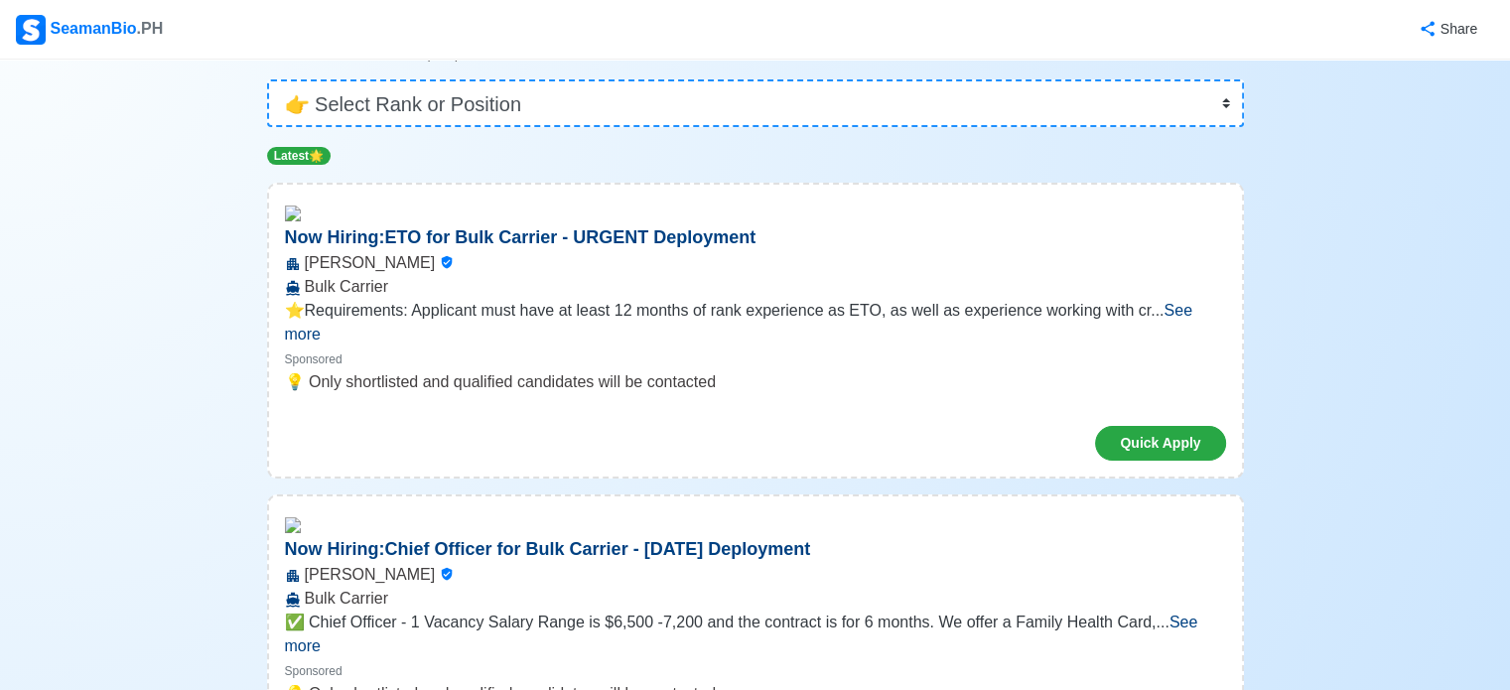
scroll to position [36, 0]
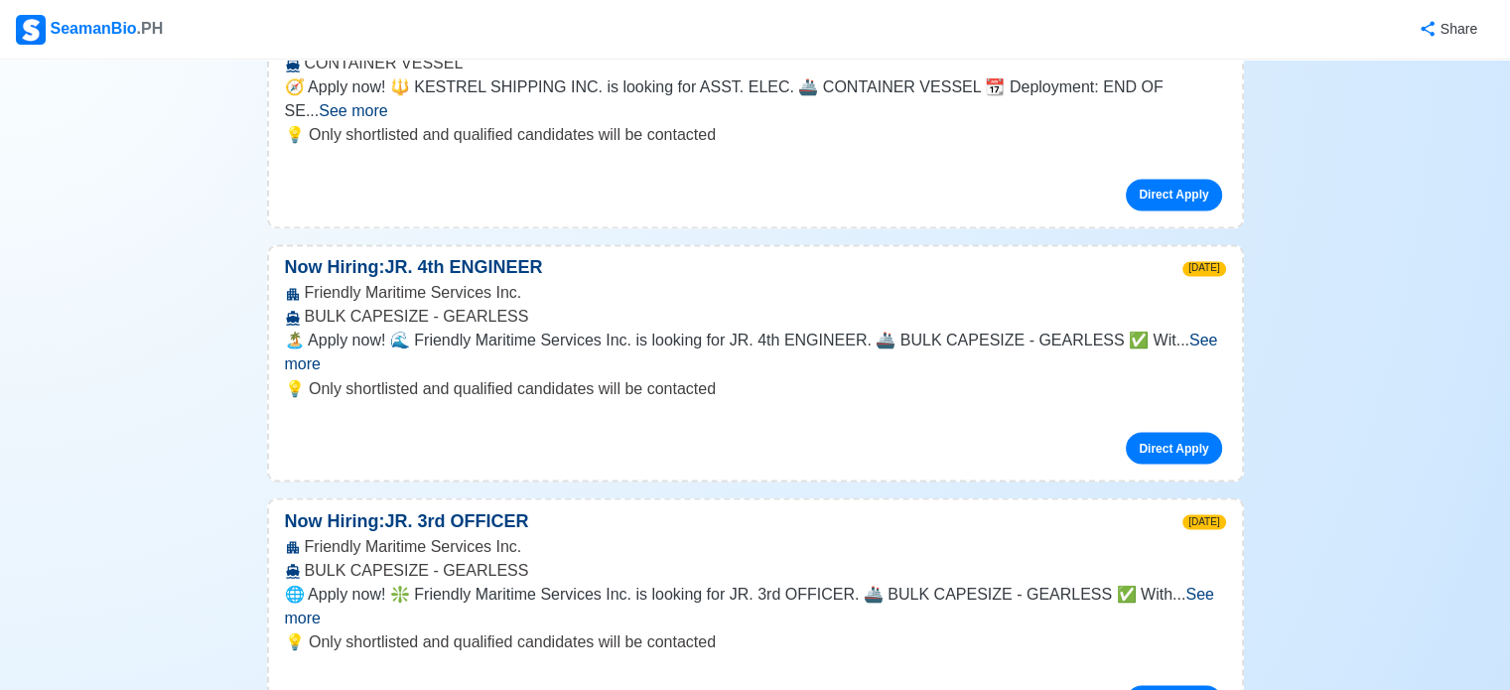
scroll to position [43617, 0]
